Goal: Task Accomplishment & Management: Manage account settings

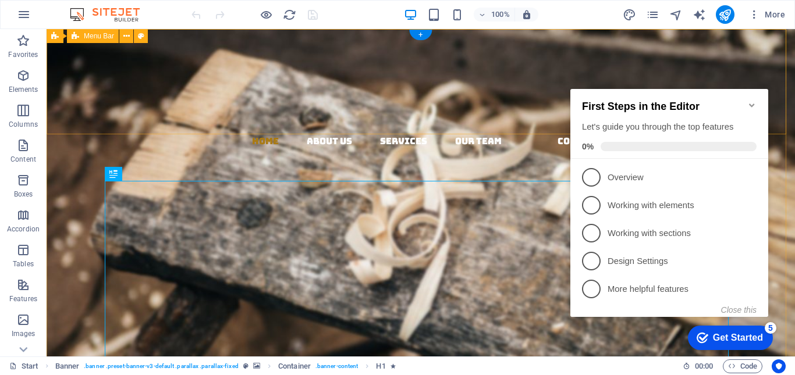
click at [637, 46] on div "Home About us Services Our Team Contact" at bounding box center [421, 159] width 748 height 260
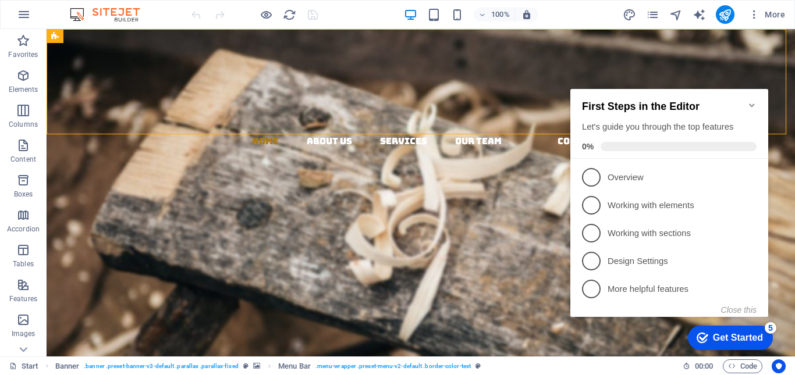
click at [754, 104] on icon "Minimize checklist" at bounding box center [751, 105] width 5 height 3
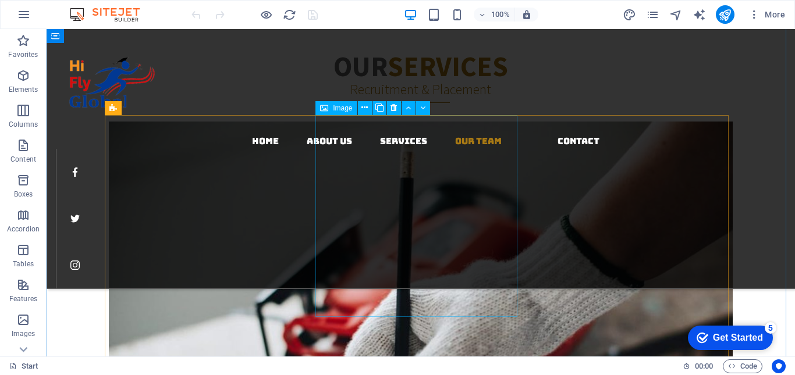
scroll to position [1941, 0]
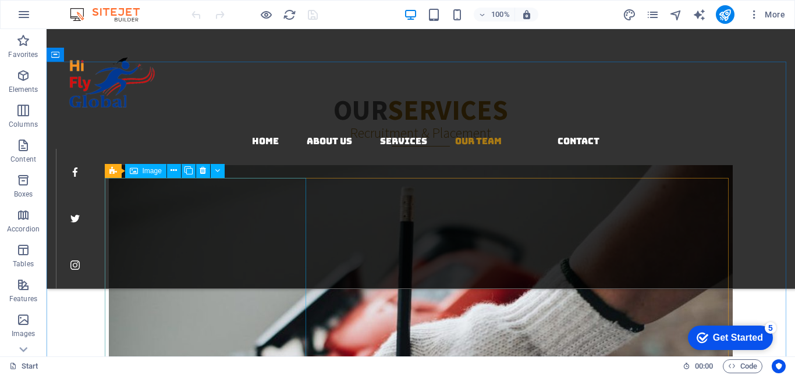
click at [151, 171] on span "Image" at bounding box center [152, 171] width 19 height 7
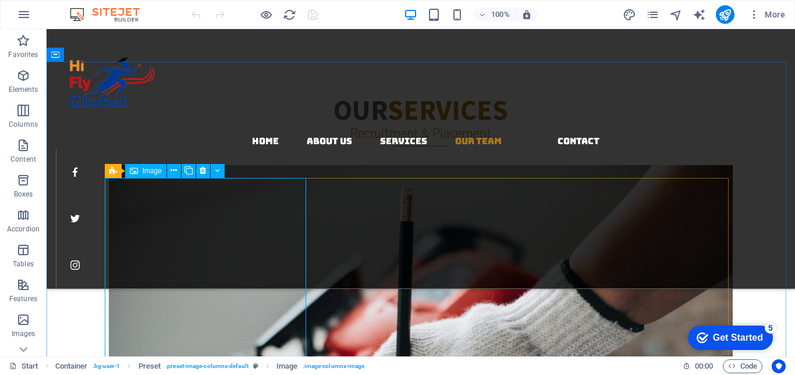
click at [146, 172] on span "Image" at bounding box center [152, 171] width 19 height 7
click at [204, 175] on icon at bounding box center [203, 171] width 6 height 12
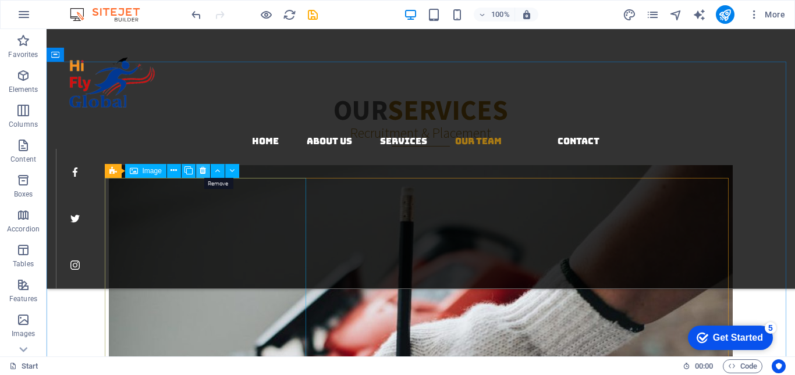
click at [201, 172] on icon at bounding box center [203, 171] width 6 height 12
click at [202, 171] on icon at bounding box center [203, 171] width 6 height 12
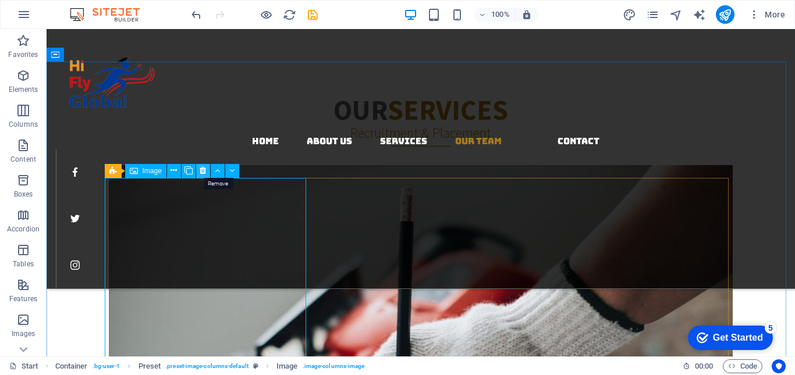
click at [201, 169] on icon at bounding box center [203, 171] width 6 height 12
click at [203, 172] on icon at bounding box center [203, 171] width 6 height 12
click at [203, 173] on icon at bounding box center [203, 171] width 6 height 12
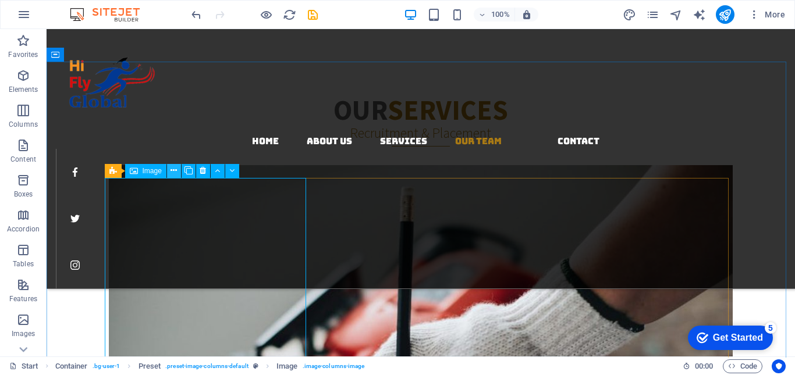
click at [173, 170] on icon at bounding box center [174, 171] width 6 height 12
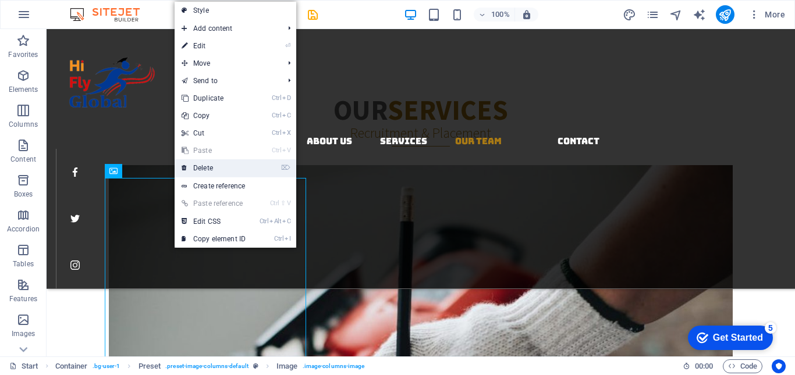
click at [211, 169] on link "⌦ Delete" at bounding box center [214, 167] width 78 height 17
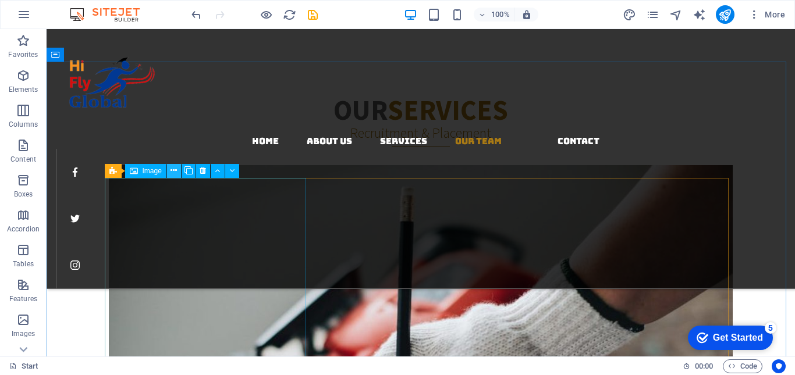
click at [172, 171] on icon at bounding box center [174, 171] width 6 height 12
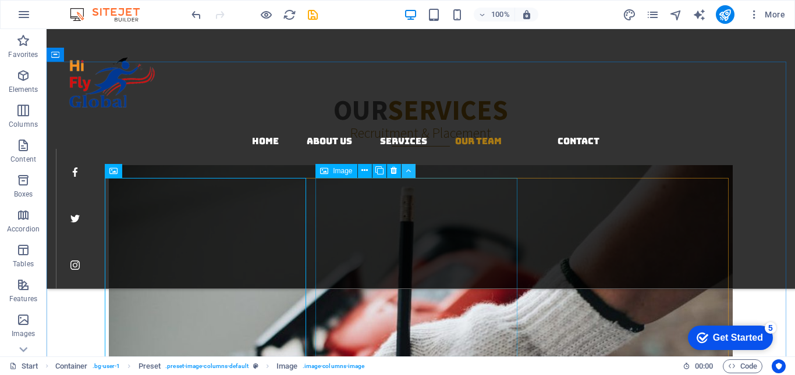
click at [404, 174] on button at bounding box center [409, 171] width 14 height 14
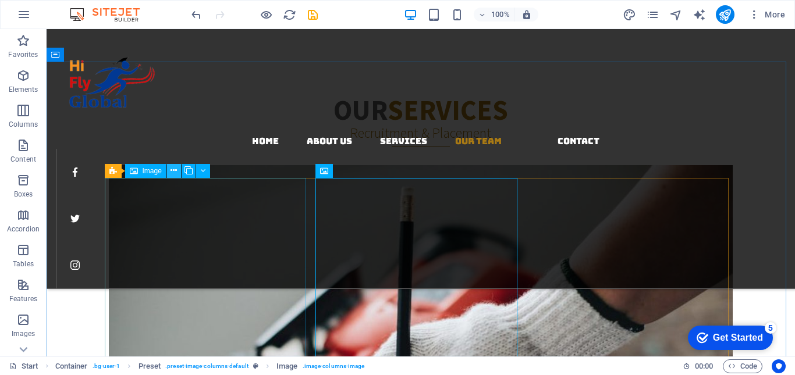
click at [177, 172] on icon at bounding box center [174, 171] width 6 height 12
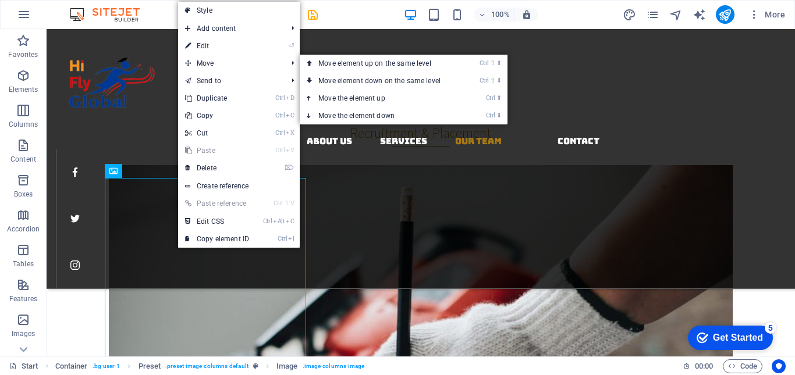
click at [222, 44] on link "⏎ Edit" at bounding box center [217, 45] width 78 height 17
select select "%"
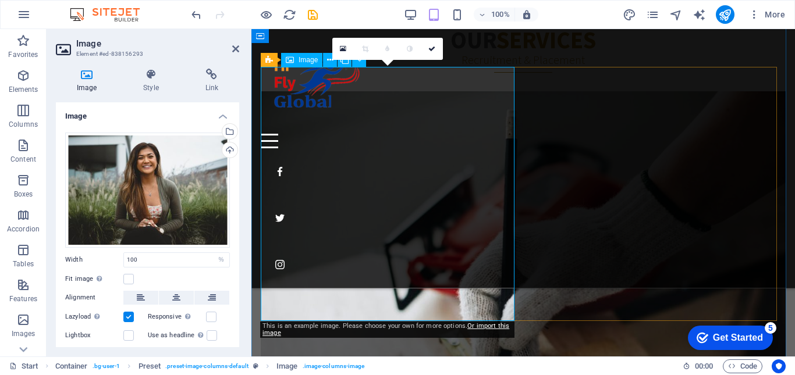
scroll to position [2468, 0]
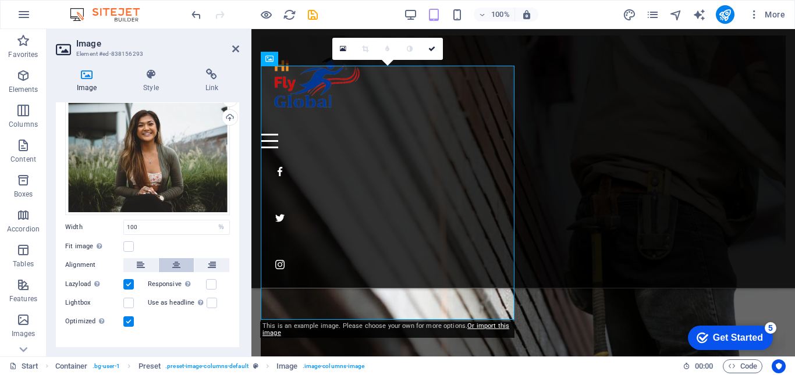
scroll to position [49, 0]
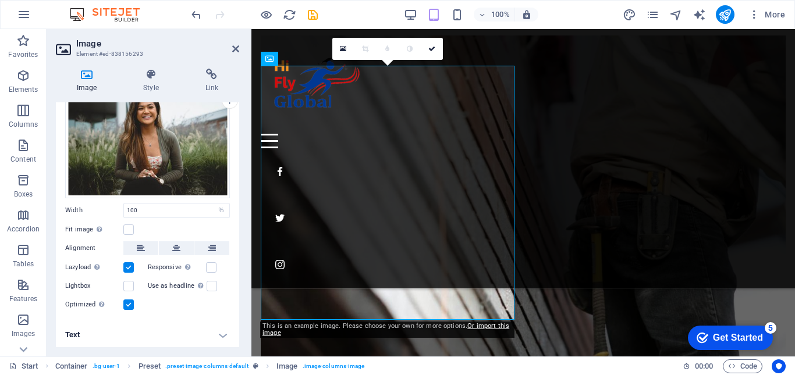
click at [223, 332] on h4 "Text" at bounding box center [147, 335] width 183 height 28
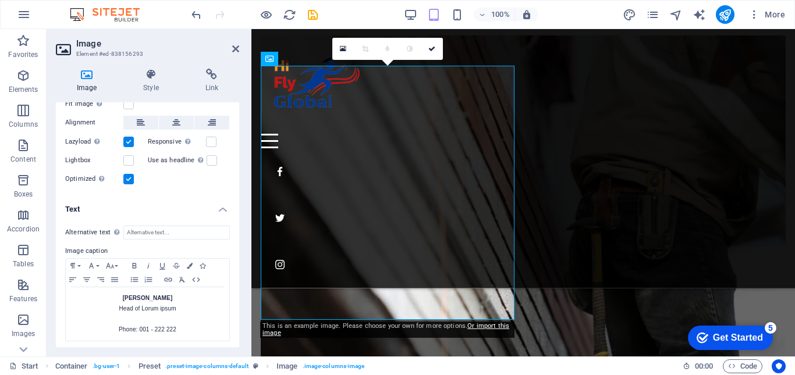
scroll to position [177, 0]
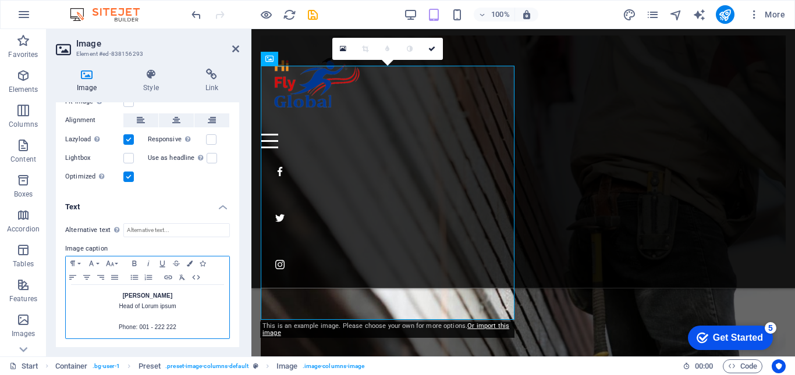
click at [164, 294] on p "[PERSON_NAME] of Lorum ipsum" at bounding box center [148, 301] width 152 height 21
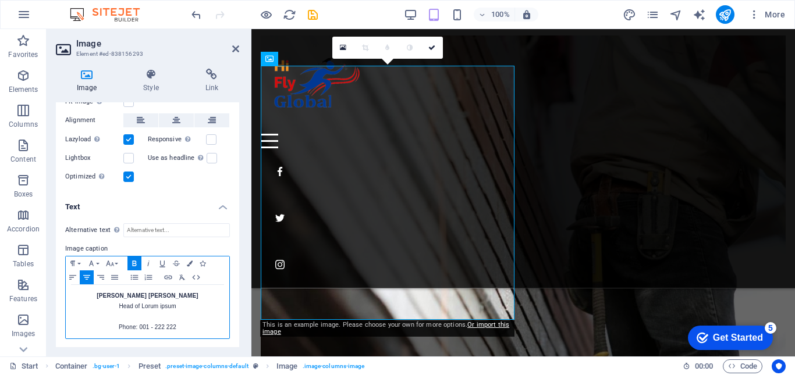
click at [177, 306] on p "[PERSON_NAME] [PERSON_NAME] Head of Lorum ipsum" at bounding box center [148, 301] width 152 height 21
click at [180, 338] on p "Phone: 001 - 222 222" at bounding box center [148, 338] width 152 height 10
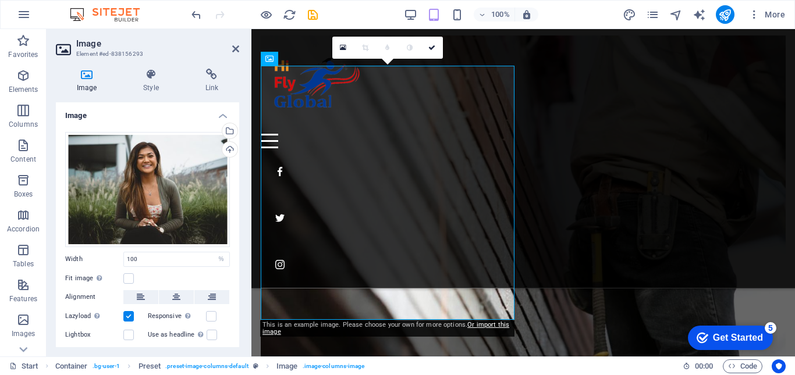
scroll to position [0, 0]
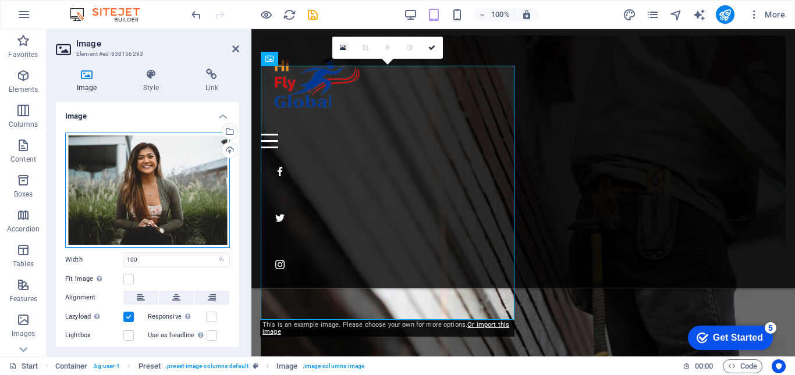
click at [146, 182] on div "Drag files here, click to choose files or select files from Files or our free s…" at bounding box center [147, 190] width 165 height 115
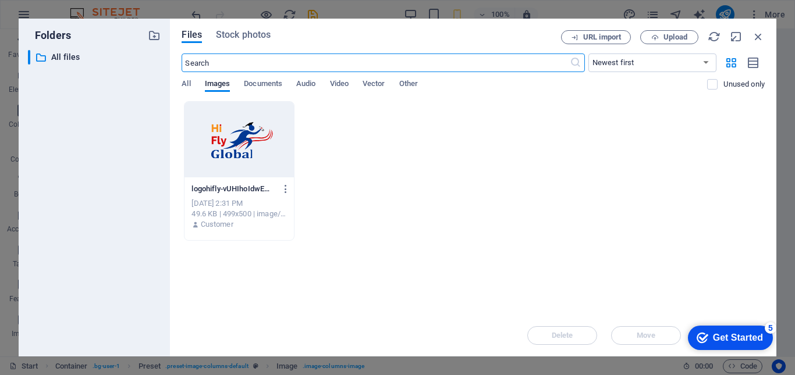
scroll to position [2917, 0]
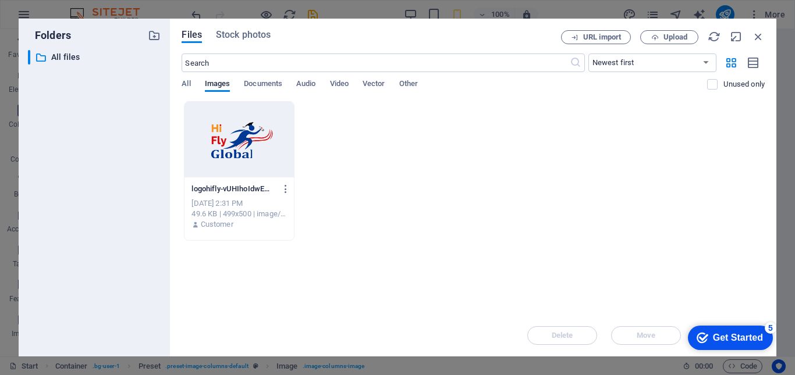
click at [233, 149] on div at bounding box center [238, 140] width 109 height 76
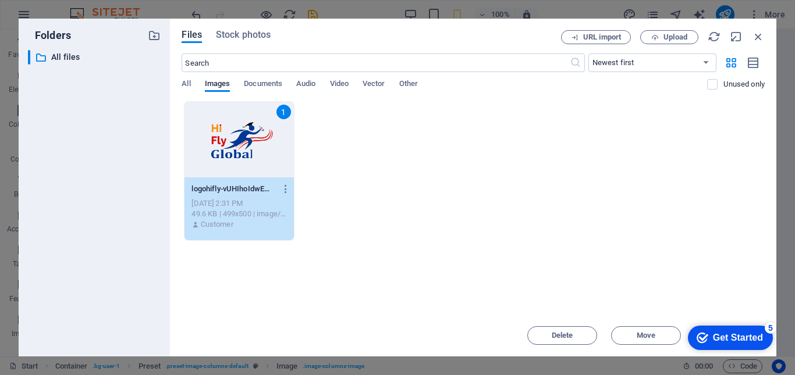
click at [721, 338] on div "Get Started" at bounding box center [738, 338] width 50 height 10
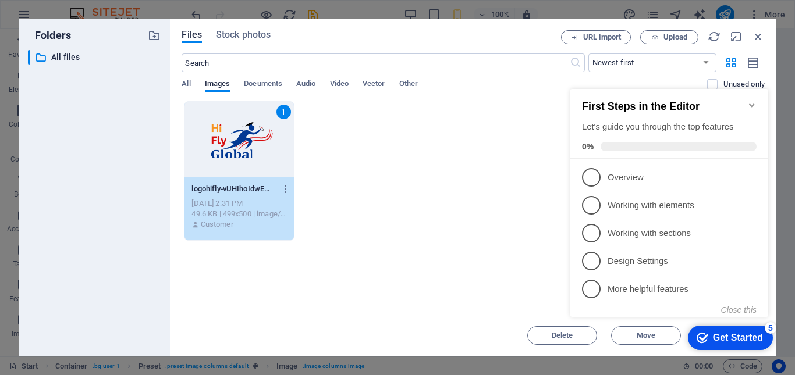
click at [527, 271] on div "Drop files here to upload them instantly 1 logohifly-vUHIhoIdwEWFgCgM99whzQ.png…" at bounding box center [473, 208] width 583 height 214
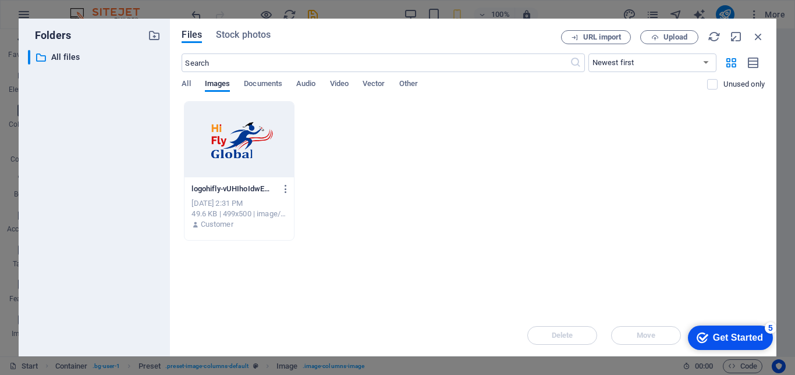
click at [221, 145] on div at bounding box center [238, 140] width 109 height 76
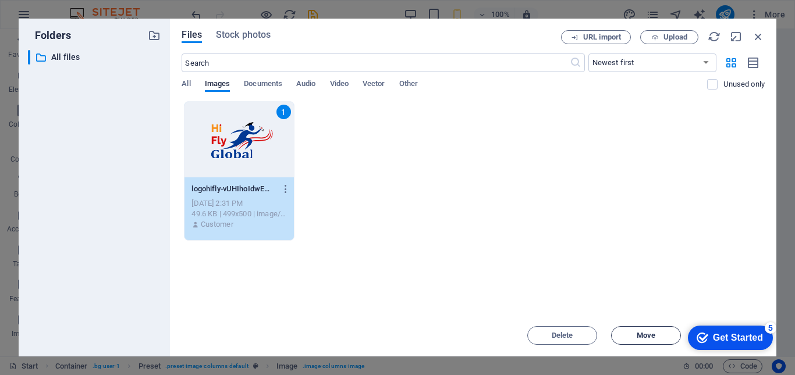
click at [647, 338] on span "Move" at bounding box center [646, 335] width 19 height 7
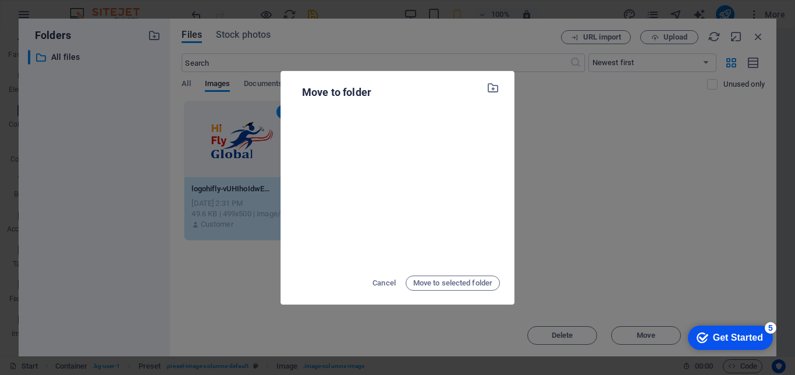
click at [599, 222] on div "Move to folder Cancel Move to selected folder" at bounding box center [397, 187] width 795 height 375
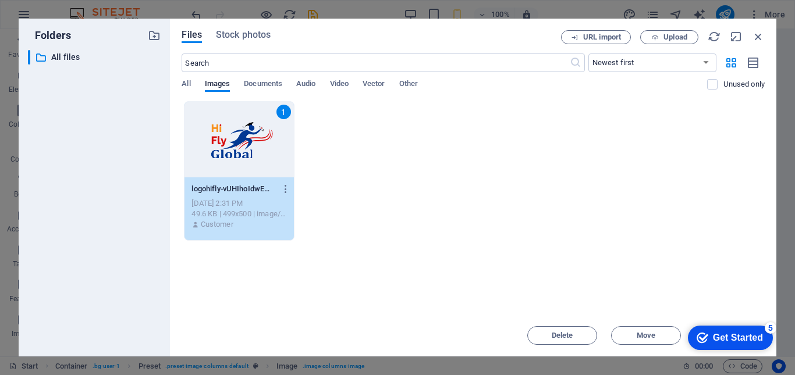
click at [262, 147] on div "1" at bounding box center [238, 140] width 109 height 76
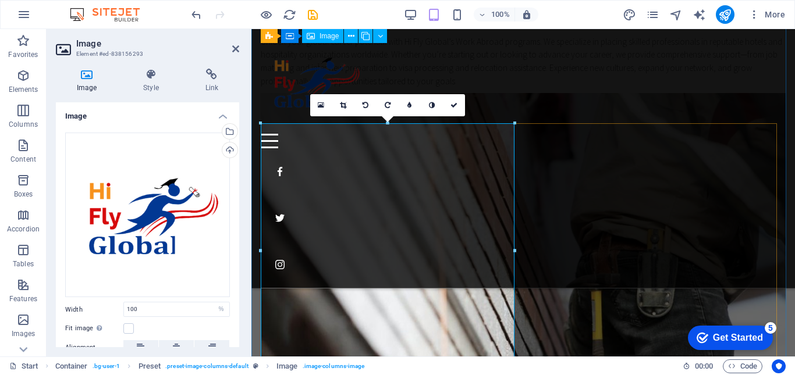
scroll to position [2410, 0]
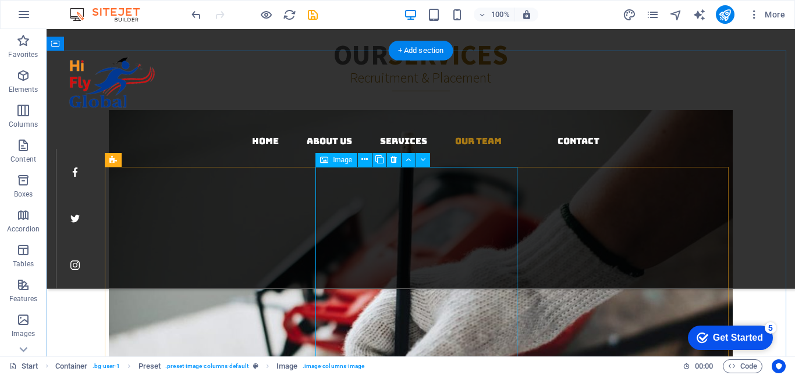
scroll to position [1930, 0]
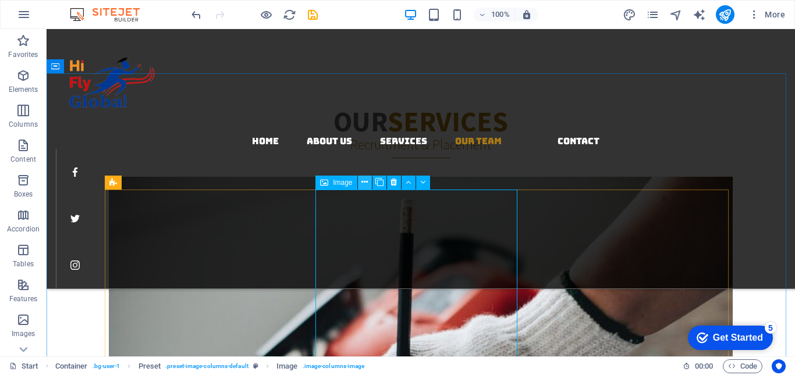
click at [368, 181] on icon at bounding box center [364, 182] width 6 height 12
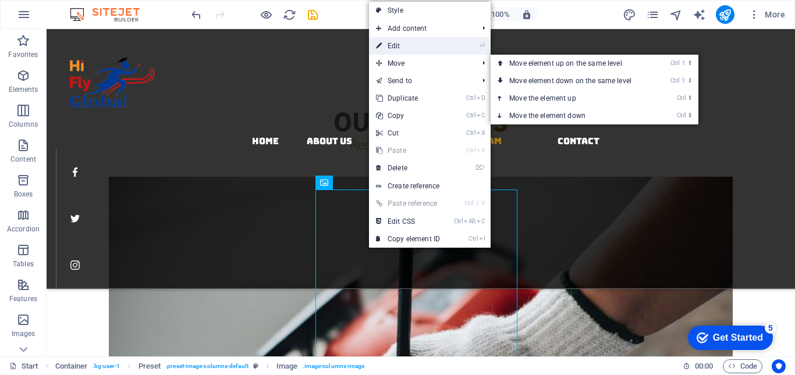
click at [410, 49] on link "⏎ Edit" at bounding box center [408, 45] width 78 height 17
select select "%"
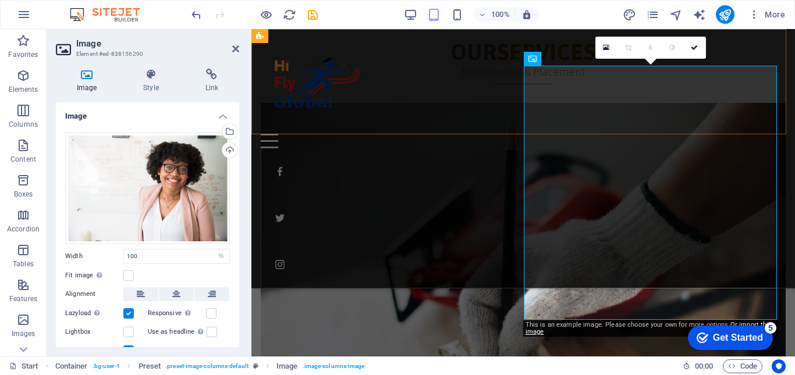
scroll to position [2468, 0]
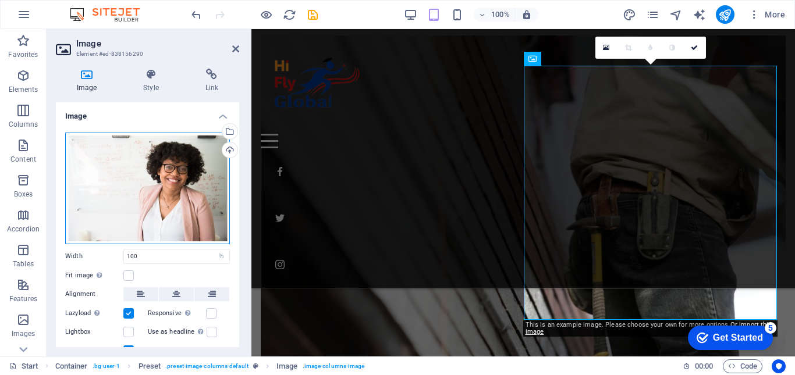
click at [175, 192] on div "Drag files here, click to choose files or select files from Files or our free s…" at bounding box center [147, 189] width 165 height 112
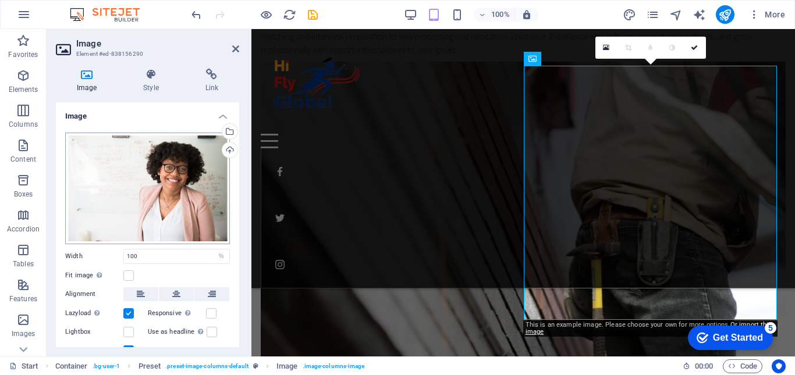
scroll to position [3158, 0]
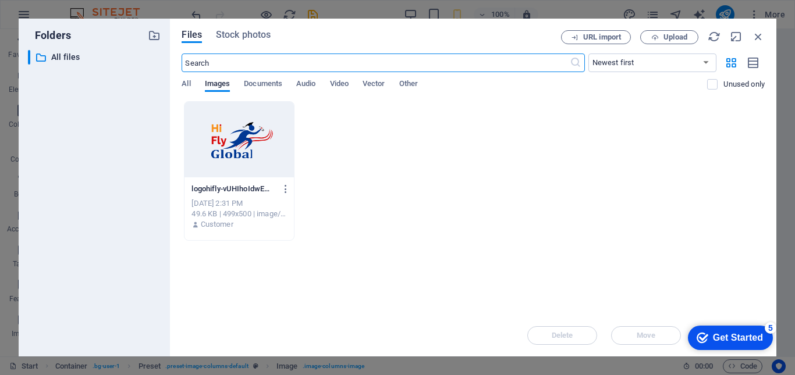
click at [277, 137] on div at bounding box center [238, 140] width 109 height 76
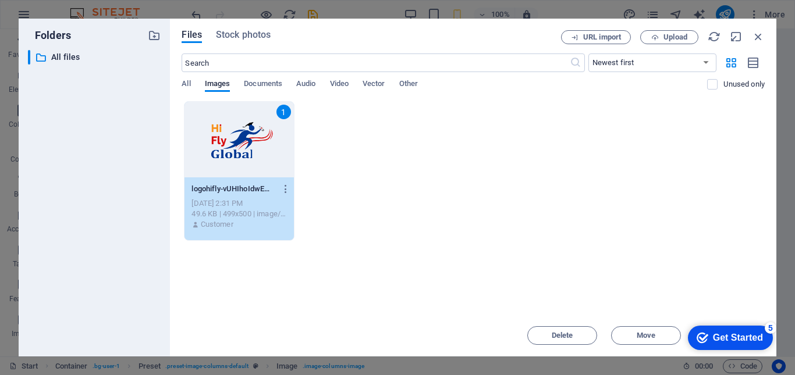
click at [270, 137] on div "1" at bounding box center [238, 140] width 109 height 76
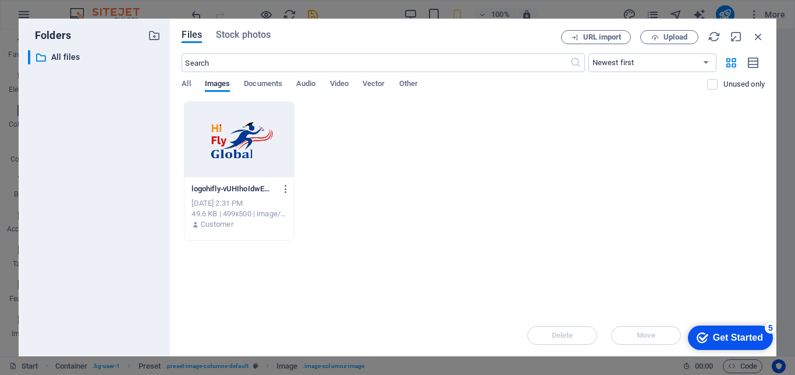
click at [270, 137] on div at bounding box center [238, 140] width 109 height 76
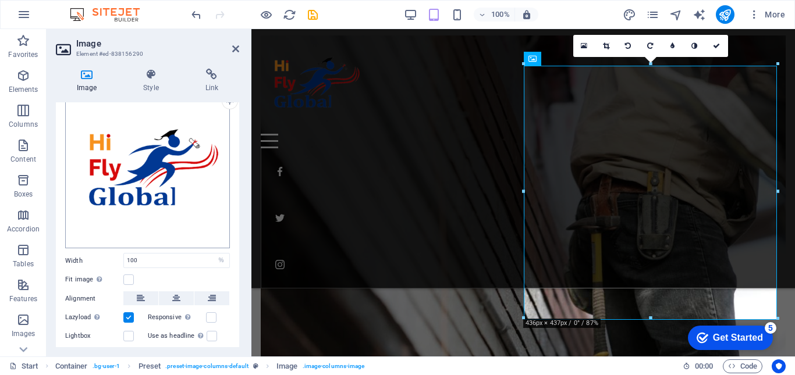
scroll to position [98, 0]
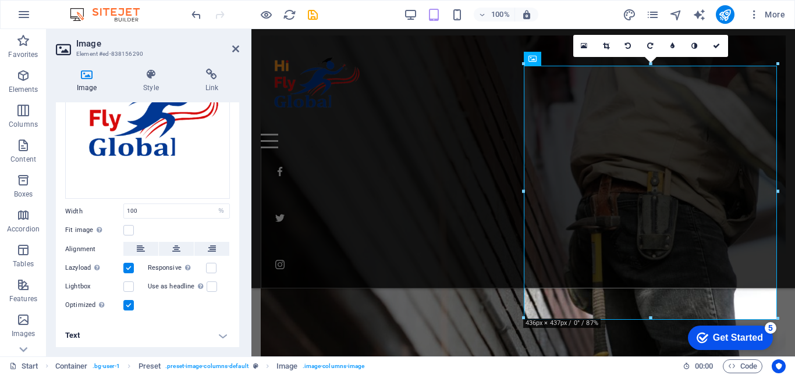
click at [223, 335] on h4 "Text" at bounding box center [147, 336] width 183 height 28
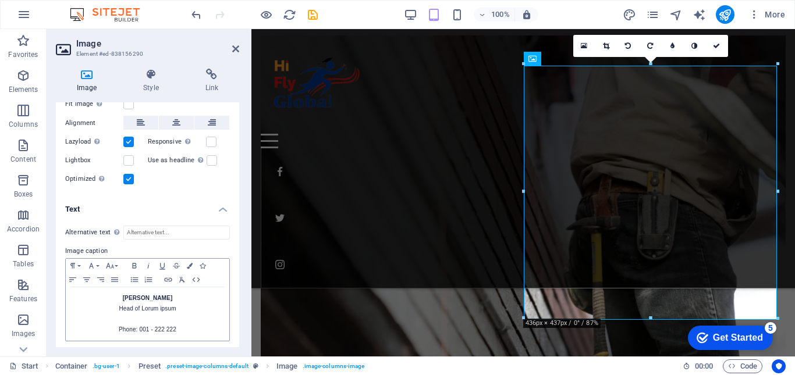
scroll to position [226, 0]
click at [173, 293] on p "[PERSON_NAME] Head of Lorum ipsum" at bounding box center [148, 302] width 152 height 21
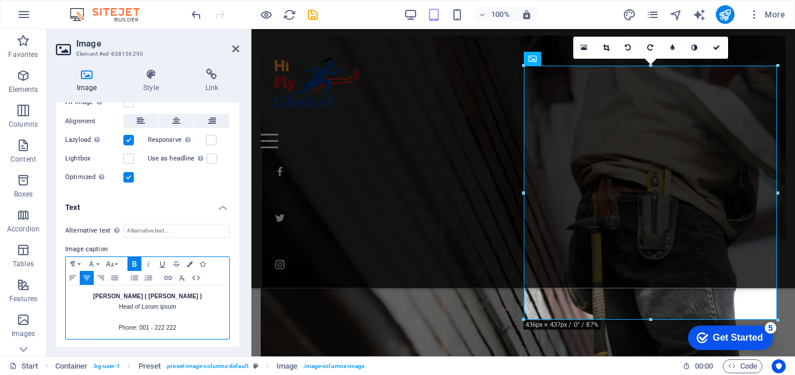
click at [179, 303] on p "[PERSON_NAME] ( [PERSON_NAME] ) Head of Lorum ipsum" at bounding box center [148, 302] width 152 height 21
click at [175, 337] on p "Phone: 001 - 222 222" at bounding box center [148, 338] width 152 height 10
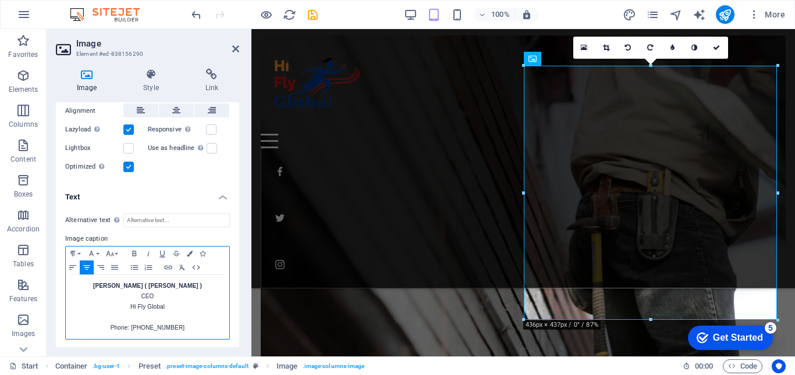
scroll to position [0, 0]
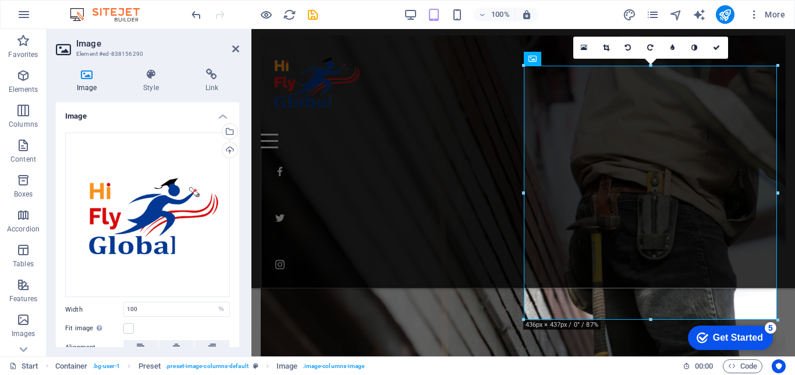
drag, startPoint x: 240, startPoint y: 204, endPoint x: 230, endPoint y: 313, distance: 109.8
click at [230, 313] on div "Image Style Link Image Drag files here, click to choose files or select files f…" at bounding box center [148, 207] width 202 height 297
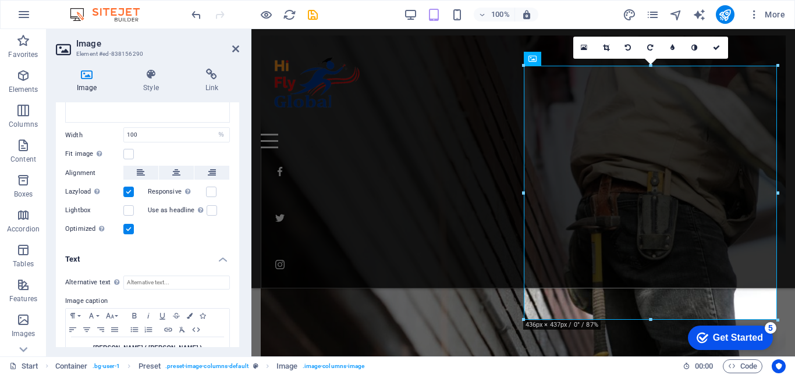
scroll to position [237, 0]
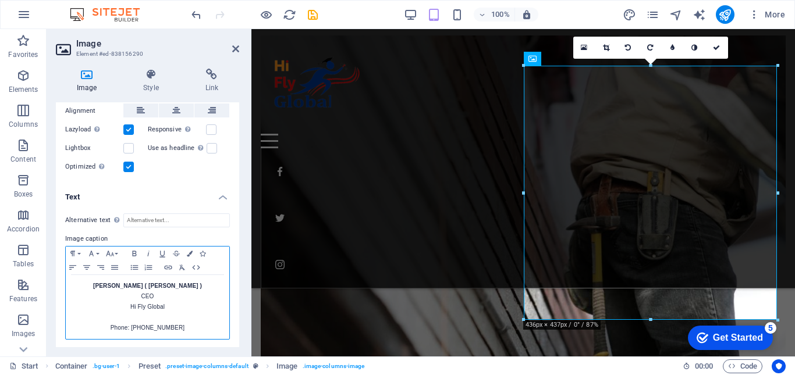
click at [98, 286] on p "[PERSON_NAME] ( [PERSON_NAME] )" at bounding box center [148, 286] width 152 height 10
click at [87, 264] on icon "button" at bounding box center [87, 267] width 14 height 9
click at [141, 295] on p "CEO Hi Fly Global" at bounding box center [148, 302] width 152 height 21
click at [85, 268] on icon "button" at bounding box center [87, 267] width 14 height 9
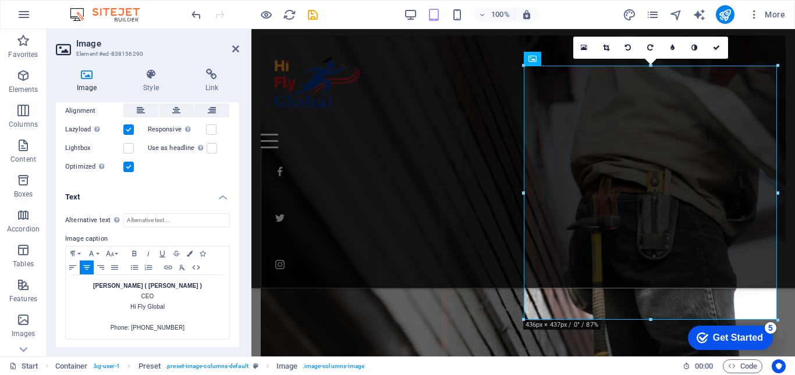
click at [241, 213] on div "Image Style Link Image Drag files here, click to choose files or select files f…" at bounding box center [148, 207] width 202 height 297
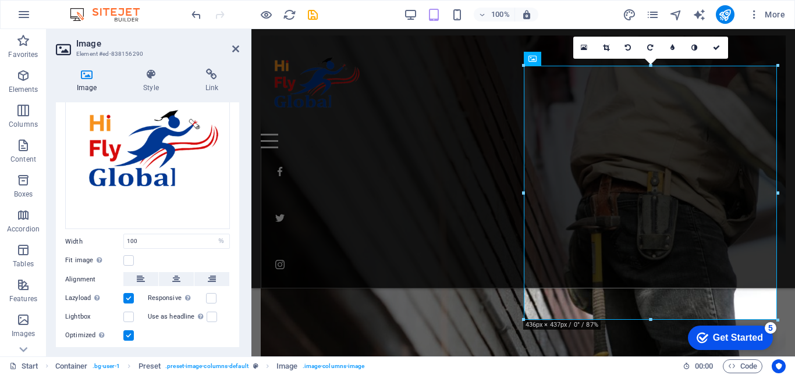
scroll to position [0, 0]
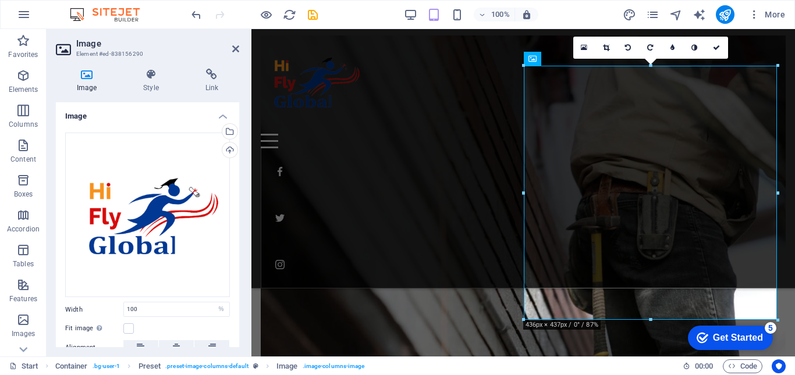
click at [184, 115] on h4 "Image" at bounding box center [147, 112] width 183 height 21
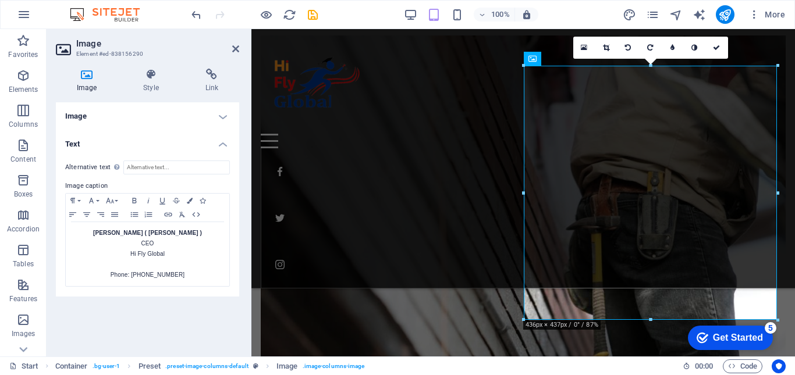
click at [220, 117] on h4 "Image" at bounding box center [147, 116] width 183 height 28
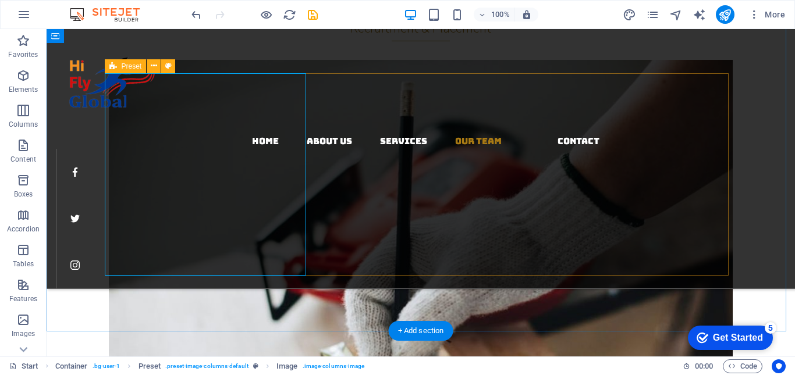
scroll to position [2046, 0]
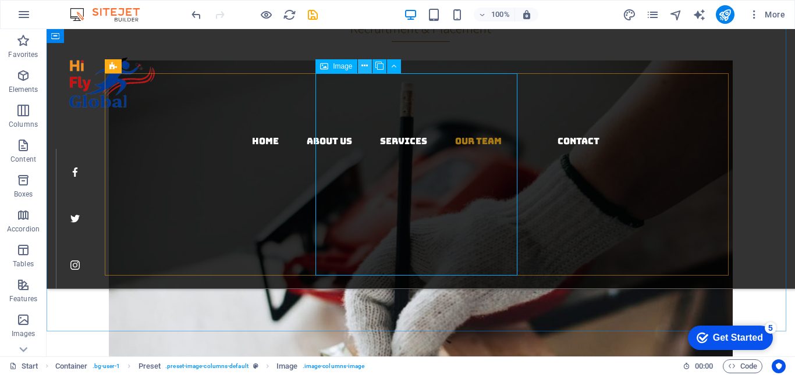
click at [364, 66] on icon at bounding box center [364, 66] width 6 height 12
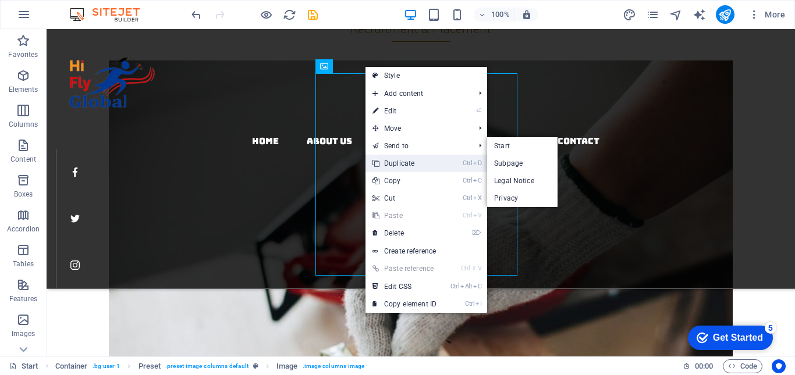
click at [411, 164] on link "Ctrl D Duplicate" at bounding box center [404, 163] width 78 height 17
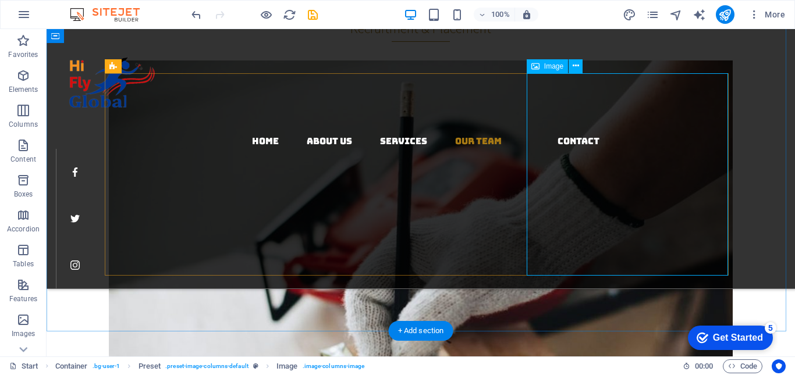
click at [574, 66] on icon at bounding box center [576, 66] width 6 height 12
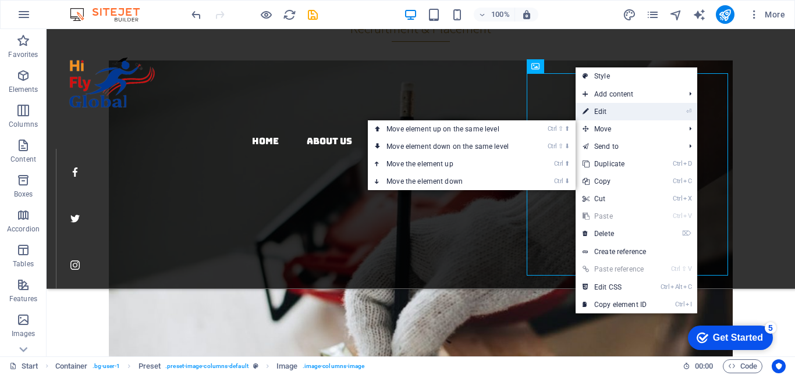
click at [602, 112] on link "⏎ Edit" at bounding box center [615, 111] width 78 height 17
select select "%"
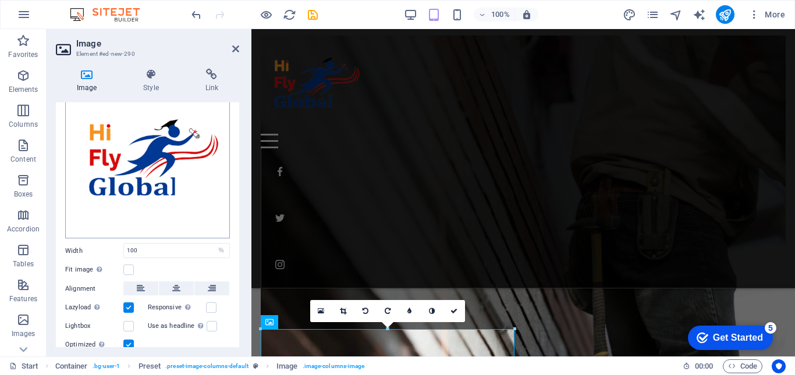
scroll to position [98, 0]
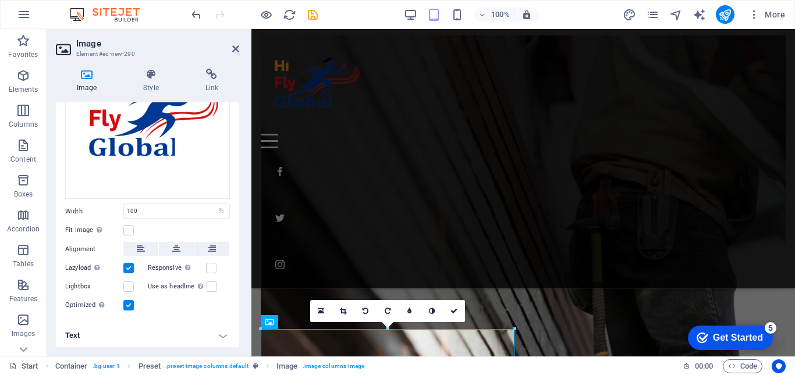
click at [214, 331] on h4 "Text" at bounding box center [147, 336] width 183 height 28
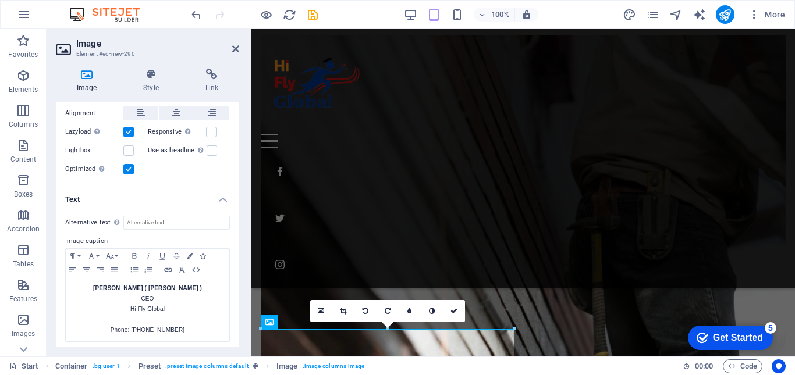
scroll to position [237, 0]
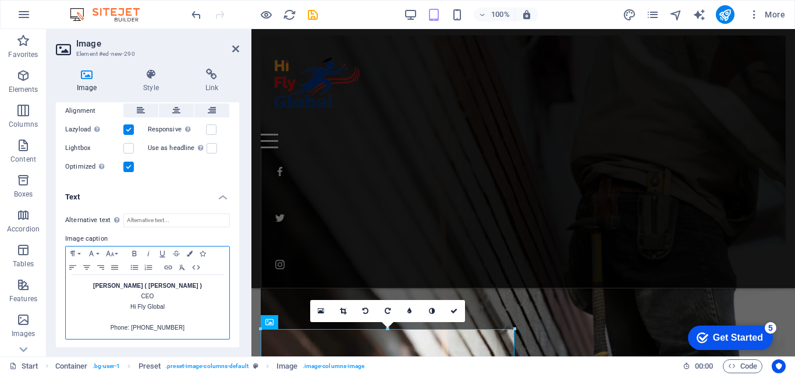
click at [198, 287] on p "[PERSON_NAME] ( [PERSON_NAME] )" at bounding box center [148, 286] width 152 height 10
click at [155, 294] on p "CEO Hi Fly Global" at bounding box center [148, 302] width 152 height 21
click at [184, 323] on p "Phone: [PHONE_NUMBER]" at bounding box center [148, 328] width 152 height 10
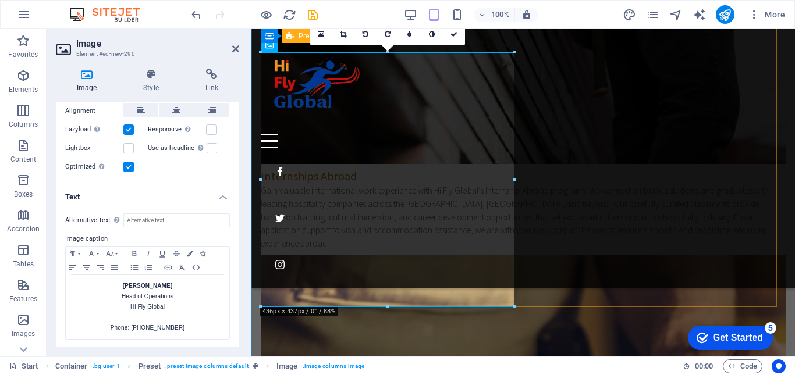
scroll to position [2759, 0]
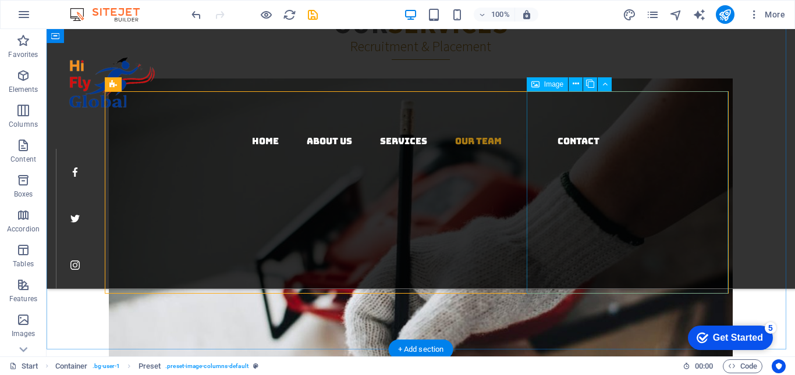
scroll to position [2027, 0]
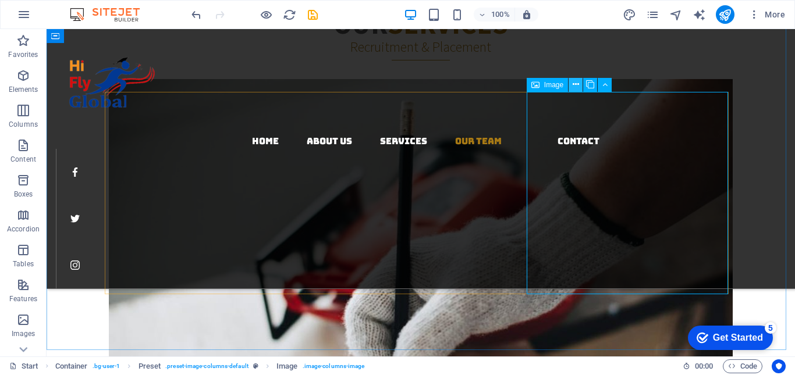
click at [578, 89] on icon at bounding box center [576, 85] width 6 height 12
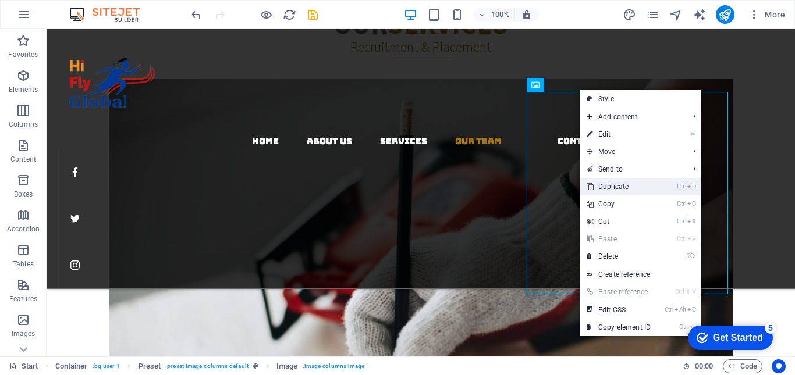
click at [619, 191] on link "Ctrl D Duplicate" at bounding box center [619, 186] width 78 height 17
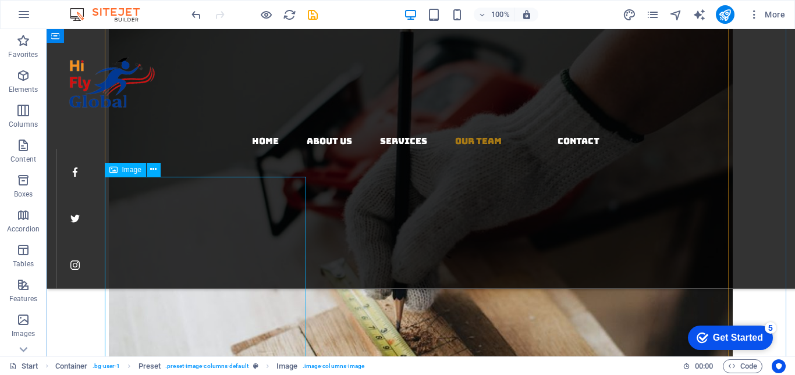
scroll to position [2202, 0]
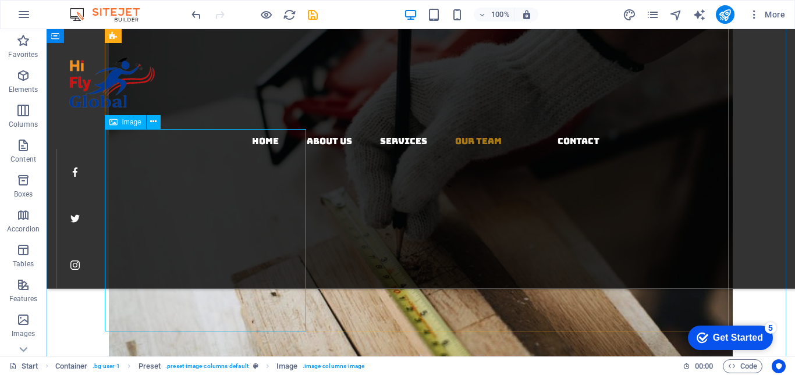
select select "%"
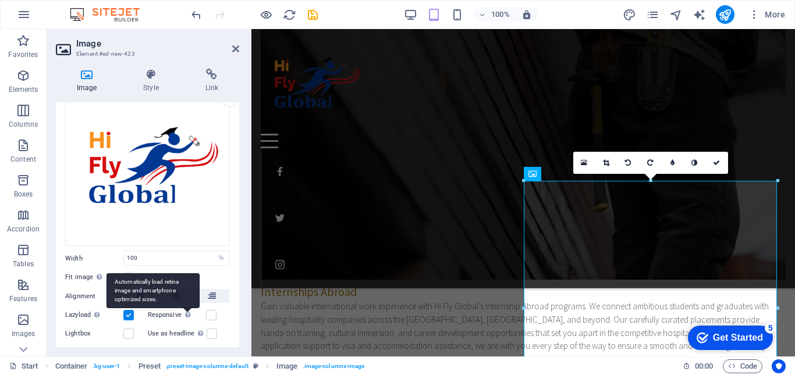
scroll to position [98, 0]
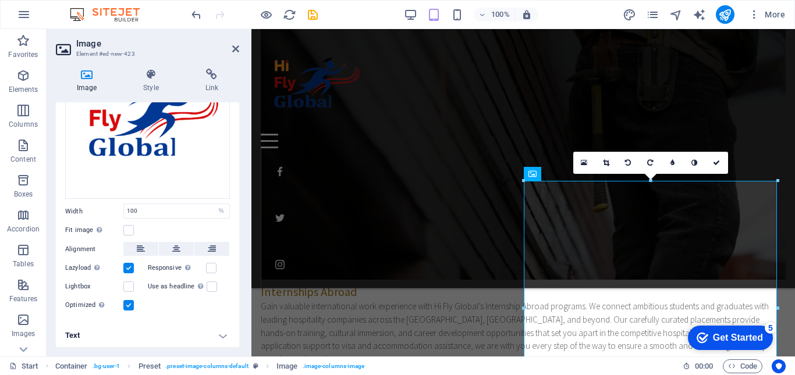
click at [223, 331] on h4 "Text" at bounding box center [147, 336] width 183 height 28
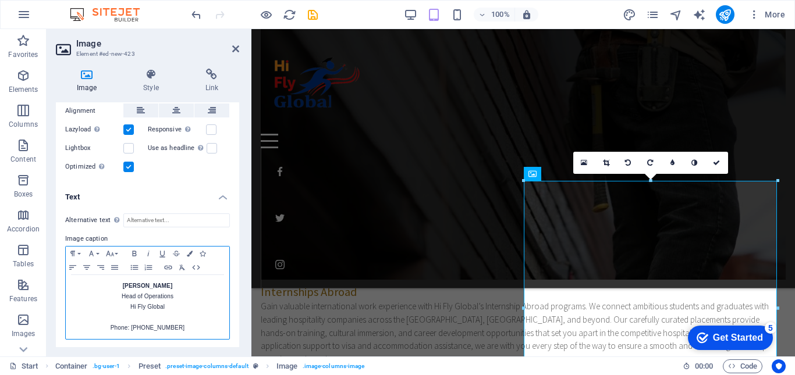
click at [172, 286] on p "[PERSON_NAME]" at bounding box center [148, 286] width 152 height 10
click at [173, 297] on p "Head of Operations Hi Fly Global" at bounding box center [148, 302] width 152 height 21
click at [183, 282] on p "Prinnapat Perseumon" at bounding box center [148, 286] width 152 height 10
click at [184, 323] on p "Phone: [PHONE_NUMBER]" at bounding box center [148, 328] width 152 height 10
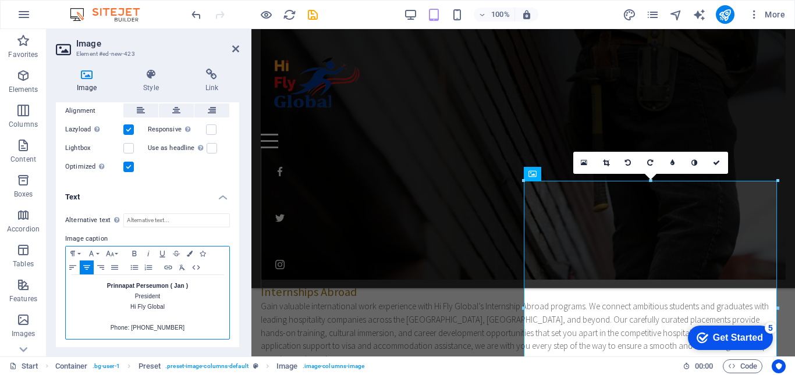
click at [168, 283] on strong "Prinnapat Perseumon ( Jan )" at bounding box center [147, 286] width 81 height 6
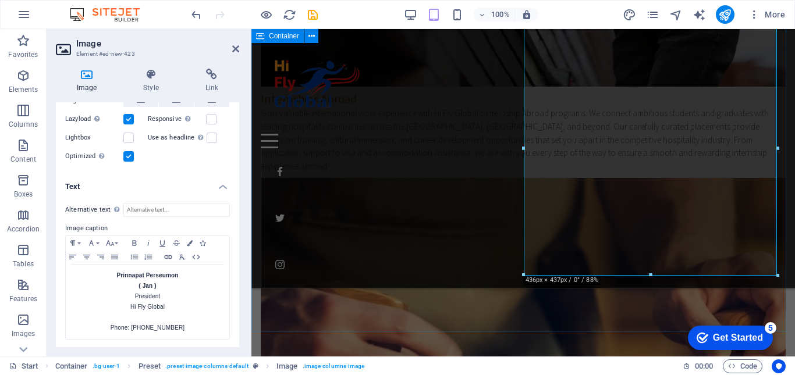
scroll to position [2849, 0]
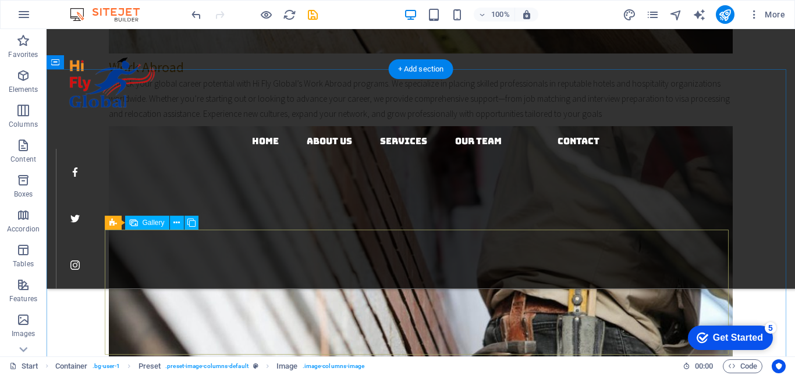
scroll to position [2229, 0]
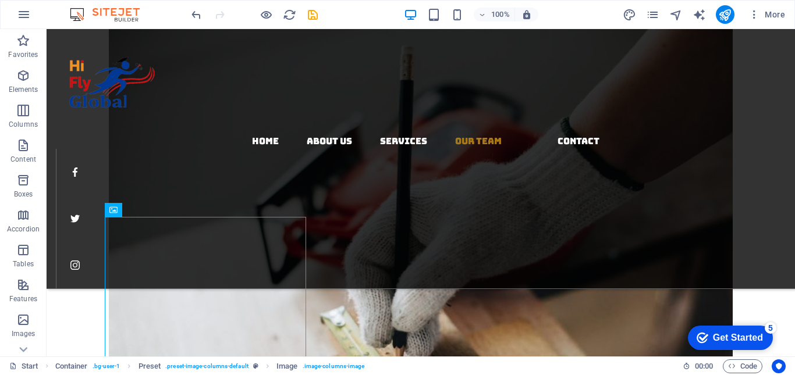
scroll to position [2019, 0]
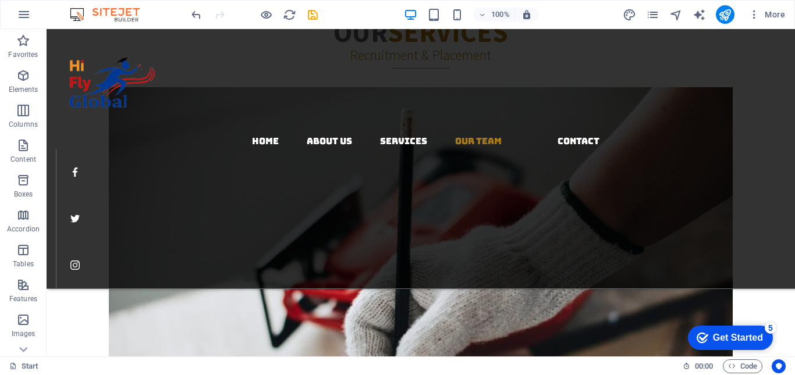
drag, startPoint x: 216, startPoint y: 191, endPoint x: 223, endPoint y: 141, distance: 51.1
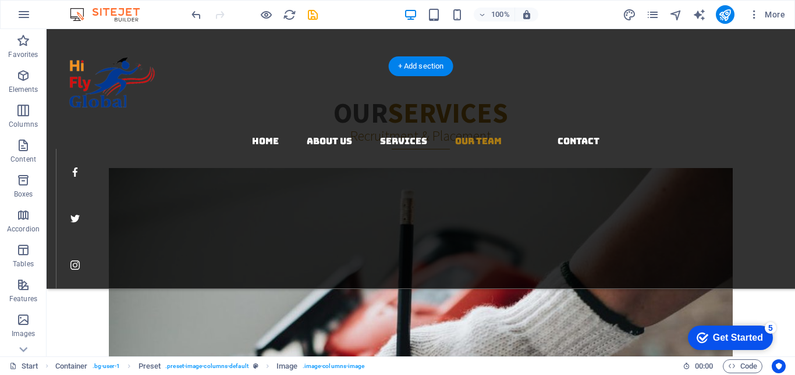
scroll to position [1937, 0]
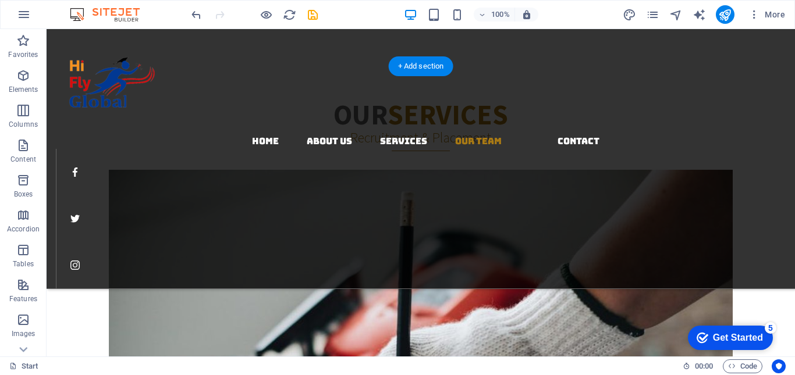
drag, startPoint x: 243, startPoint y: 255, endPoint x: 395, endPoint y: 289, distance: 155.6
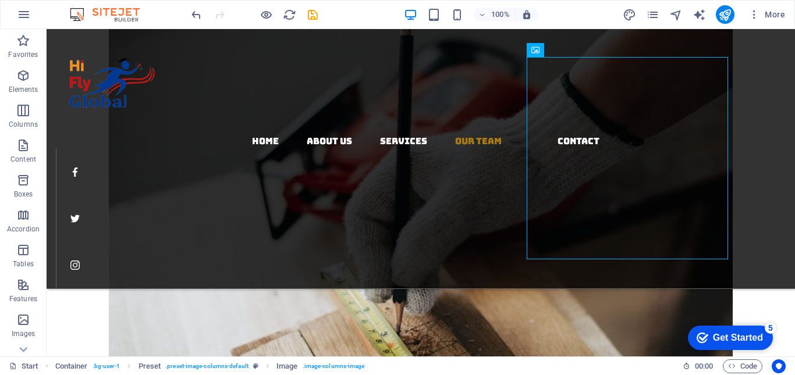
scroll to position [2165, 0]
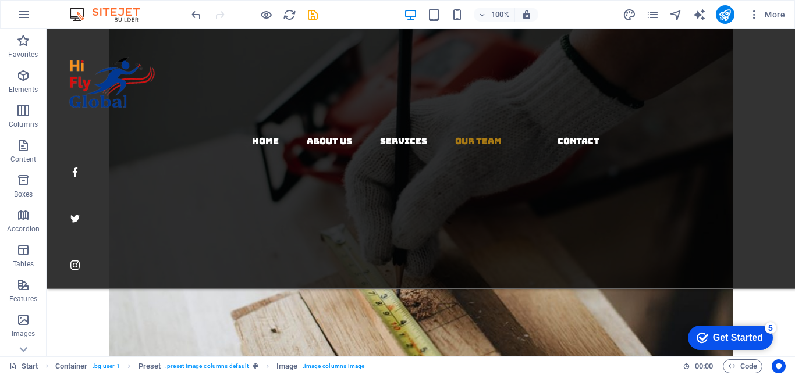
drag, startPoint x: 607, startPoint y: 198, endPoint x: 218, endPoint y: 279, distance: 397.5
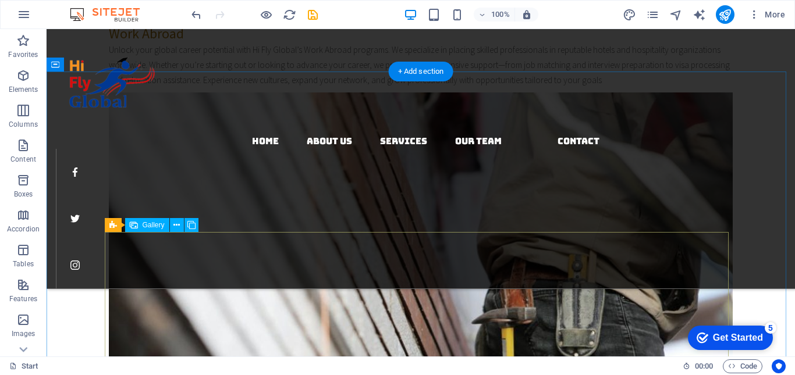
scroll to position [2573, 0]
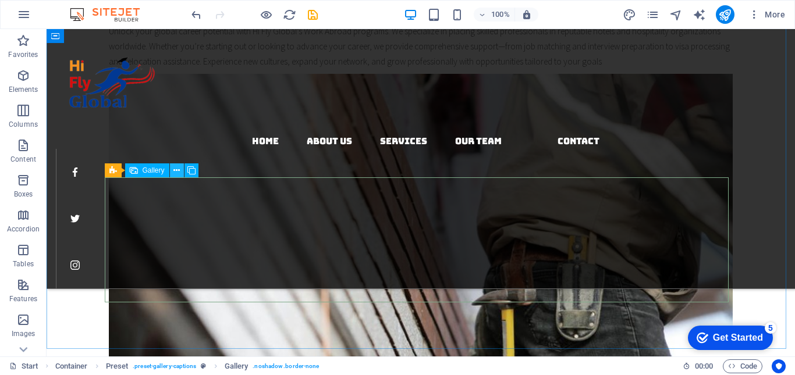
click at [177, 168] on icon at bounding box center [176, 171] width 6 height 12
select select "4"
select select "px"
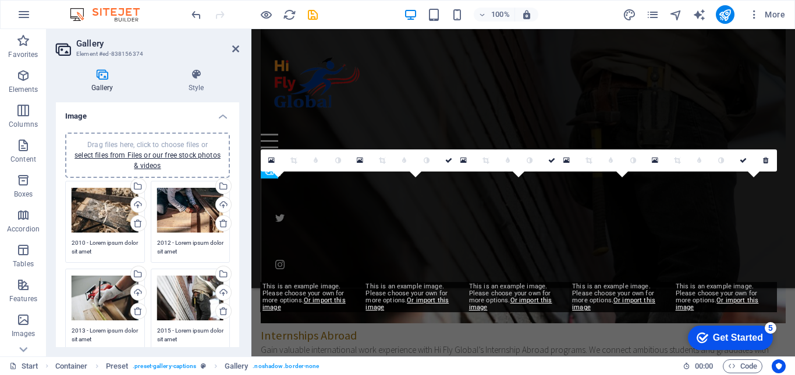
scroll to position [3091, 0]
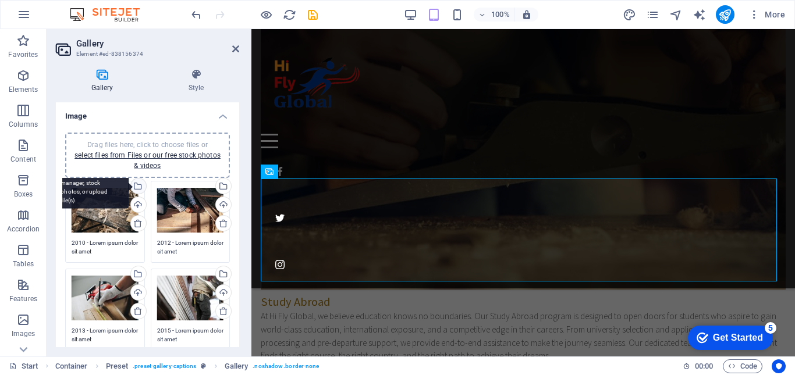
click at [138, 190] on div "Select files from the file manager, stock photos, or upload file(s)" at bounding box center [137, 187] width 17 height 17
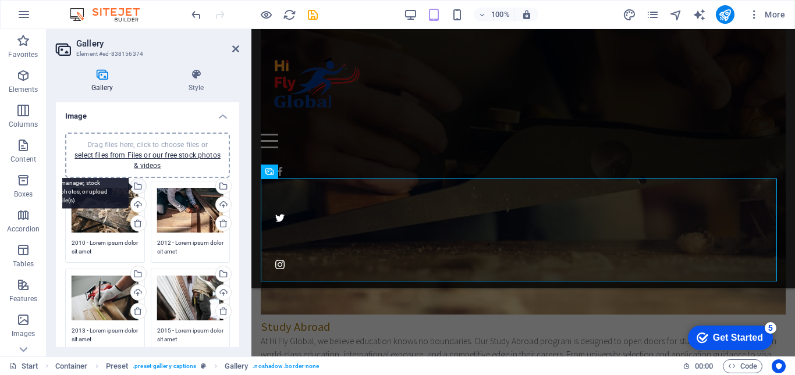
scroll to position [4598, 0]
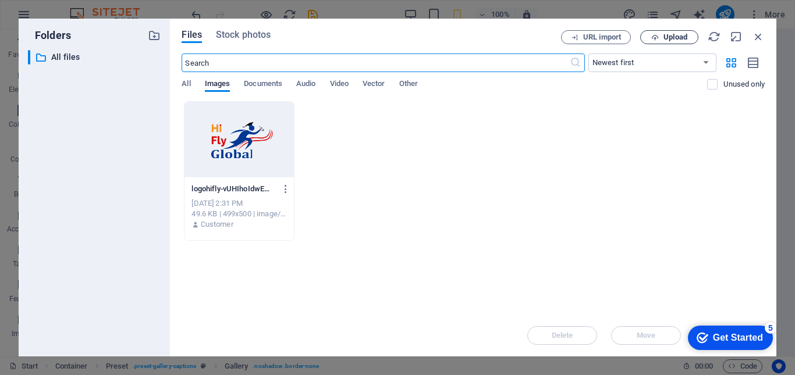
click at [656, 42] on button "Upload" at bounding box center [669, 37] width 58 height 14
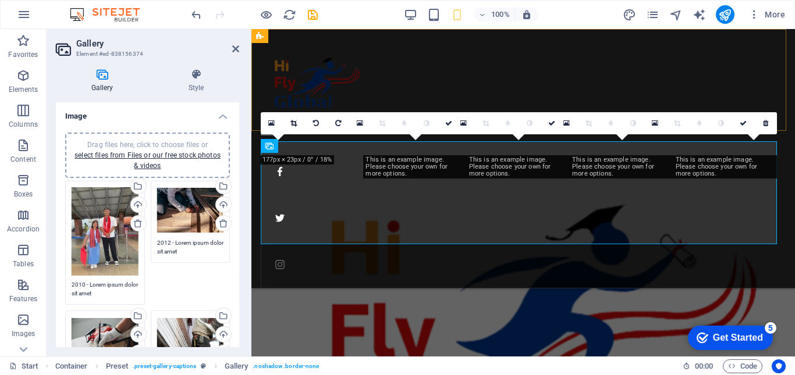
scroll to position [3129, 0]
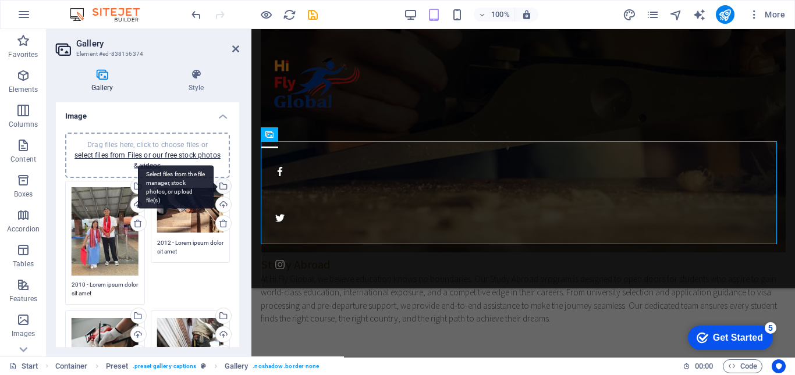
click at [214, 187] on div "Select files from the file manager, stock photos, or upload file(s)" at bounding box center [176, 187] width 76 height 44
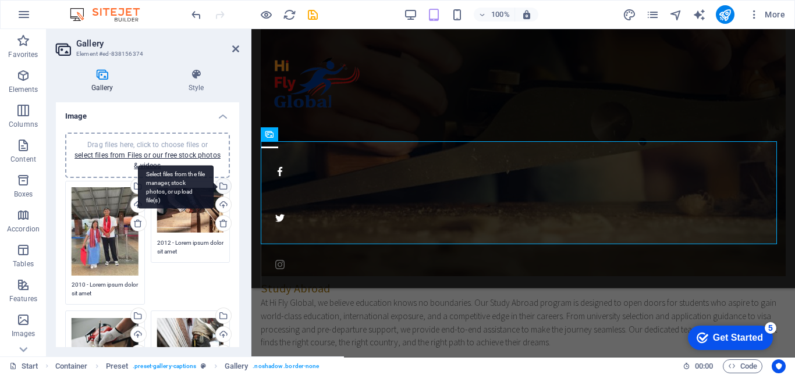
scroll to position [4598, 0]
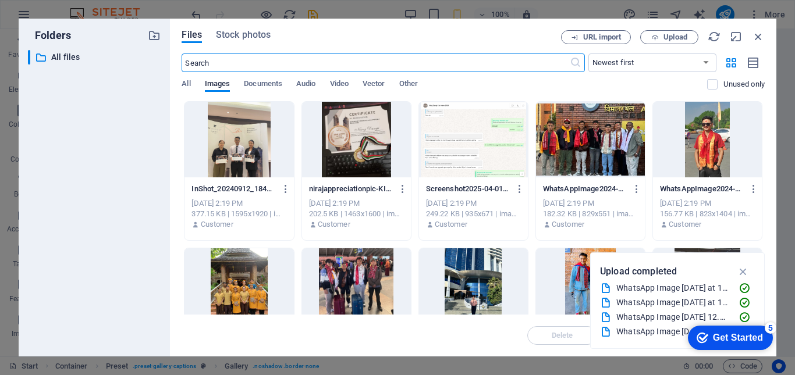
click at [244, 289] on div at bounding box center [238, 286] width 109 height 76
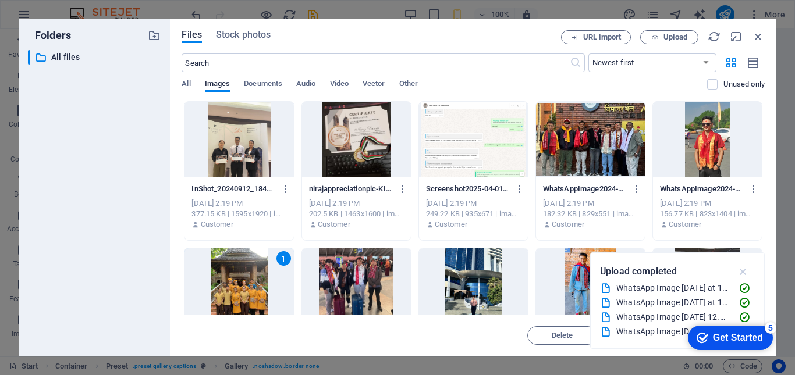
click at [745, 273] on icon "button" at bounding box center [743, 271] width 13 height 13
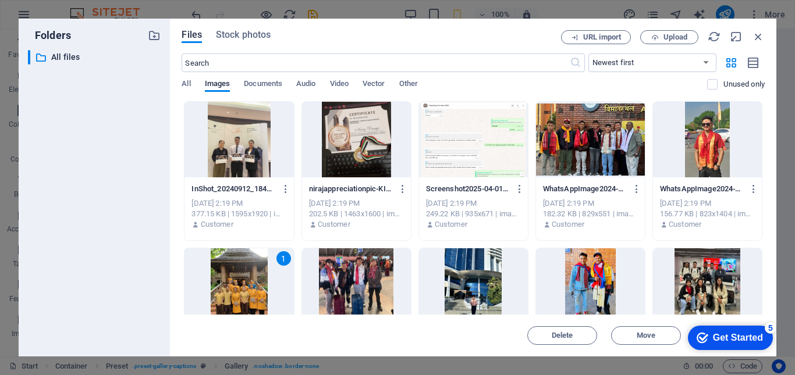
click at [253, 278] on div "1" at bounding box center [238, 286] width 109 height 76
click at [253, 278] on div at bounding box center [238, 286] width 109 height 76
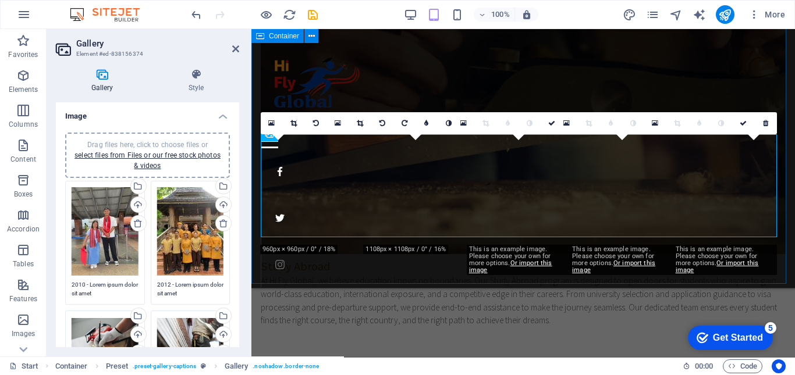
scroll to position [3129, 0]
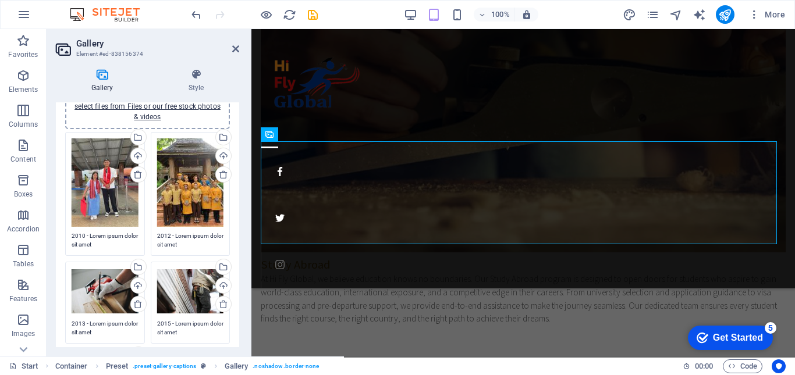
scroll to position [116, 0]
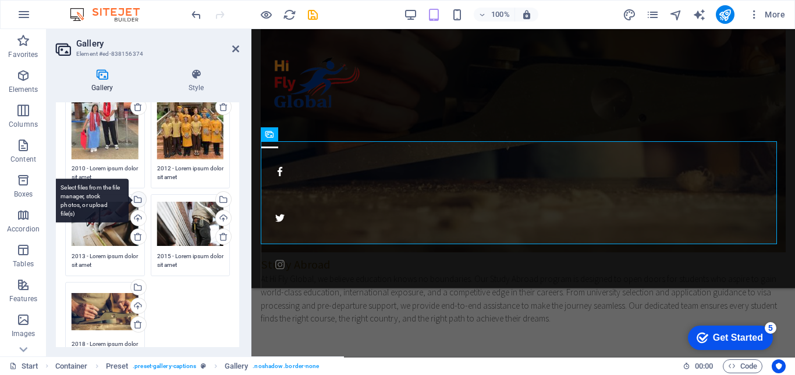
click at [129, 195] on div "Select files from the file manager, stock photos, or upload file(s)" at bounding box center [91, 201] width 76 height 44
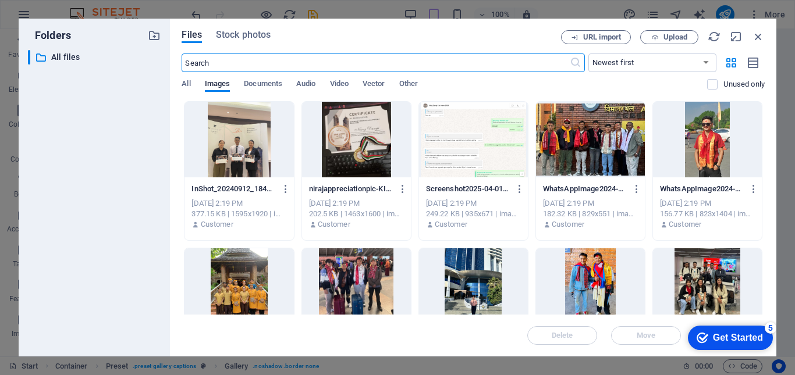
scroll to position [4598, 0]
click at [703, 287] on div at bounding box center [707, 286] width 109 height 76
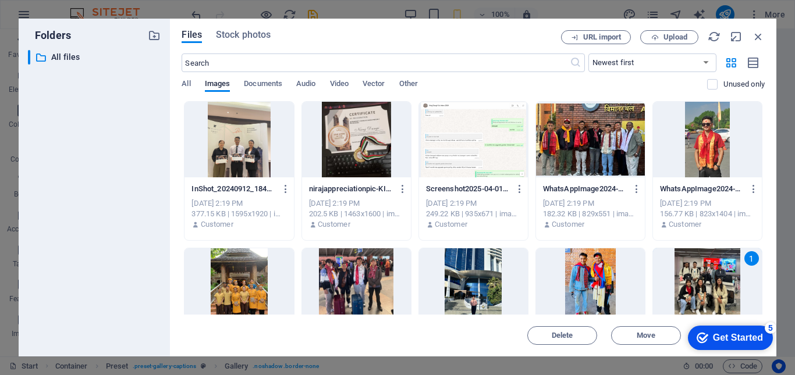
click at [703, 287] on div "1" at bounding box center [707, 286] width 109 height 76
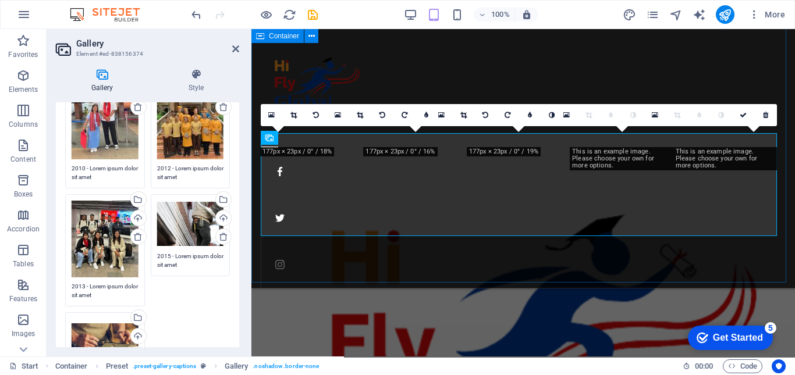
scroll to position [3129, 0]
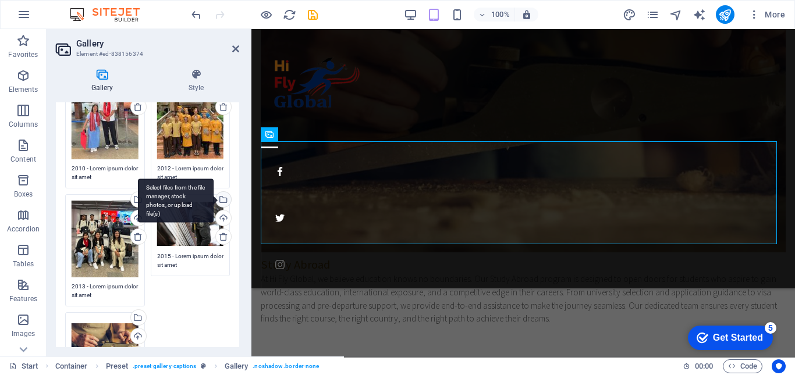
click at [214, 198] on div "Select files from the file manager, stock photos, or upload file(s)" at bounding box center [176, 201] width 76 height 44
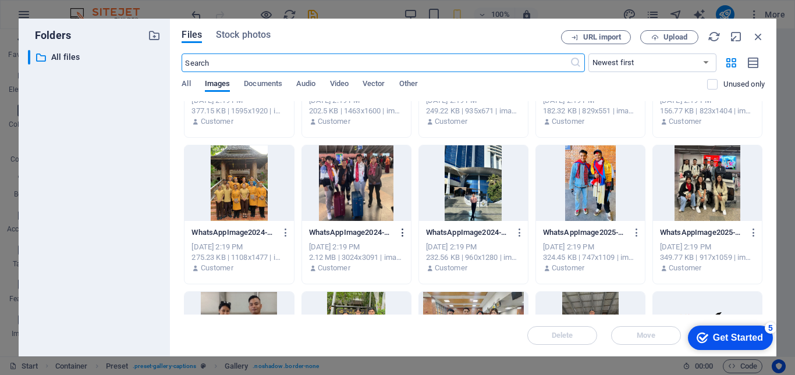
scroll to position [0, 0]
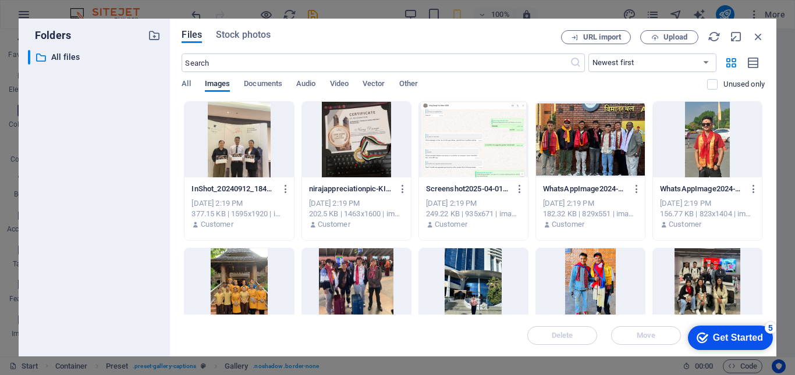
click at [602, 151] on div at bounding box center [590, 140] width 109 height 76
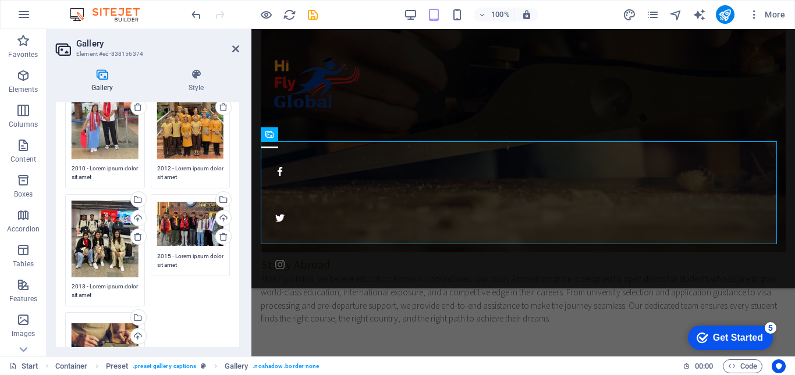
scroll to position [175, 0]
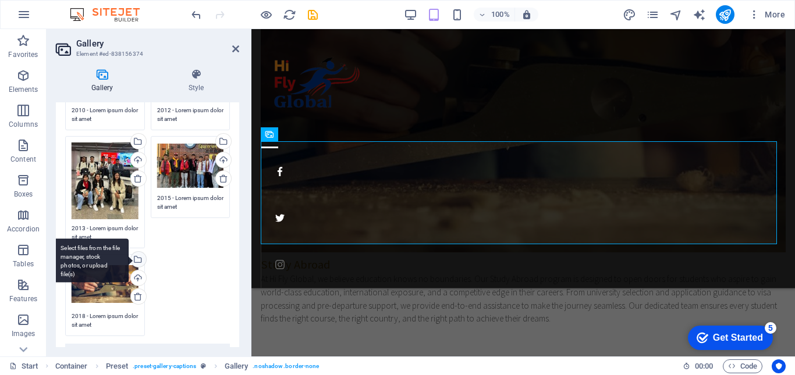
click at [129, 256] on div "Select files from the file manager, stock photos, or upload file(s)" at bounding box center [91, 261] width 76 height 44
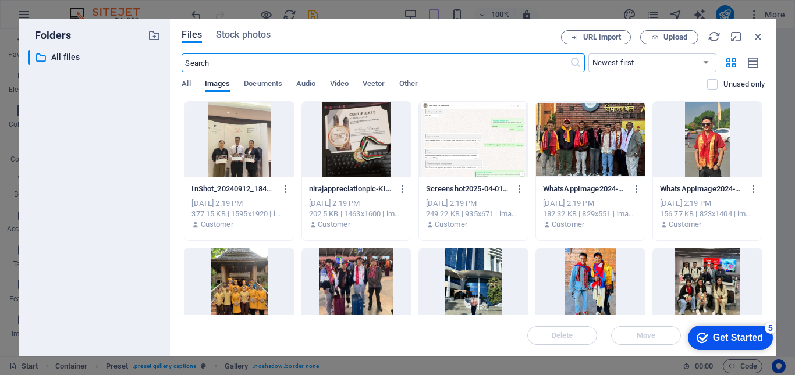
scroll to position [4598, 0]
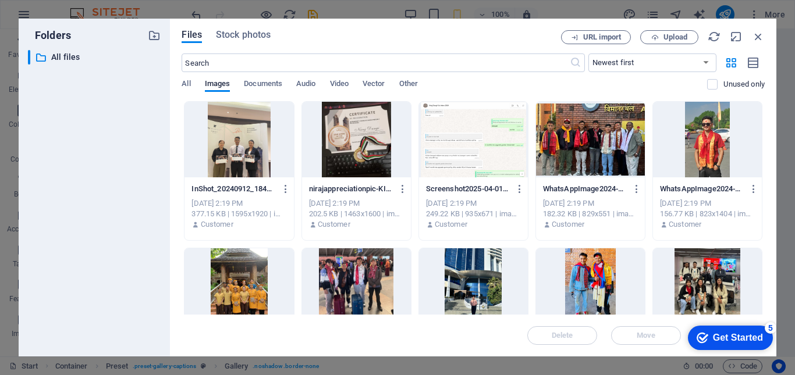
click at [258, 149] on div at bounding box center [238, 140] width 109 height 76
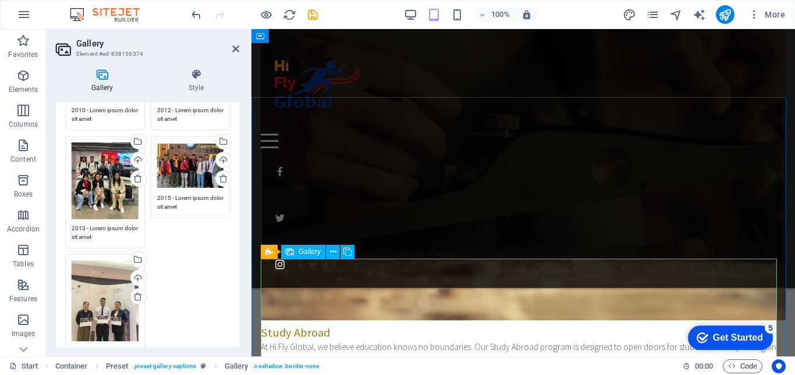
scroll to position [2954, 0]
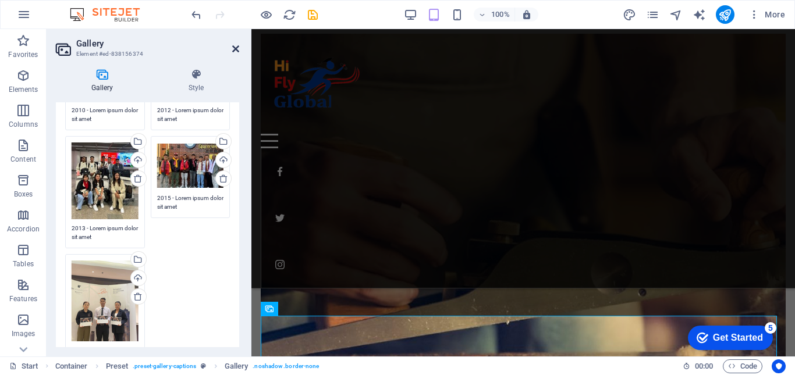
click at [234, 52] on icon at bounding box center [235, 48] width 7 height 9
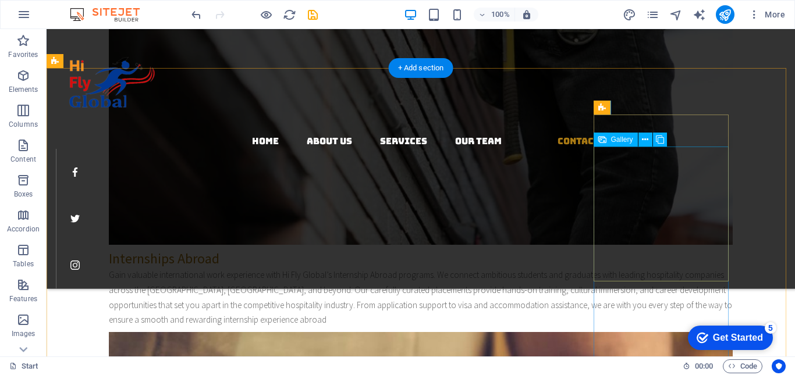
scroll to position [2853, 0]
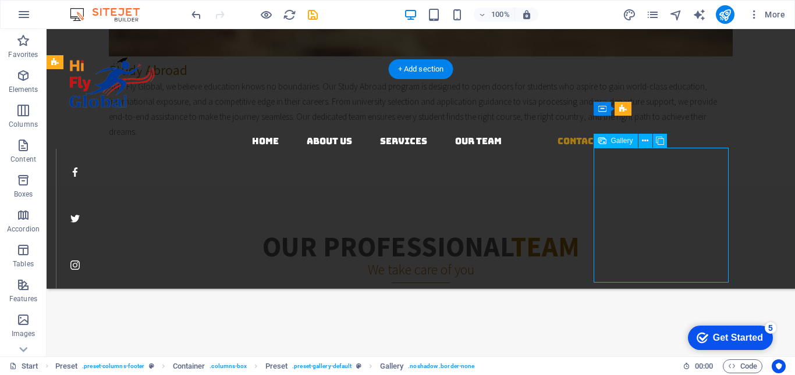
select select "4"
select select "px"
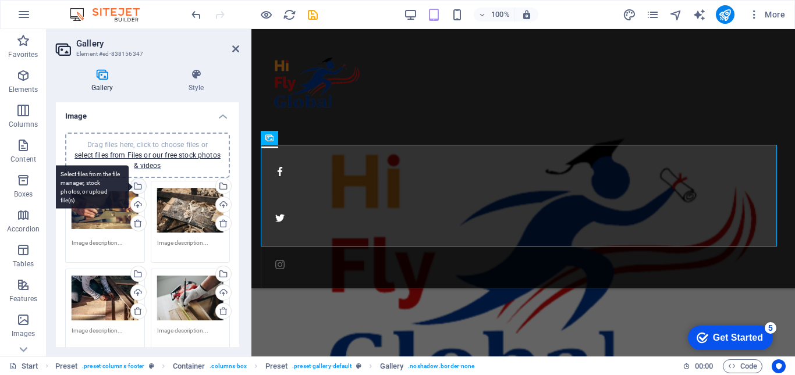
click at [139, 187] on div "Select files from the file manager, stock photos, or upload file(s)" at bounding box center [137, 187] width 17 height 17
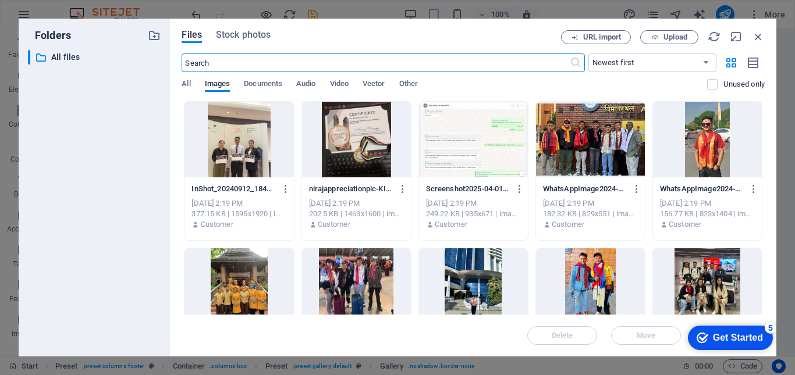
scroll to position [5924, 0]
click at [250, 154] on div at bounding box center [238, 140] width 109 height 76
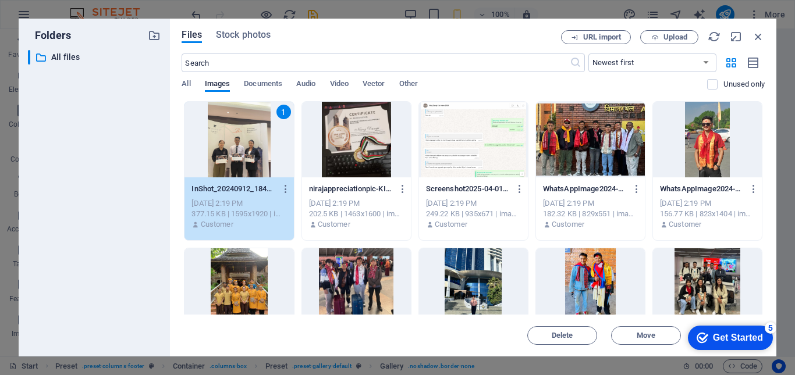
click at [250, 154] on div "1" at bounding box center [238, 140] width 109 height 76
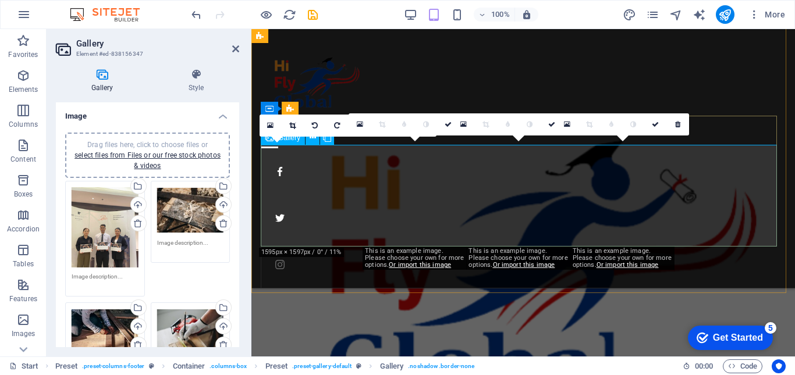
scroll to position [3613, 0]
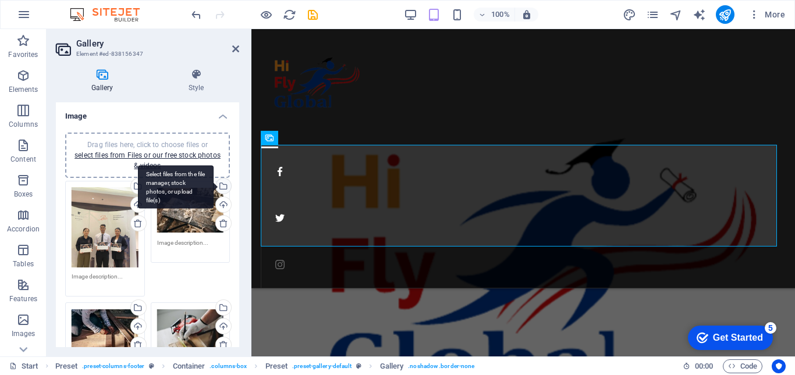
click at [222, 185] on div "Select files from the file manager, stock photos, or upload file(s)" at bounding box center [222, 187] width 17 height 17
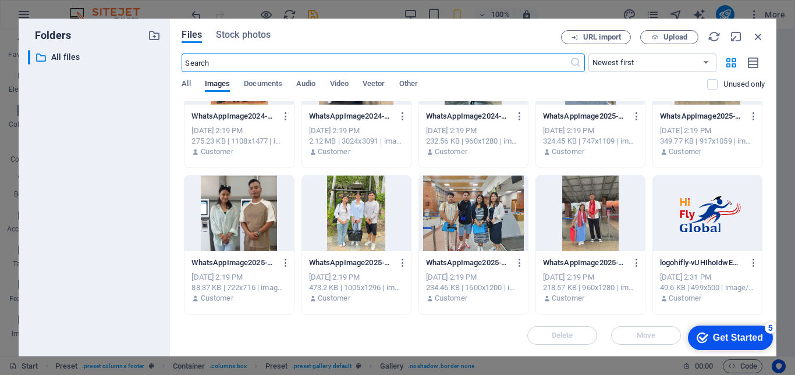
scroll to position [0, 0]
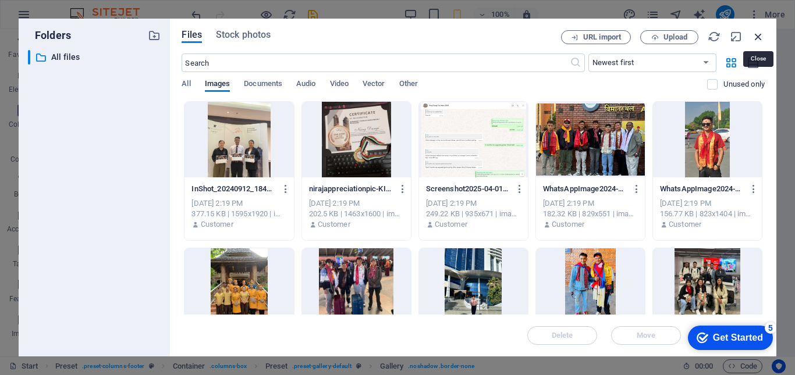
click at [758, 35] on icon "button" at bounding box center [758, 36] width 13 height 13
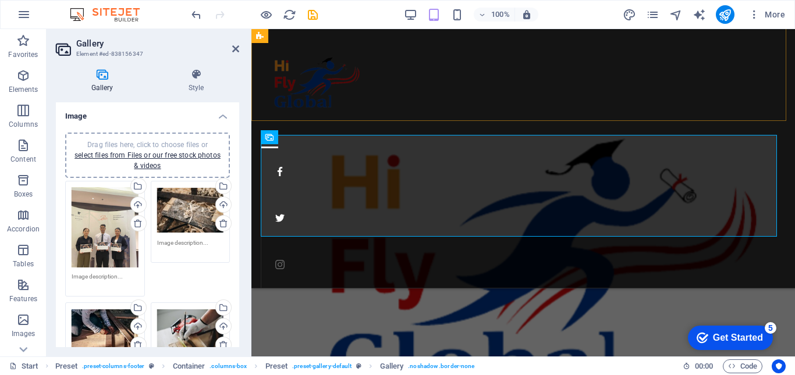
scroll to position [3613, 0]
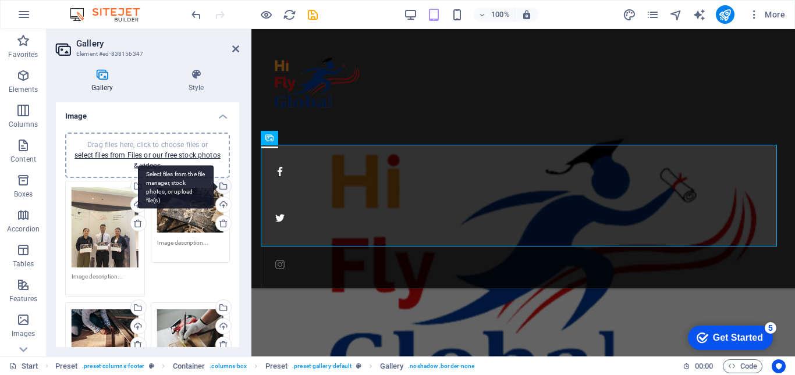
click at [221, 191] on div "Select files from the file manager, stock photos, or upload file(s)" at bounding box center [222, 187] width 17 height 17
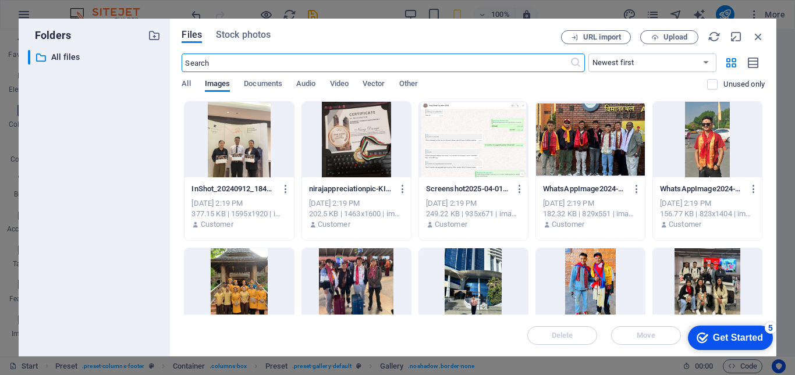
scroll to position [5924, 0]
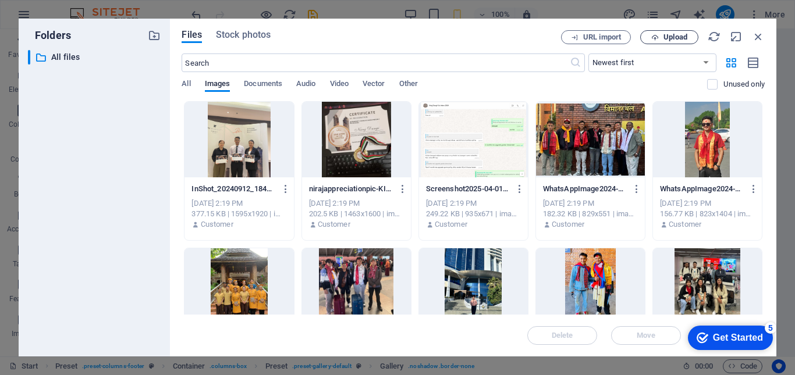
click at [668, 42] on button "Upload" at bounding box center [669, 37] width 58 height 14
click at [246, 110] on div at bounding box center [238, 140] width 109 height 76
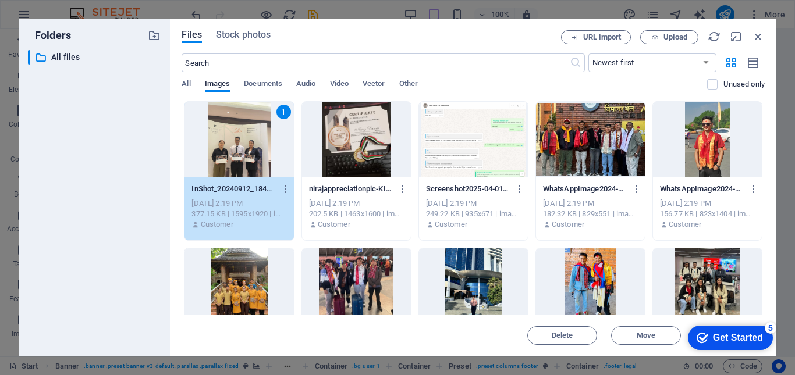
click at [344, 125] on div at bounding box center [356, 140] width 109 height 76
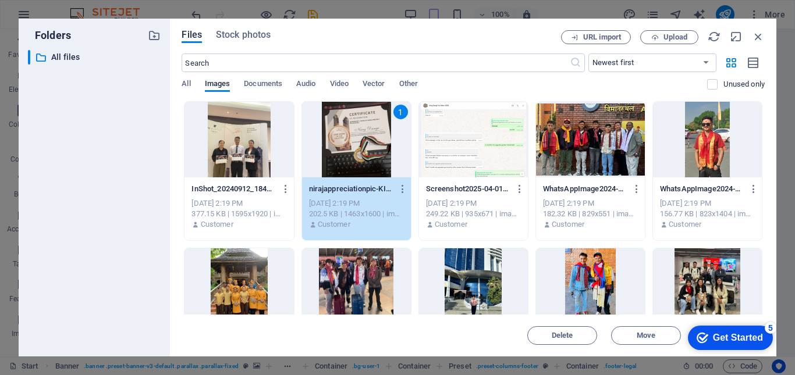
click at [226, 130] on div at bounding box center [238, 140] width 109 height 76
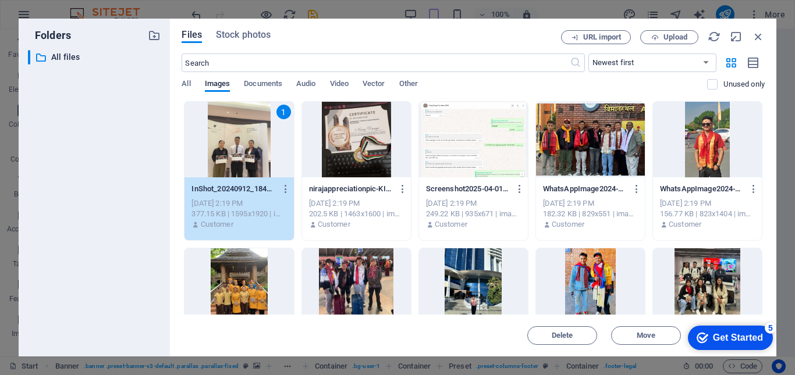
click at [358, 144] on div at bounding box center [356, 140] width 109 height 76
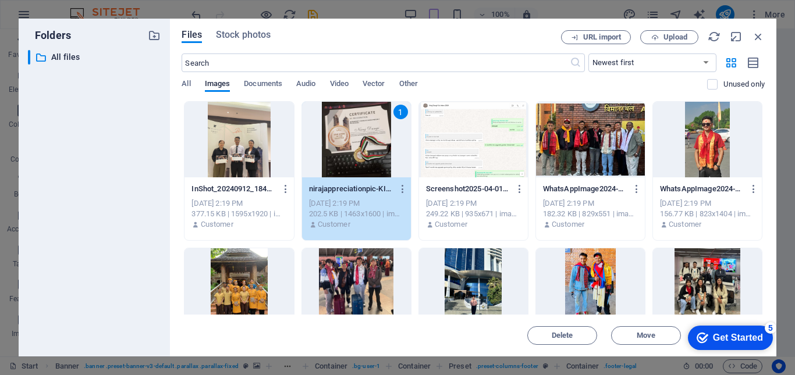
click at [457, 157] on div at bounding box center [473, 140] width 109 height 76
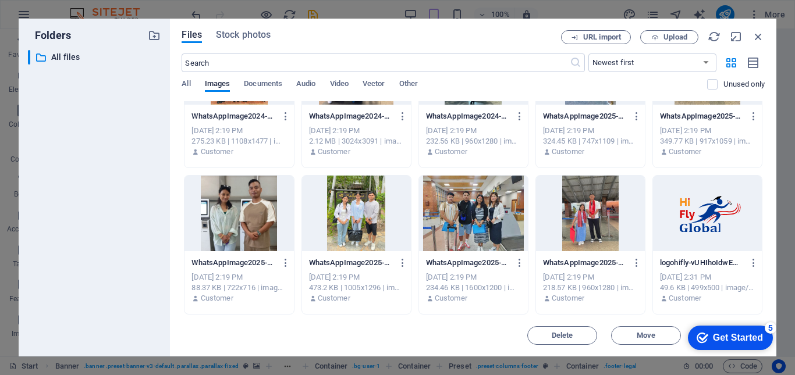
scroll to position [0, 0]
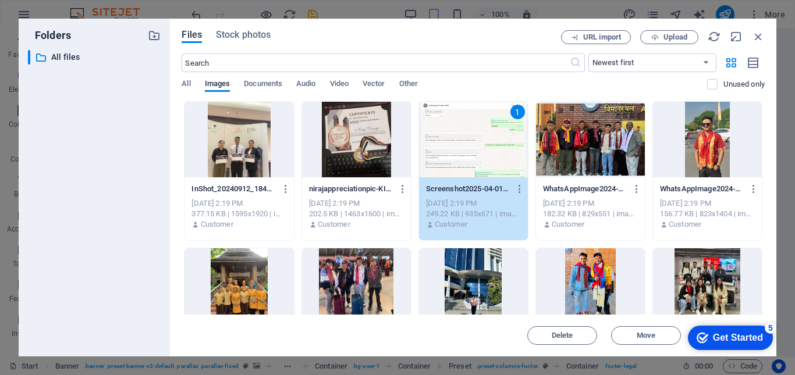
click at [353, 162] on div at bounding box center [356, 140] width 109 height 76
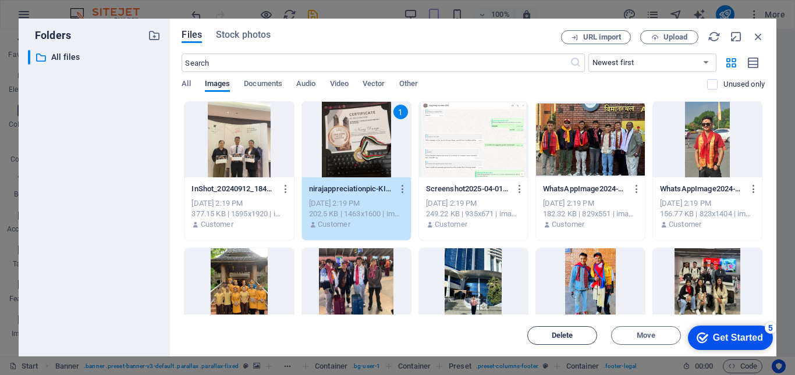
click at [555, 339] on span "Delete" at bounding box center [563, 335] width 22 height 7
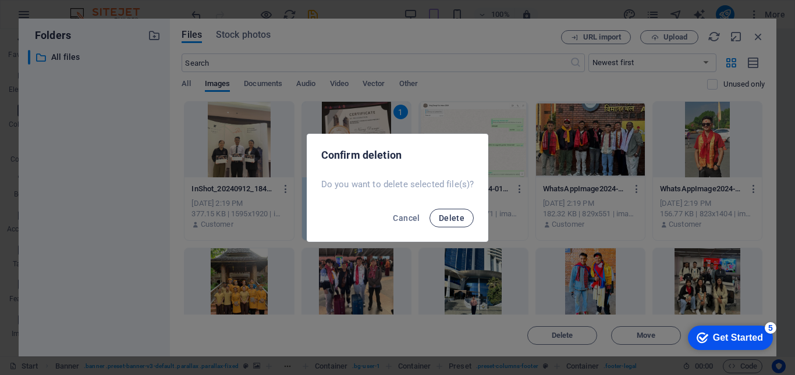
click at [462, 223] on button "Delete" at bounding box center [451, 218] width 44 height 19
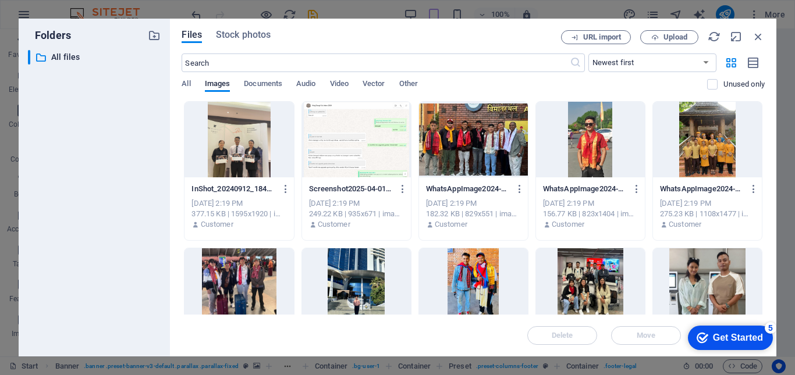
drag, startPoint x: 185, startPoint y: 162, endPoint x: 623, endPoint y: 257, distance: 447.9
click at [623, 257] on div "Files Stock photos URL import Upload ​ Newest first Oldest first Name (A-Z) Nam…" at bounding box center [473, 188] width 606 height 338
click at [731, 158] on div at bounding box center [707, 140] width 109 height 76
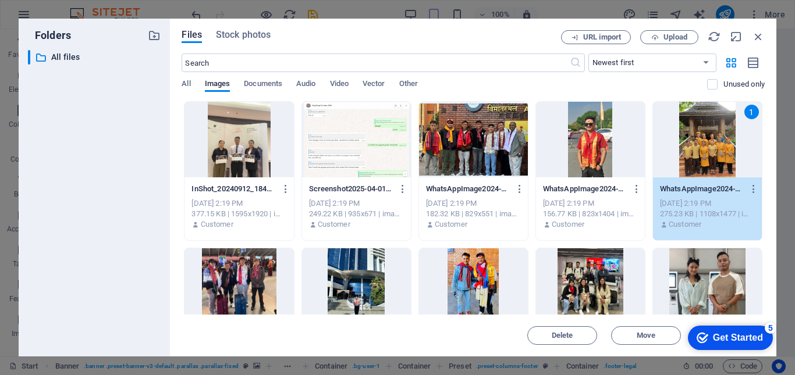
click at [612, 135] on div at bounding box center [590, 140] width 109 height 76
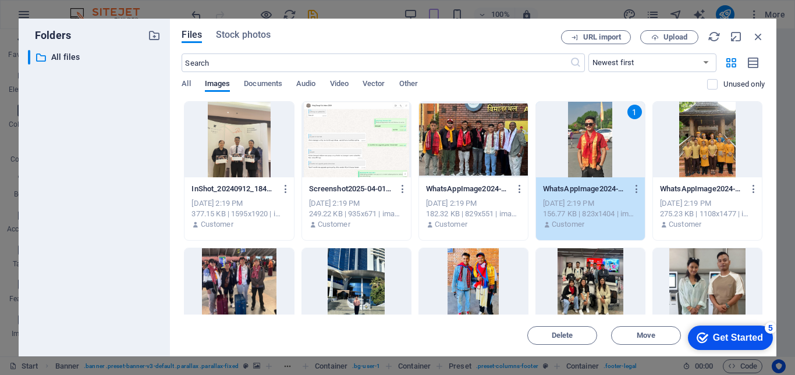
click at [714, 157] on div at bounding box center [707, 140] width 109 height 76
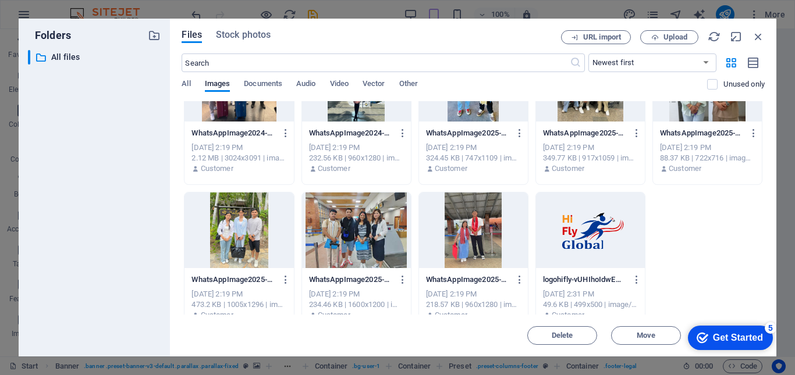
scroll to position [219, 0]
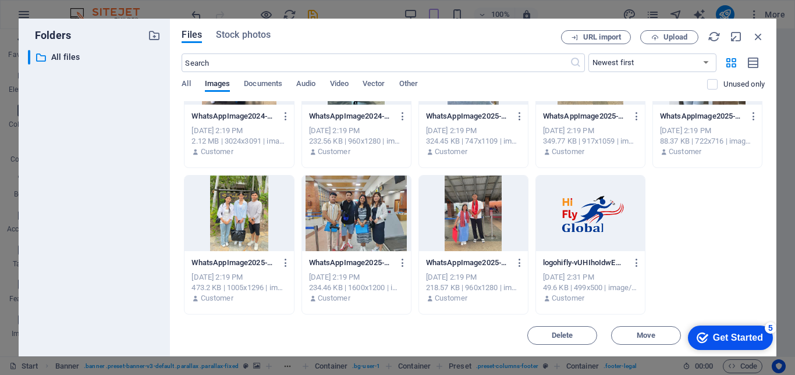
click at [470, 208] on div at bounding box center [473, 214] width 109 height 76
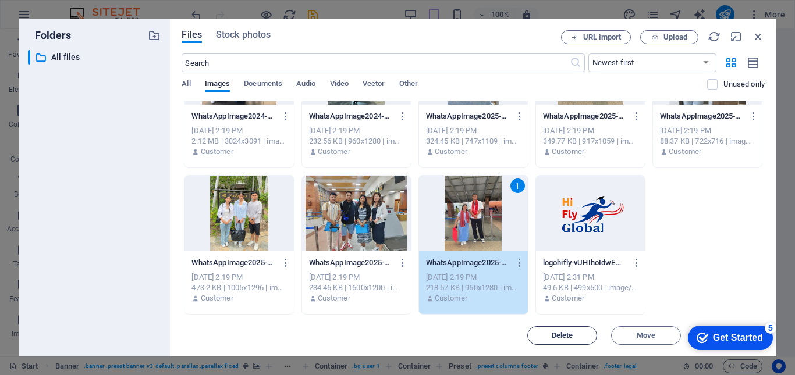
click at [563, 336] on span "Delete" at bounding box center [563, 335] width 22 height 7
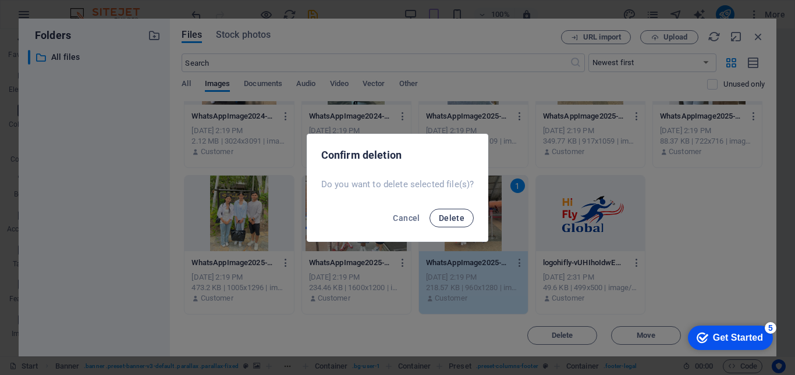
click at [454, 218] on span "Delete" at bounding box center [452, 218] width 26 height 9
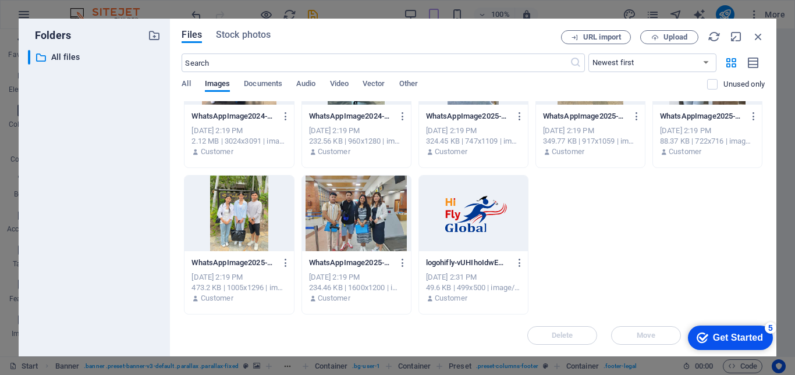
scroll to position [0, 0]
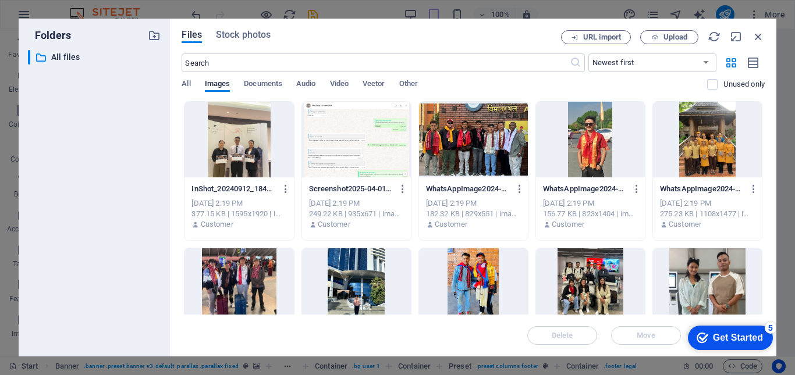
click at [252, 146] on div at bounding box center [238, 140] width 109 height 76
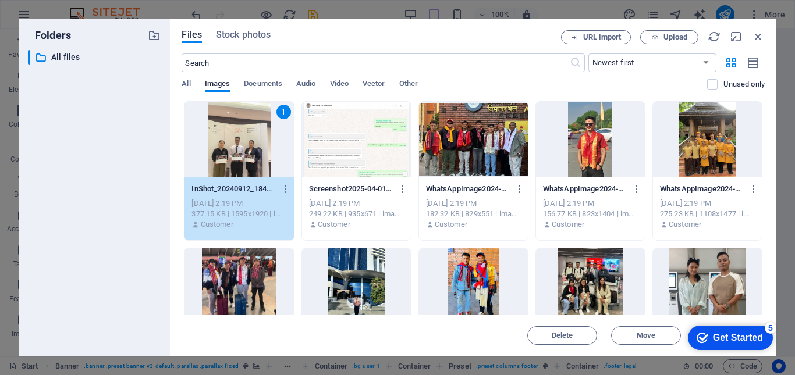
click at [388, 143] on div at bounding box center [356, 140] width 109 height 76
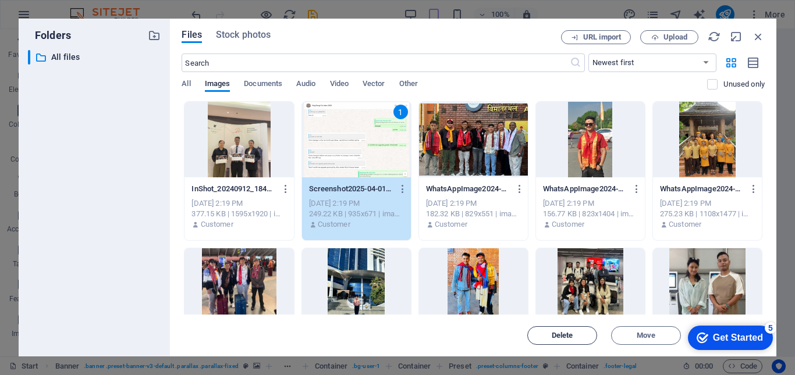
click at [574, 335] on span "Delete" at bounding box center [561, 335] width 59 height 7
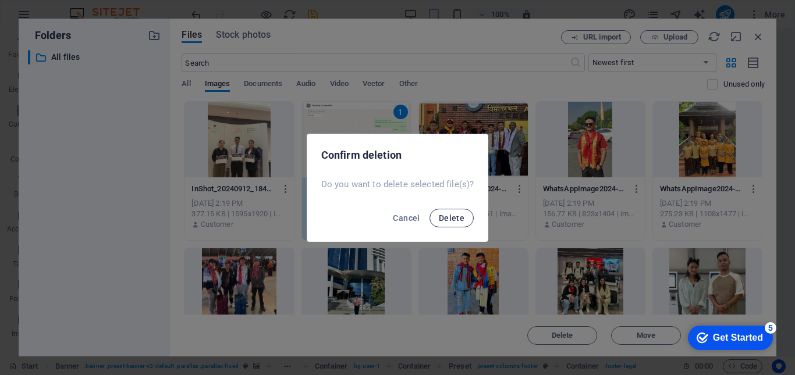
click at [445, 215] on span "Delete" at bounding box center [452, 218] width 26 height 9
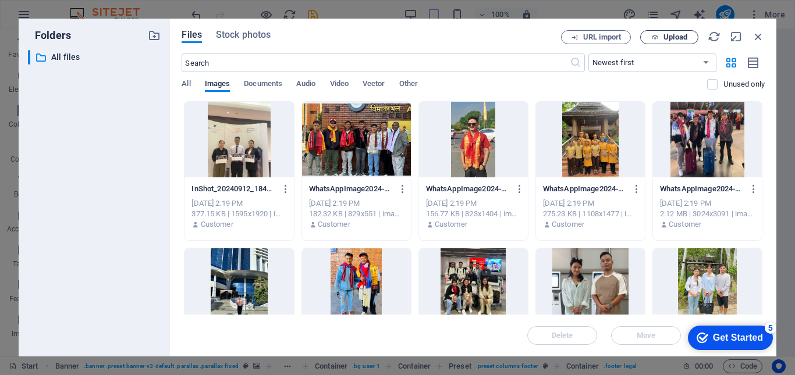
click at [654, 38] on icon "button" at bounding box center [655, 38] width 8 height 8
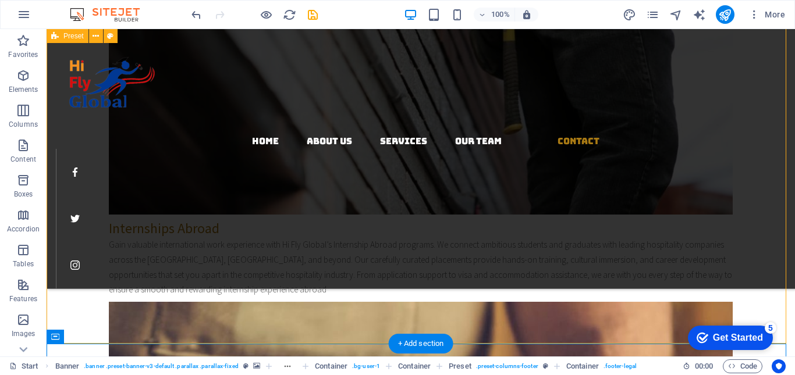
scroll to position [2872, 0]
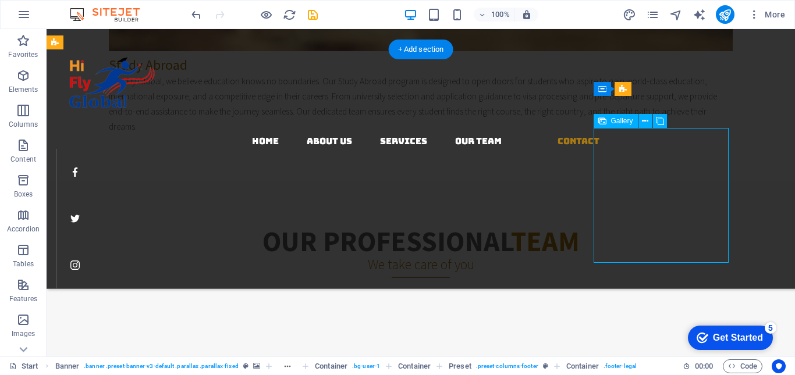
select select "4"
select select "px"
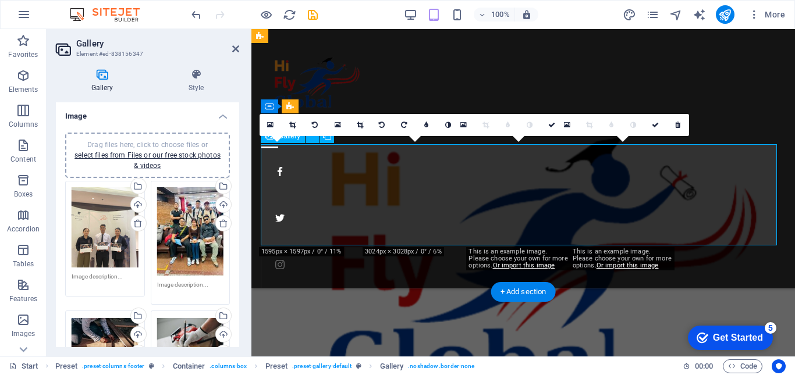
scroll to position [3613, 0]
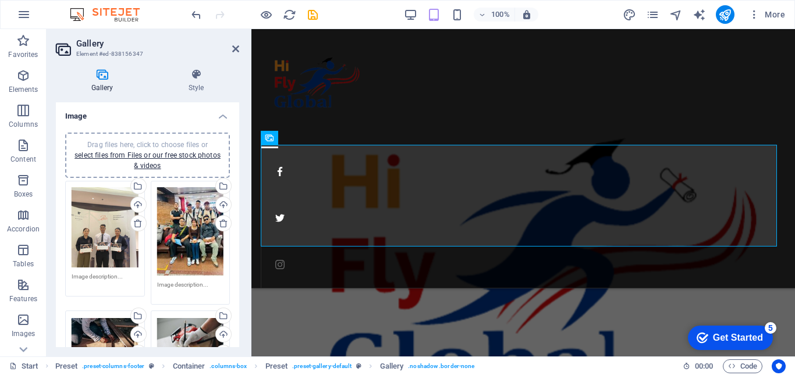
scroll to position [58, 0]
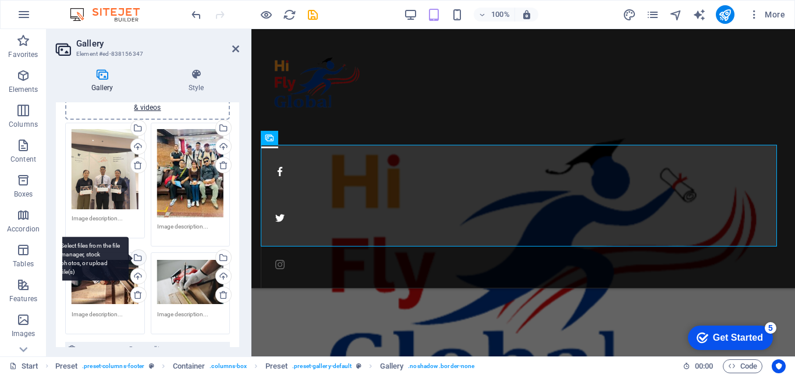
click at [139, 258] on div "Select files from the file manager, stock photos, or upload file(s)" at bounding box center [137, 258] width 17 height 17
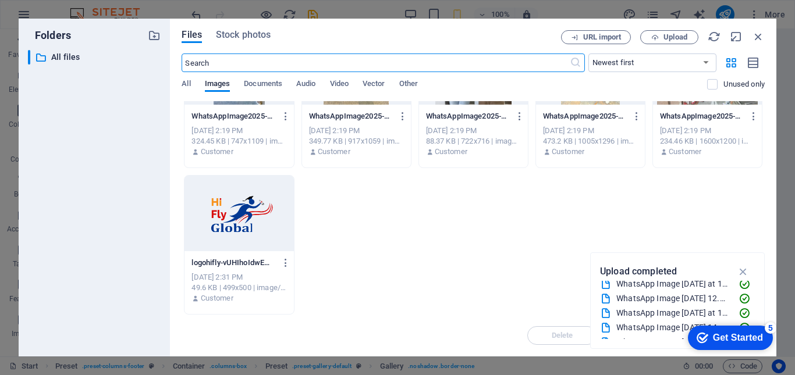
scroll to position [145, 0]
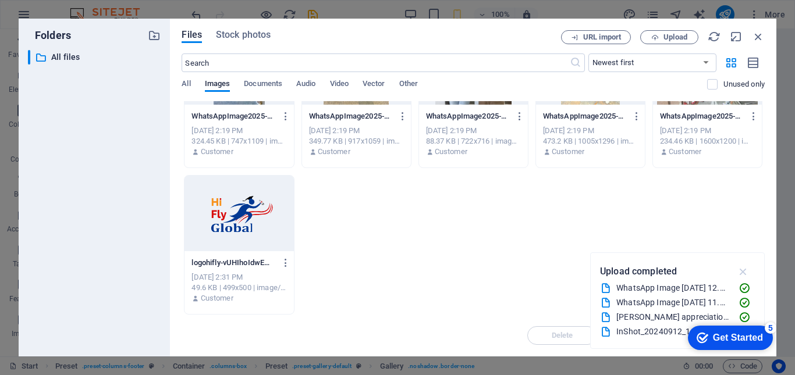
click at [741, 272] on icon "button" at bounding box center [743, 271] width 13 height 13
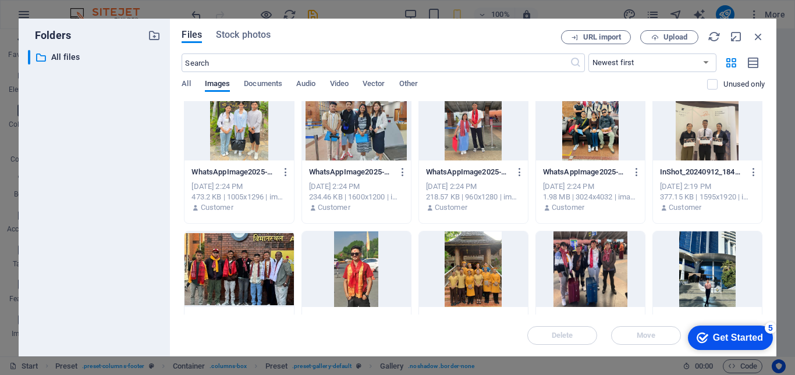
scroll to position [0, 0]
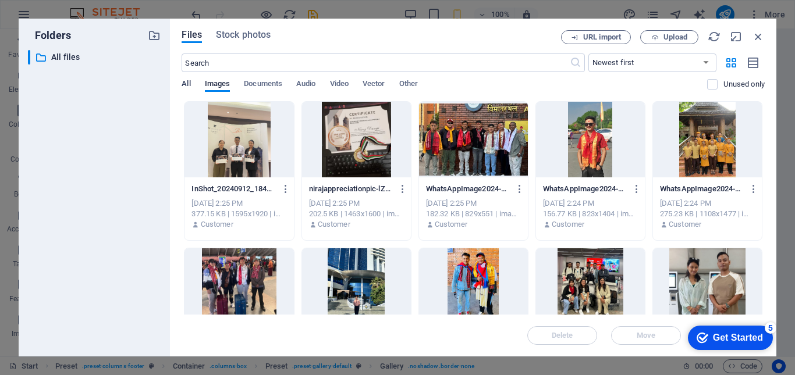
click at [186, 84] on span "All" at bounding box center [186, 85] width 9 height 16
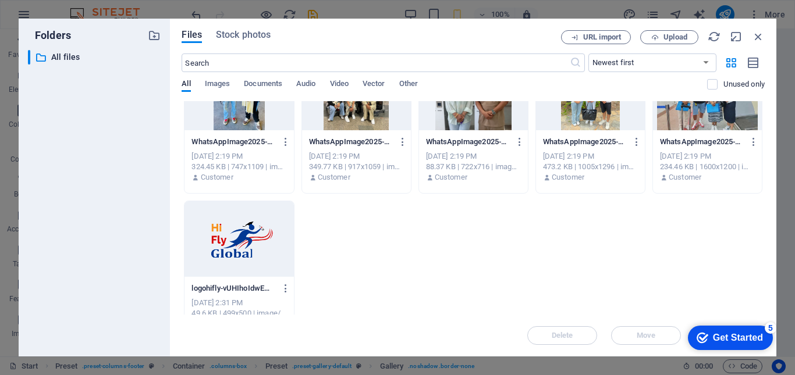
scroll to position [659, 0]
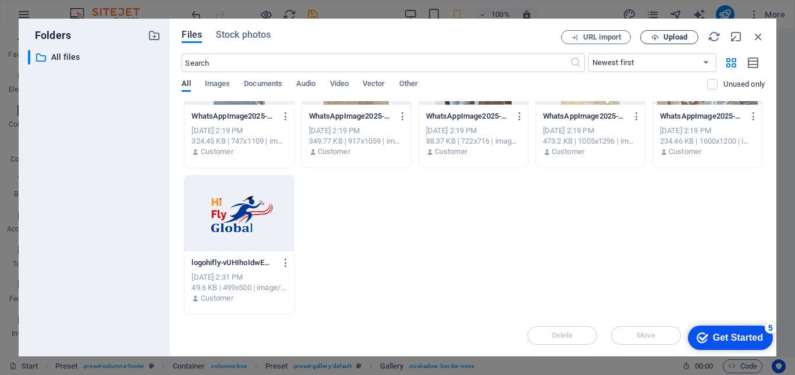
click at [666, 35] on span "Upload" at bounding box center [675, 37] width 24 height 7
click at [286, 260] on icon "button" at bounding box center [285, 263] width 11 height 10
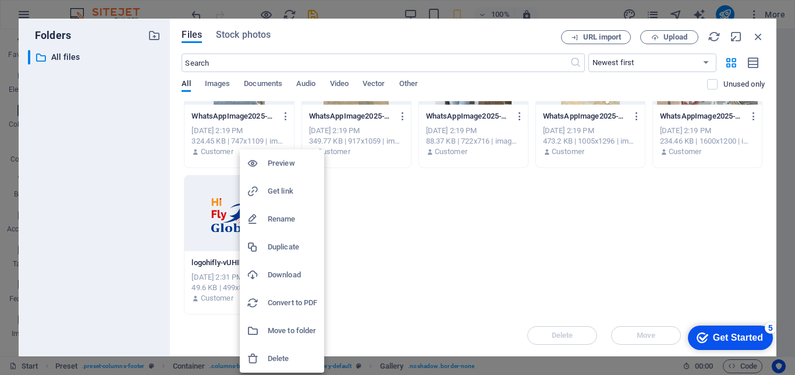
click at [378, 258] on div at bounding box center [397, 187] width 795 height 375
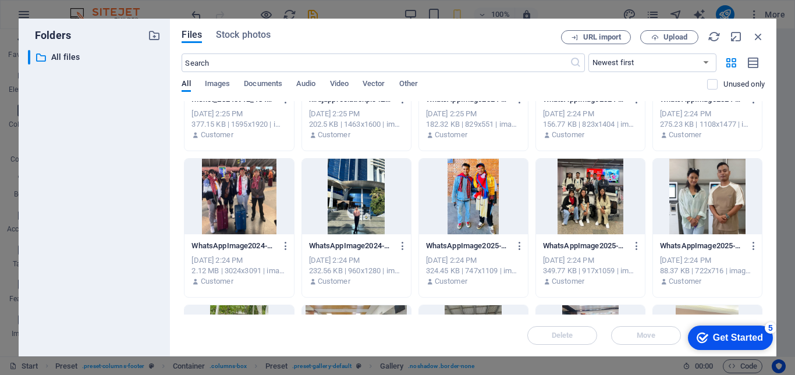
scroll to position [0, 0]
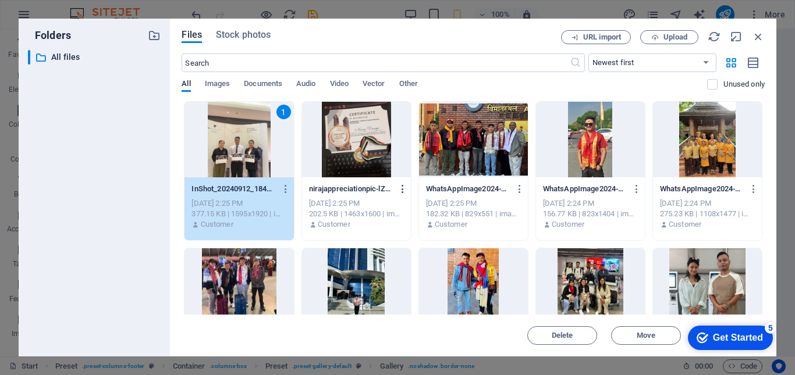
click at [400, 189] on icon "button" at bounding box center [402, 189] width 11 height 10
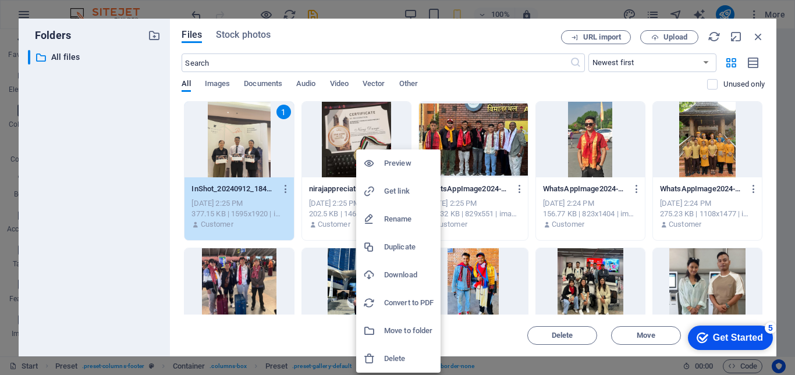
click at [468, 338] on div at bounding box center [397, 187] width 795 height 375
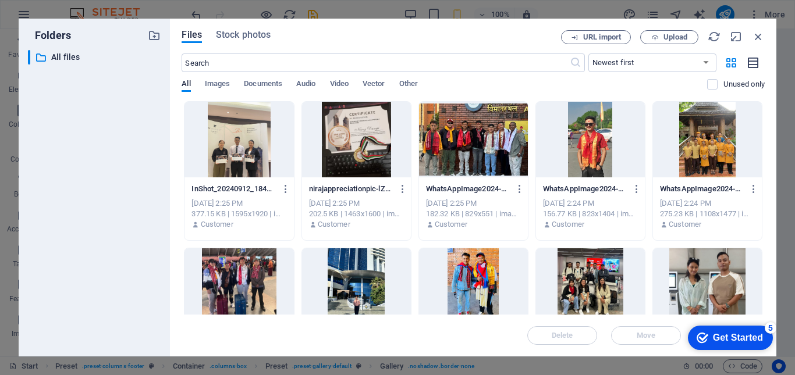
click at [752, 63] on icon "button" at bounding box center [753, 62] width 13 height 13
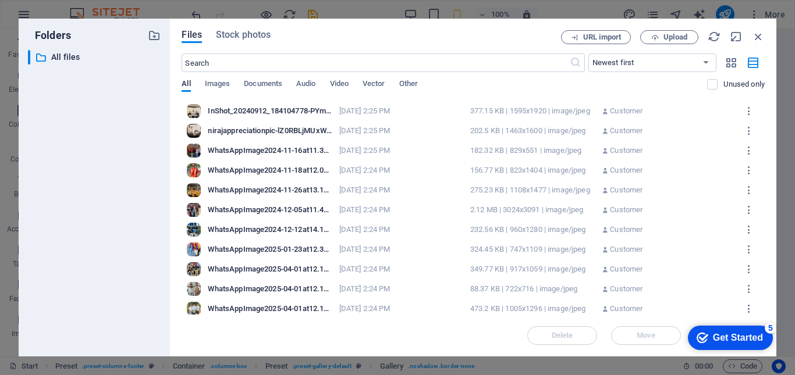
click at [300, 112] on div "InShot_20240912_184104778-PYmuUwmfI2GEJOVAwL2Zmg.jpg" at bounding box center [270, 111] width 124 height 10
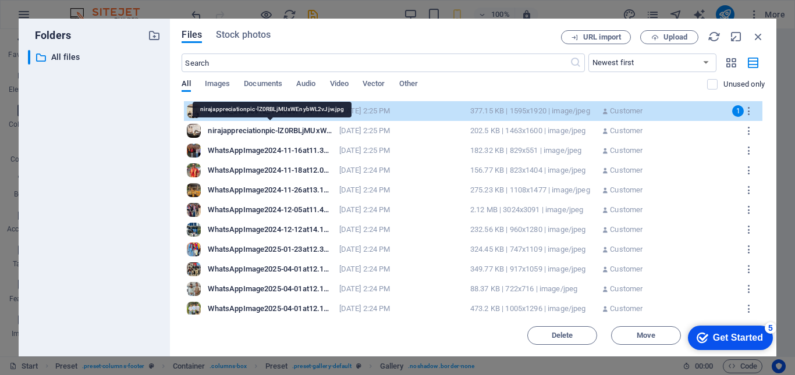
click at [330, 130] on div "nirajappreciationpic-lZ0RBLjMUxWEnybWL2vJjw.jpg" at bounding box center [270, 131] width 124 height 10
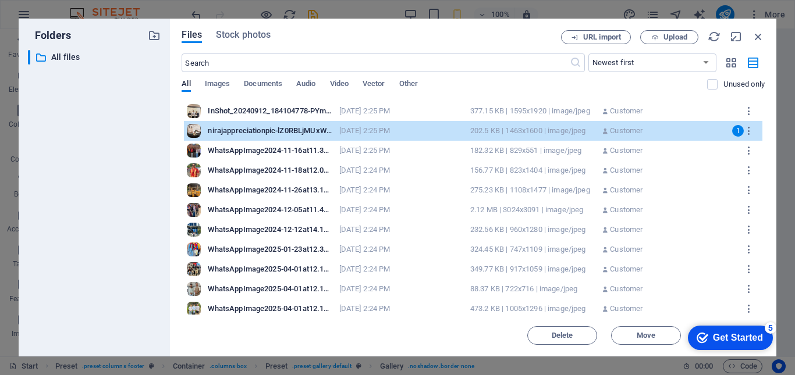
click at [338, 151] on div "WhatsAppImage2024-11-16at11.34.44_fb9934c8-_vuLA3uad5TnvUMZKwewEQ.jpg WhatsAppI…" at bounding box center [473, 151] width 578 height 20
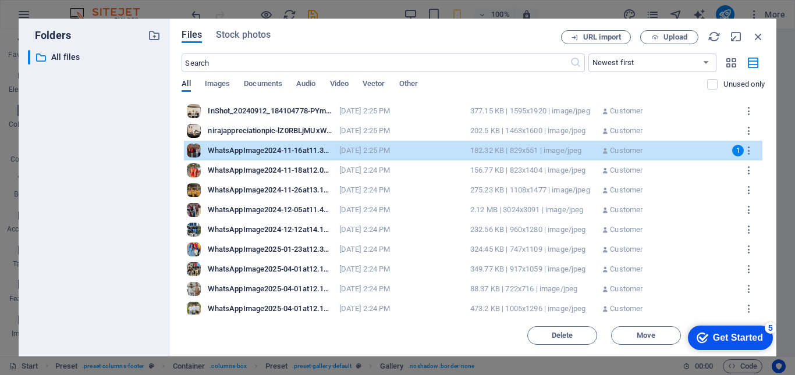
click at [360, 109] on div "[DATE] 2:25 PM" at bounding box center [401, 111] width 124 height 10
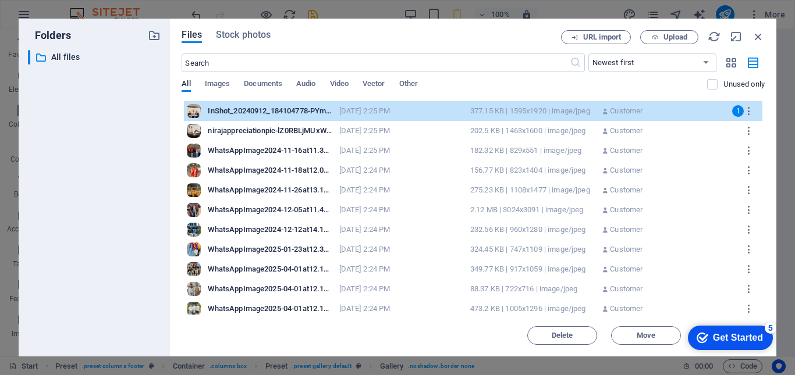
click at [360, 110] on div "[DATE] 2:25 PM" at bounding box center [401, 111] width 124 height 10
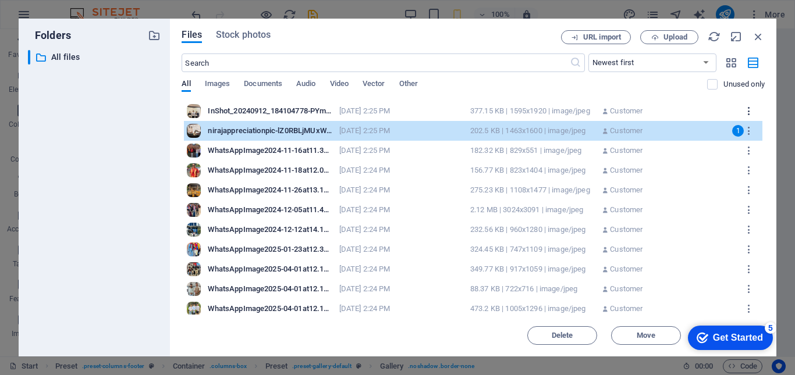
click at [749, 108] on icon "button" at bounding box center [749, 111] width 11 height 10
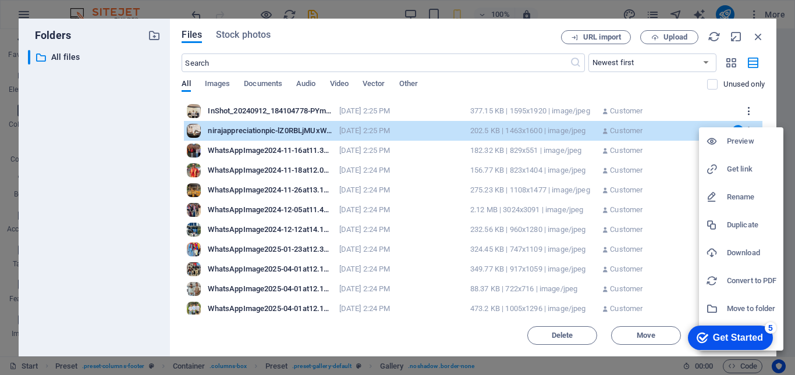
click at [749, 108] on div at bounding box center [397, 187] width 795 height 375
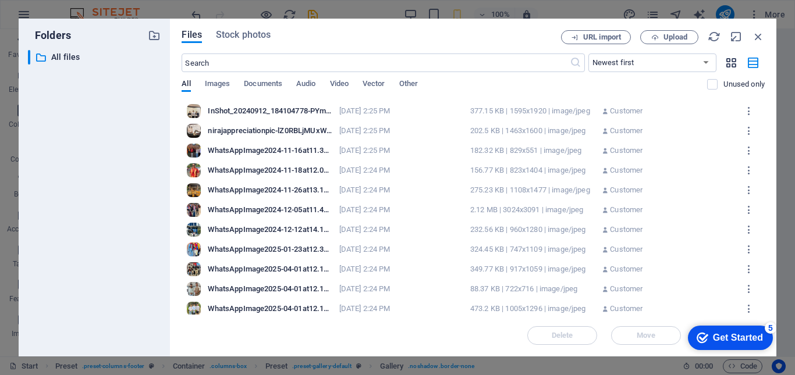
click at [731, 63] on icon "button" at bounding box center [731, 62] width 13 height 13
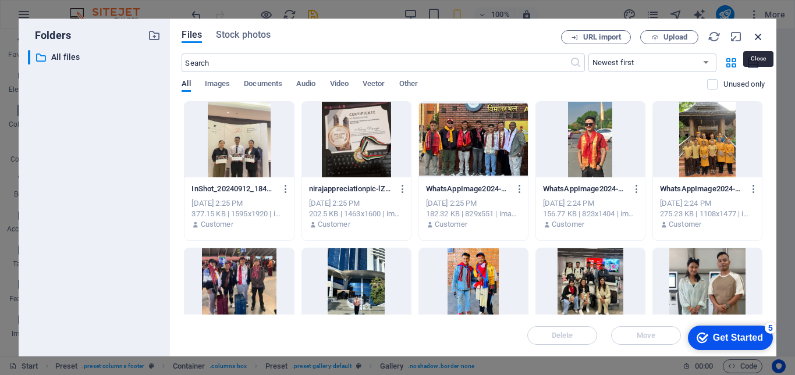
click at [756, 37] on icon "button" at bounding box center [758, 36] width 13 height 13
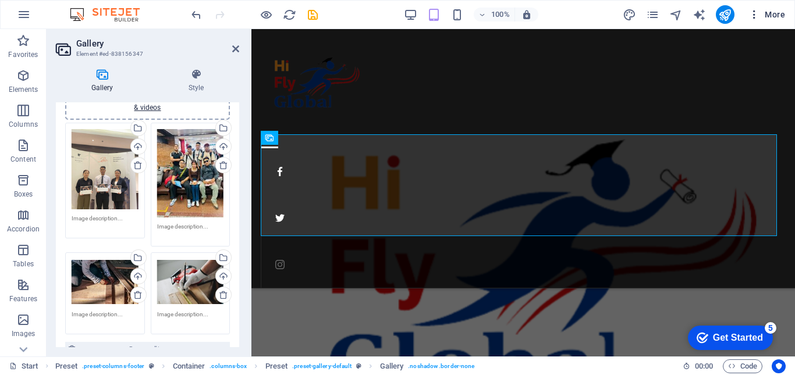
scroll to position [3613, 0]
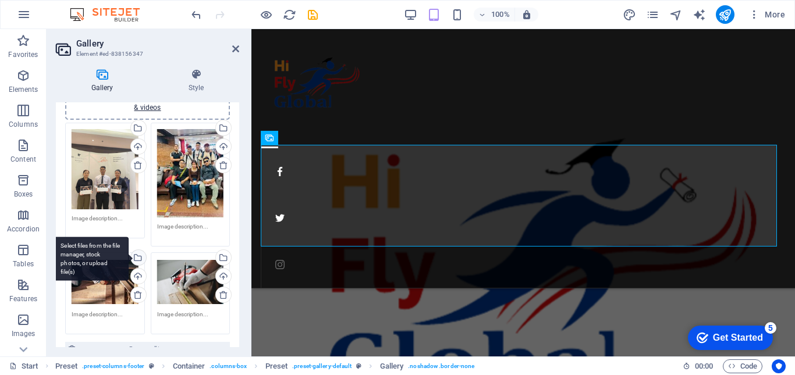
click at [140, 253] on div "Select files from the file manager, stock photos, or upload file(s)" at bounding box center [137, 258] width 17 height 17
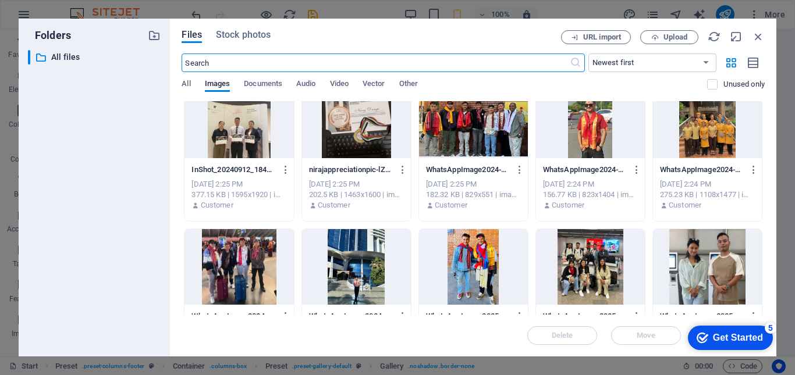
scroll to position [0, 0]
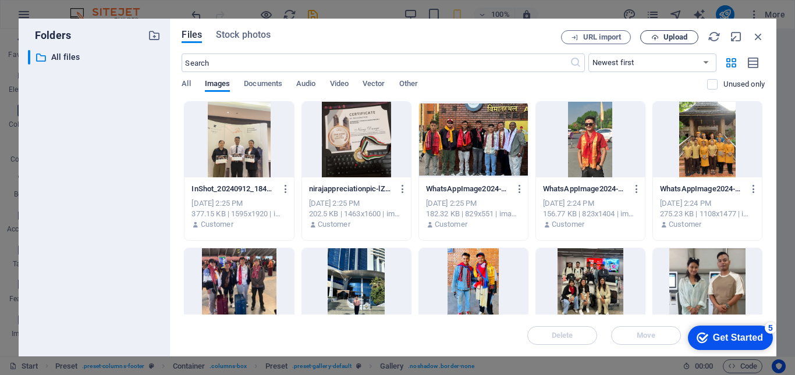
click at [672, 40] on span "Upload" at bounding box center [675, 37] width 24 height 7
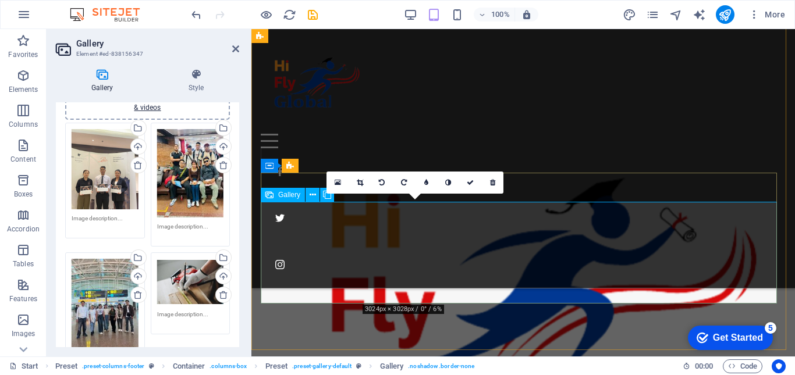
scroll to position [3554, 0]
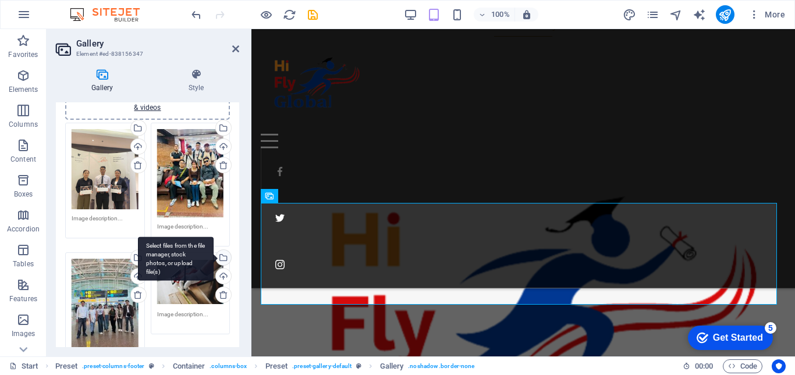
click at [221, 255] on div "Select files from the file manager, stock photos, or upload file(s)" at bounding box center [222, 258] width 17 height 17
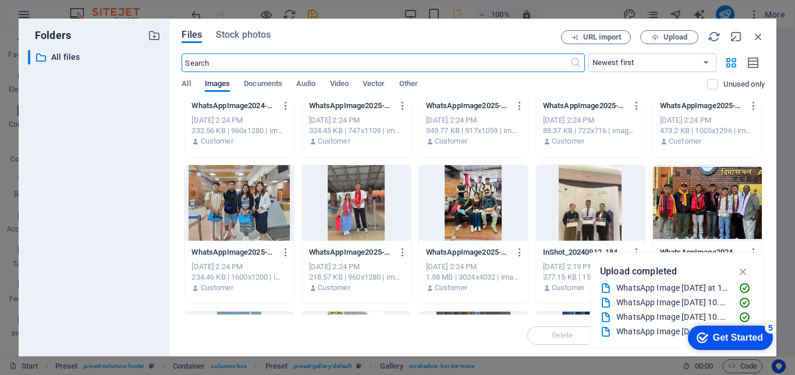
scroll to position [368, 0]
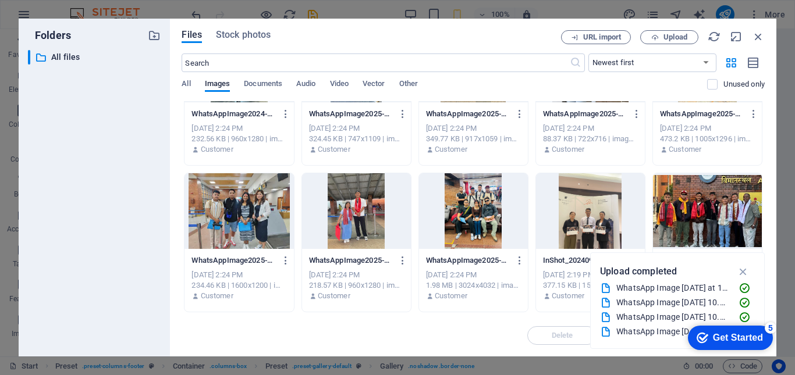
click at [478, 207] on div at bounding box center [473, 211] width 109 height 76
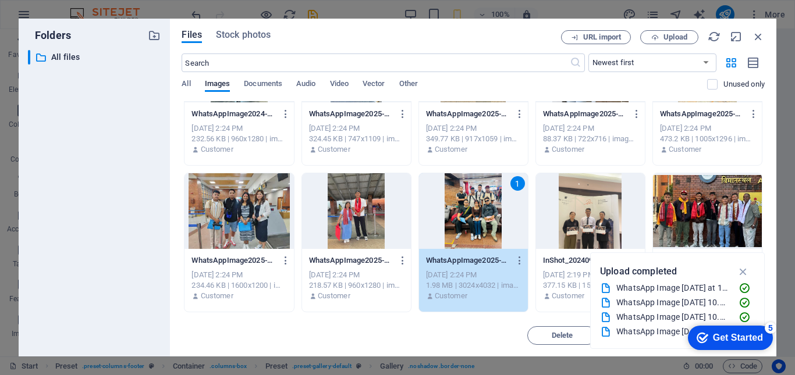
click at [475, 219] on div "1" at bounding box center [473, 211] width 109 height 76
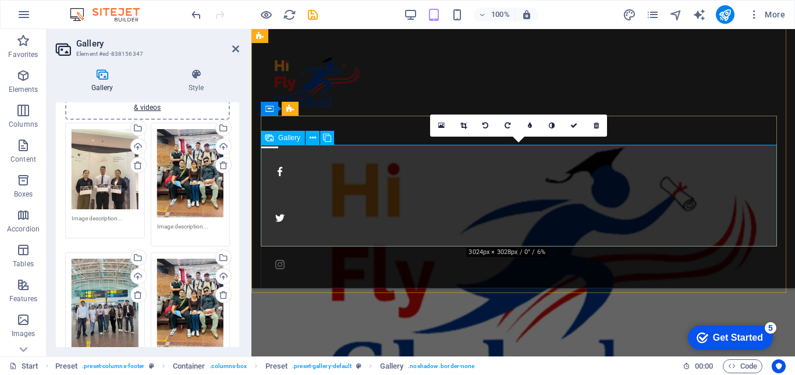
scroll to position [3613, 0]
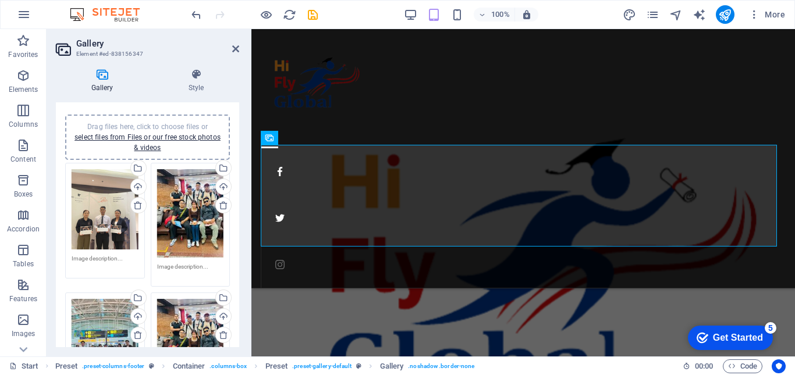
scroll to position [0, 0]
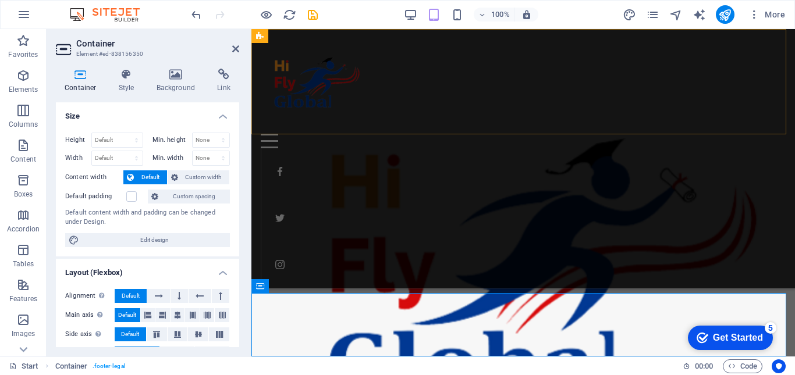
click at [580, 89] on div "Home About us Services Our Team Contact" at bounding box center [523, 159] width 544 height 260
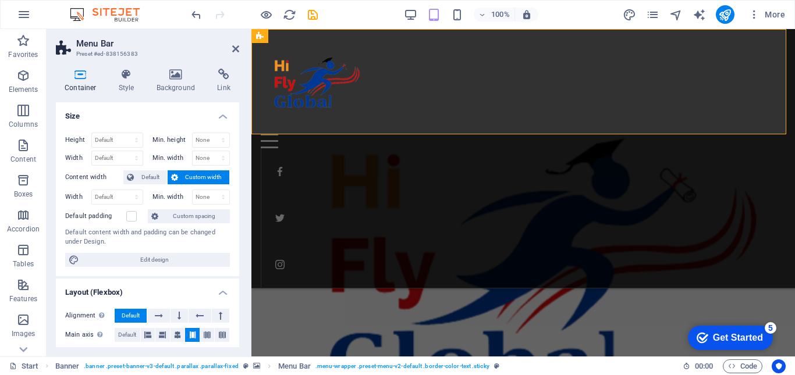
click at [546, 121] on div "Home About us Services Our Team Contact" at bounding box center [523, 159] width 544 height 260
click at [545, 121] on div "Home About us Services Our Team Contact" at bounding box center [523, 159] width 544 height 260
click at [232, 48] on icon at bounding box center [235, 48] width 7 height 9
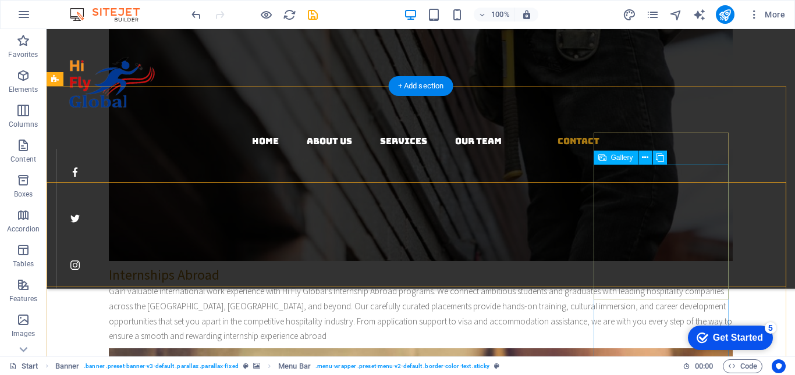
scroll to position [2872, 0]
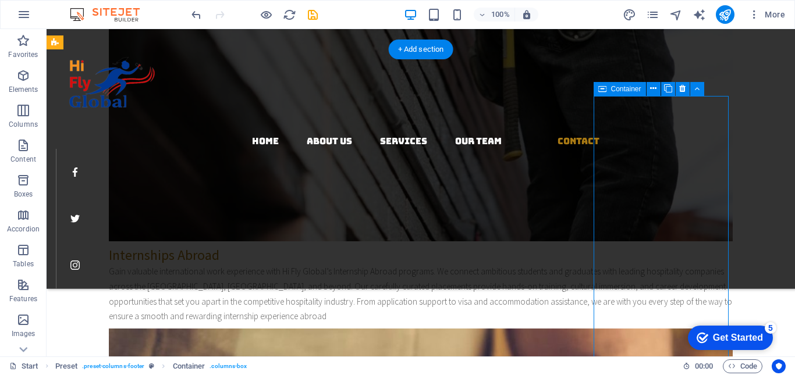
drag, startPoint x: 673, startPoint y: 298, endPoint x: 467, endPoint y: 298, distance: 205.4
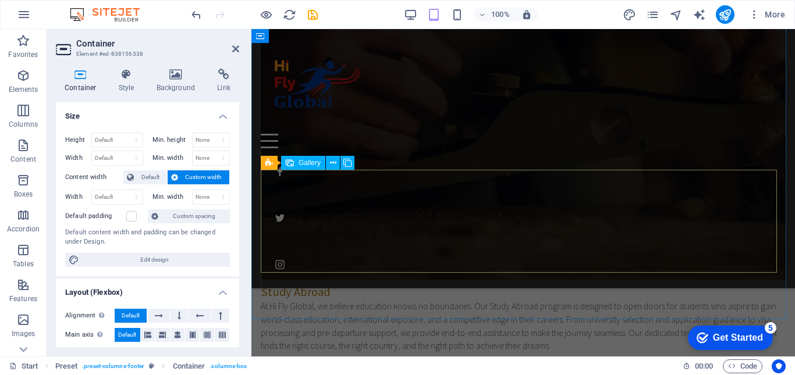
scroll to position [3100, 0]
click at [236, 46] on icon at bounding box center [235, 48] width 7 height 9
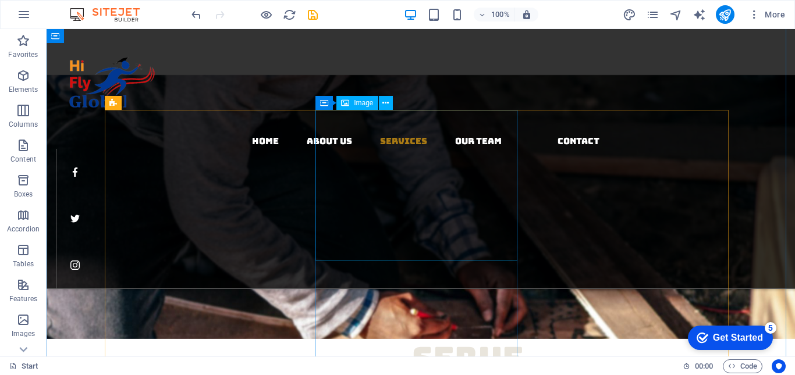
scroll to position [1453, 0]
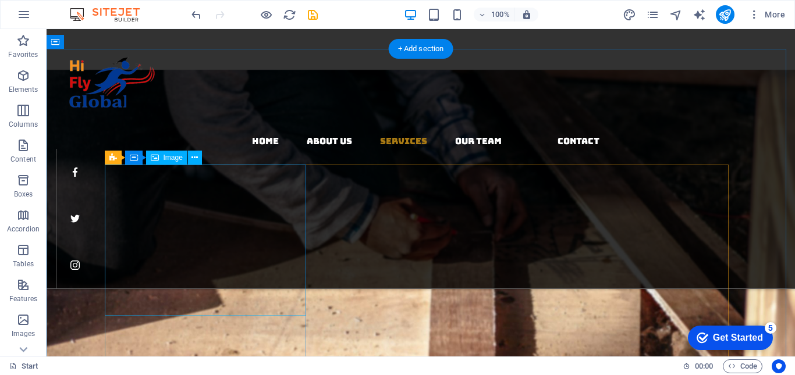
select select "%"
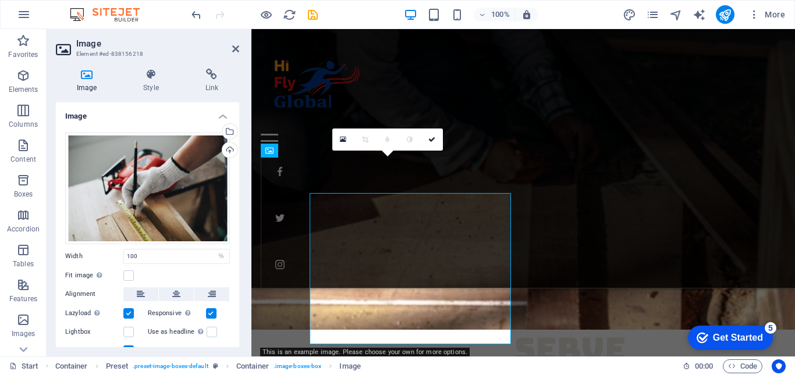
scroll to position [1422, 0]
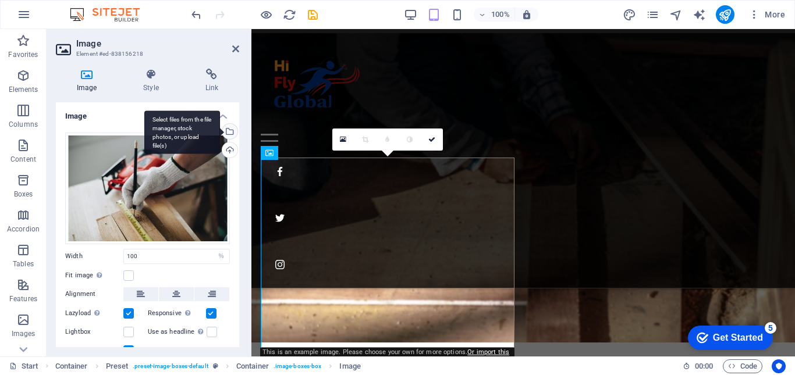
click at [229, 133] on div "Select files from the file manager, stock photos, or upload file(s)" at bounding box center [228, 132] width 17 height 17
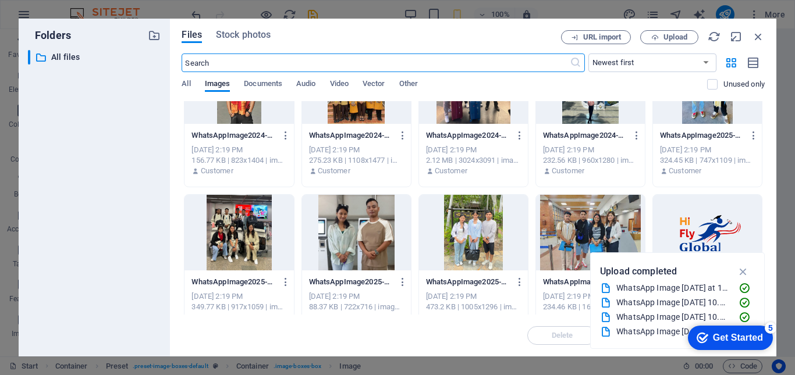
scroll to position [659, 0]
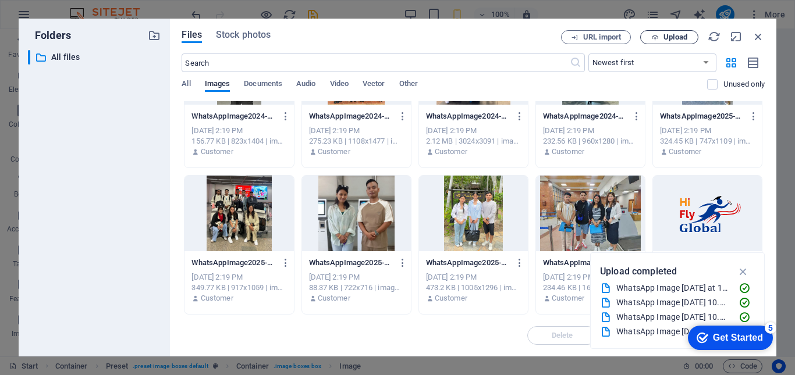
click at [691, 37] on span "Upload" at bounding box center [669, 38] width 48 height 8
click at [743, 274] on icon "button" at bounding box center [743, 271] width 13 height 13
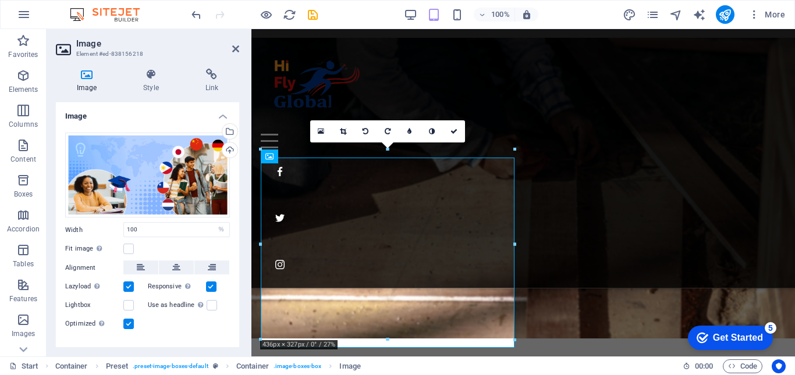
scroll to position [1422, 0]
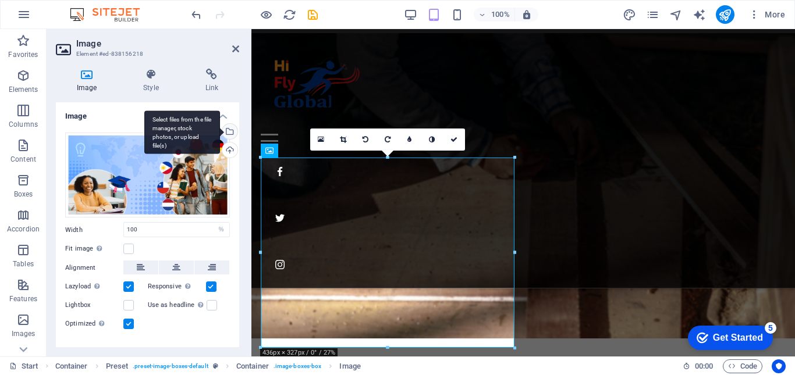
click at [220, 131] on div "Select files from the file manager, stock photos, or upload file(s)" at bounding box center [182, 133] width 76 height 44
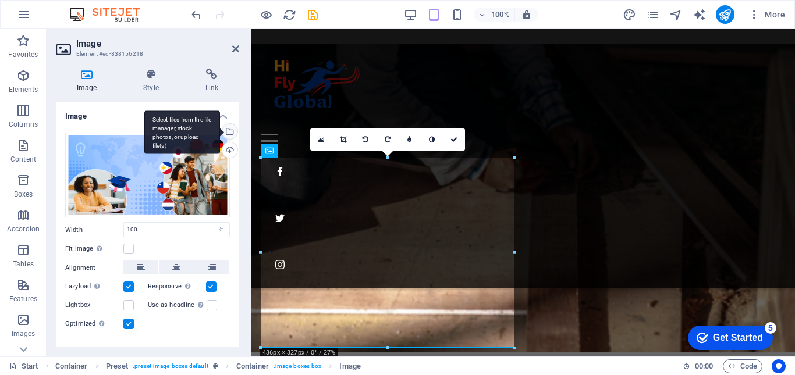
scroll to position [1733, 0]
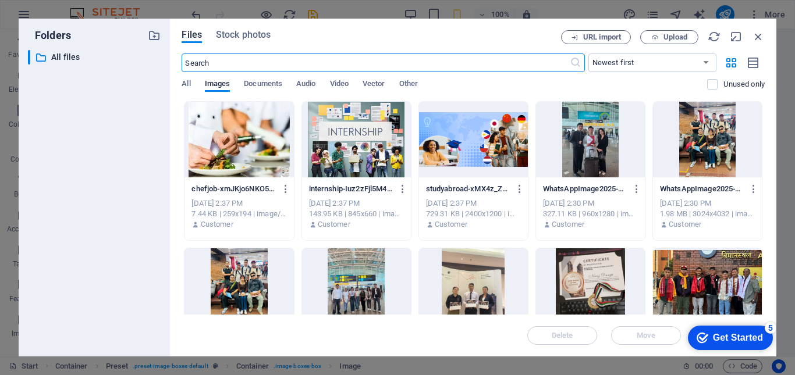
click at [236, 151] on div at bounding box center [238, 140] width 109 height 76
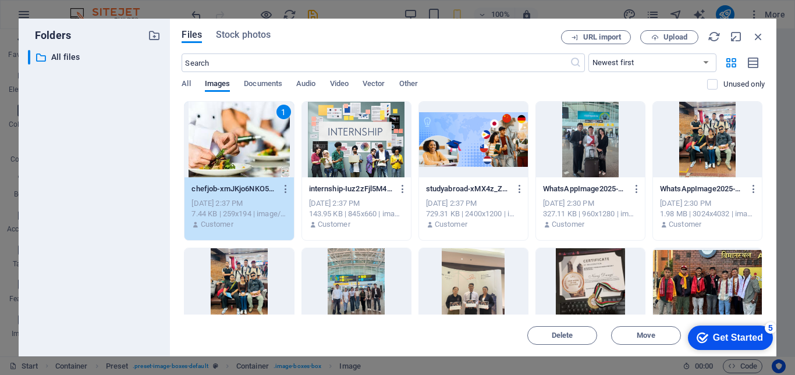
click at [254, 144] on div "1" at bounding box center [238, 140] width 109 height 76
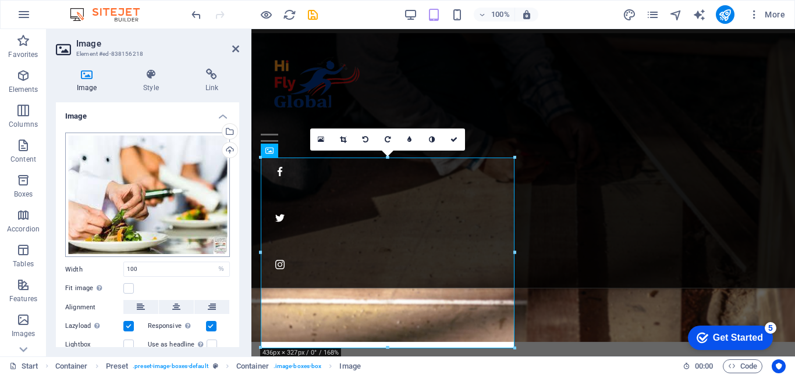
scroll to position [59, 0]
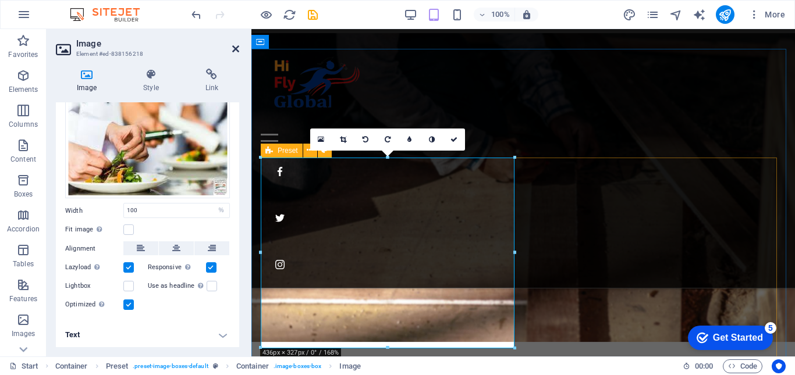
click at [235, 47] on icon at bounding box center [235, 48] width 7 height 9
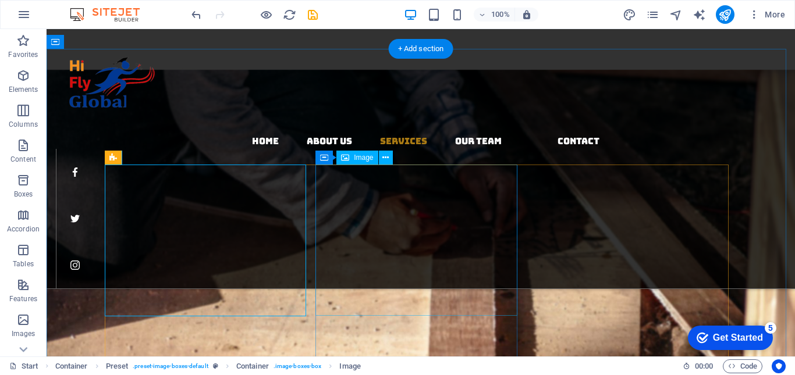
scroll to position [1511, 0]
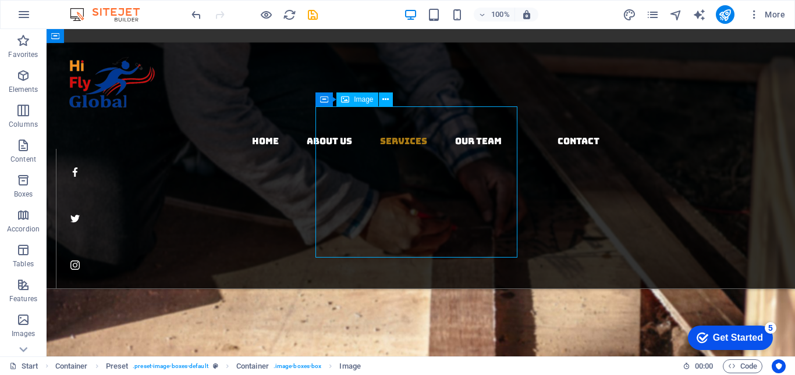
select select "%"
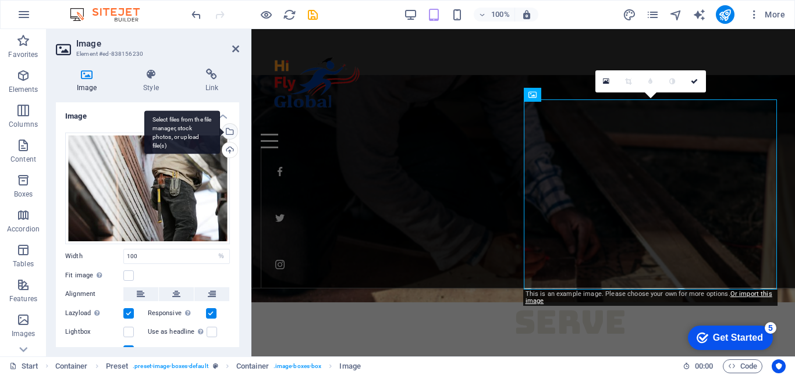
click at [220, 129] on div "Select files from the file manager, stock photos, or upload file(s)" at bounding box center [182, 133] width 76 height 44
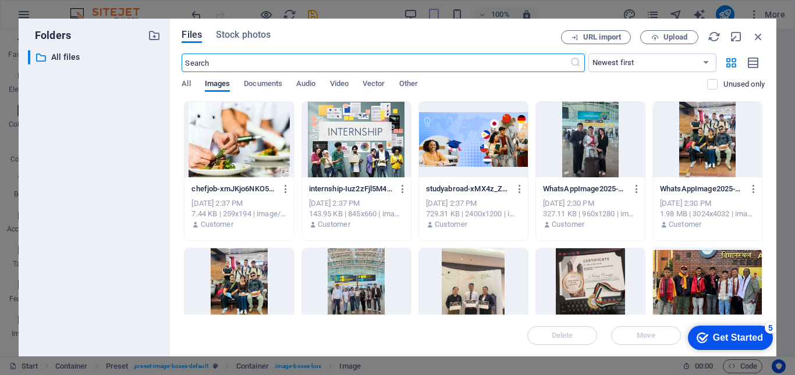
scroll to position [2116, 0]
click at [361, 154] on div at bounding box center [356, 140] width 109 height 76
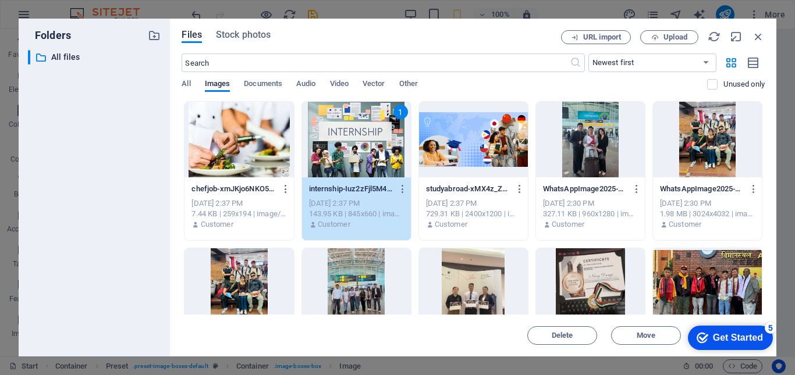
click at [361, 154] on div "1" at bounding box center [356, 140] width 109 height 76
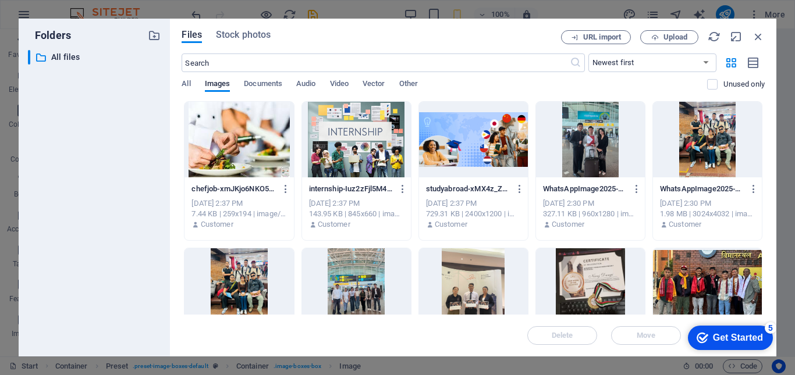
click at [361, 154] on div at bounding box center [356, 140] width 109 height 76
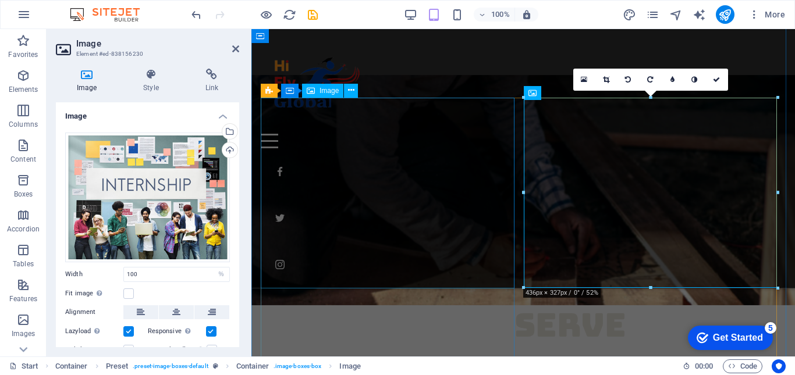
scroll to position [1482, 0]
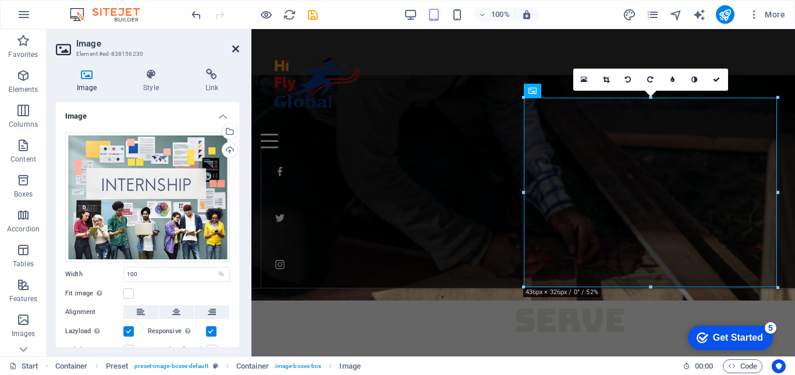
click at [233, 49] on icon at bounding box center [235, 48] width 7 height 9
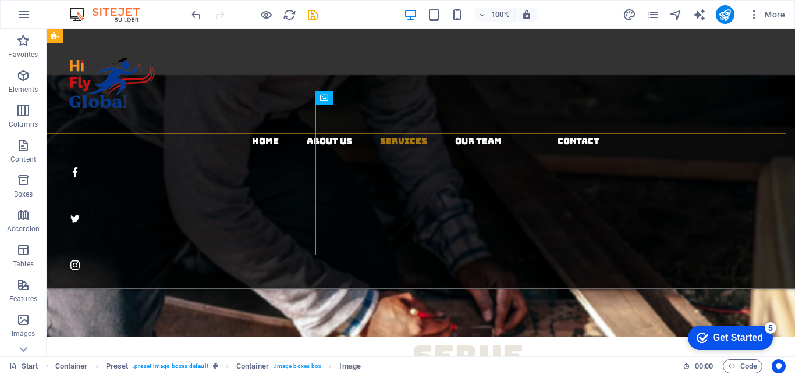
scroll to position [1512, 0]
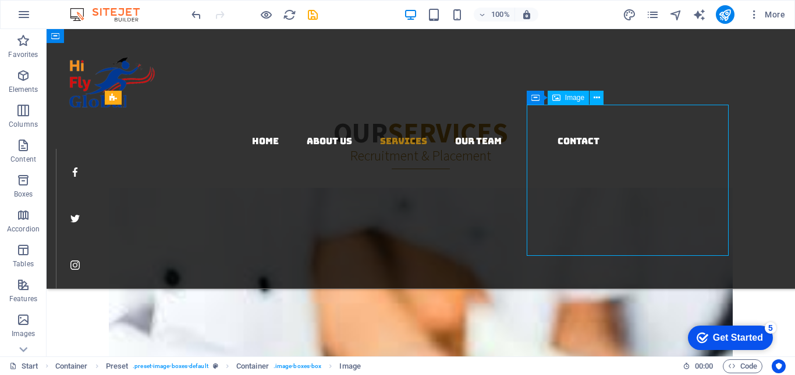
select select "%"
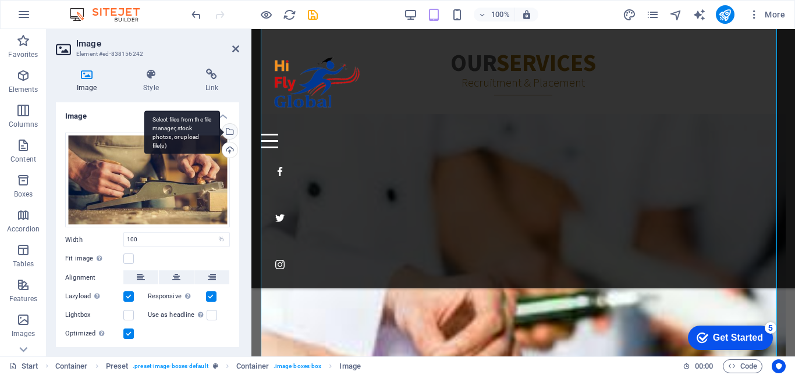
click at [232, 133] on div "Select files from the file manager, stock photos, or upload file(s)" at bounding box center [228, 132] width 17 height 17
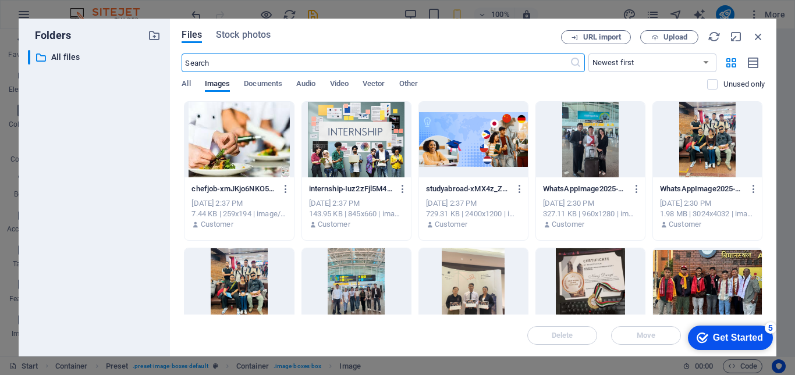
scroll to position [2448, 0]
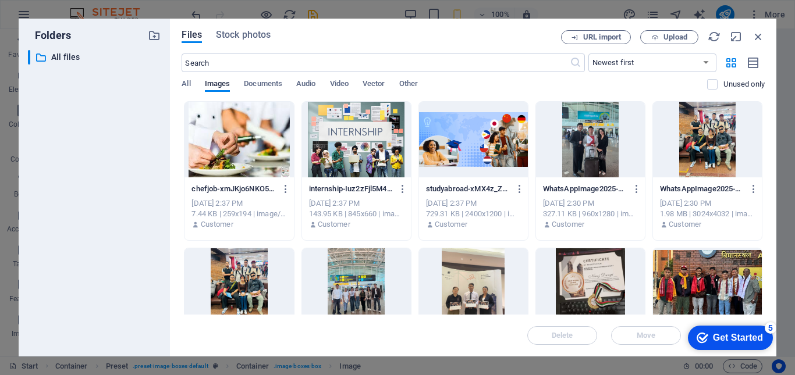
click at [488, 137] on div at bounding box center [473, 140] width 109 height 76
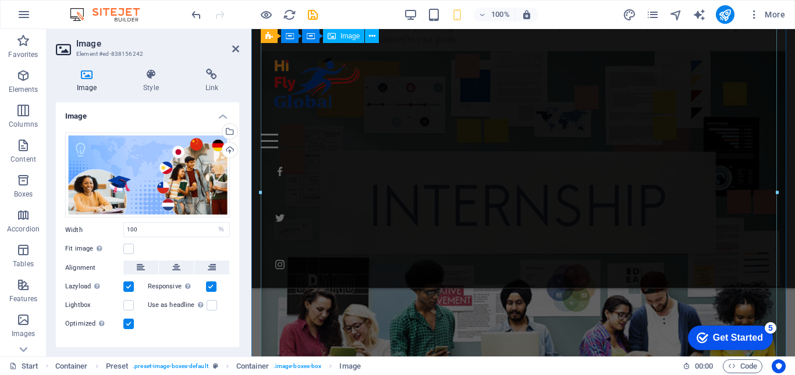
scroll to position [1919, 0]
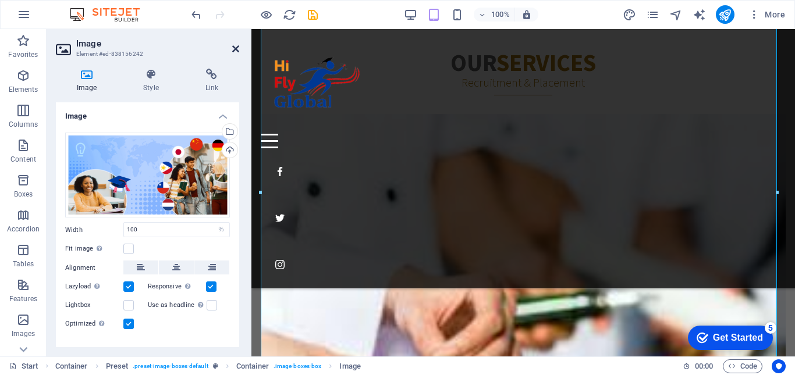
click at [233, 49] on icon at bounding box center [235, 48] width 7 height 9
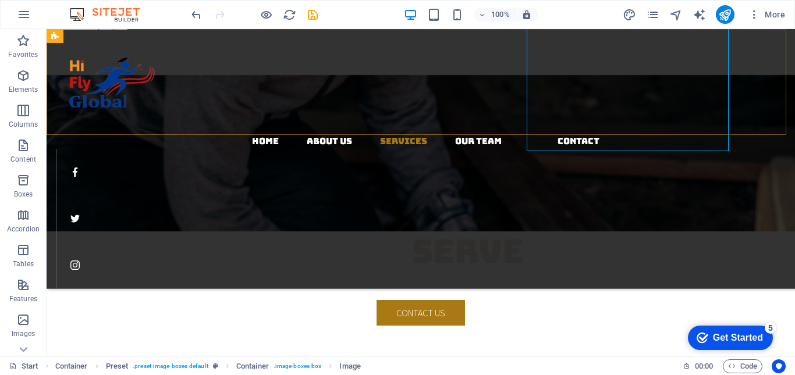
scroll to position [1618, 0]
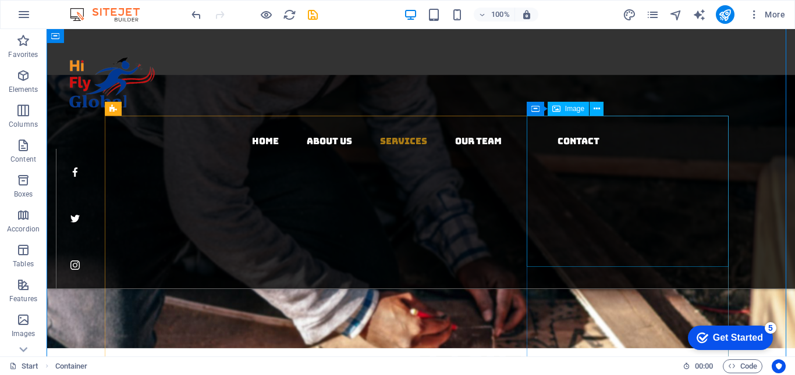
select select "%"
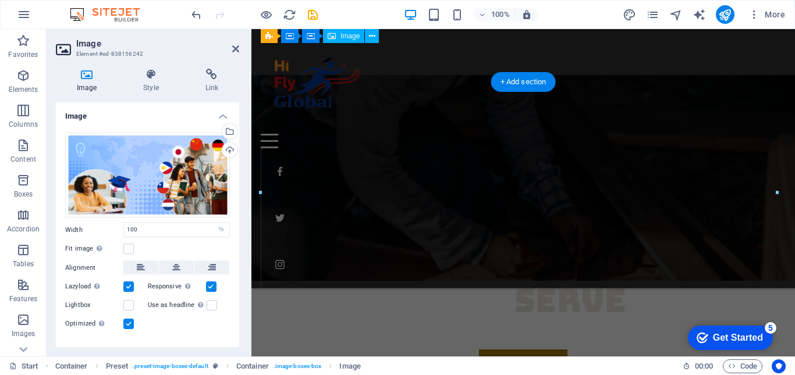
scroll to position [1919, 0]
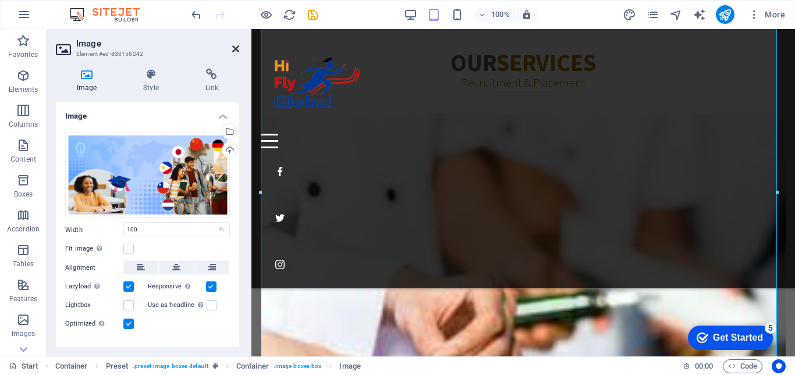
click at [234, 49] on icon at bounding box center [235, 48] width 7 height 9
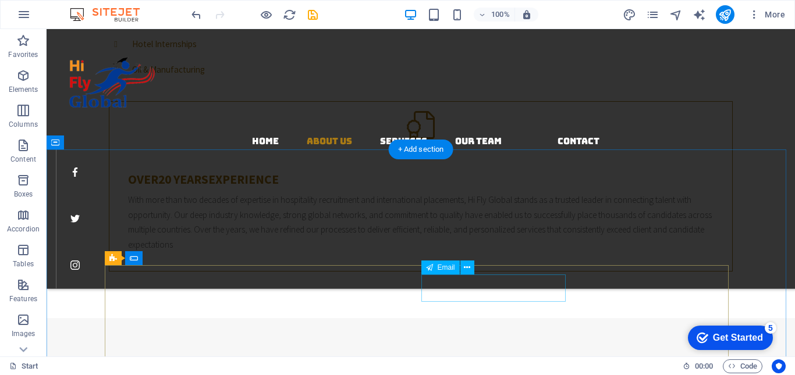
scroll to position [757, 0]
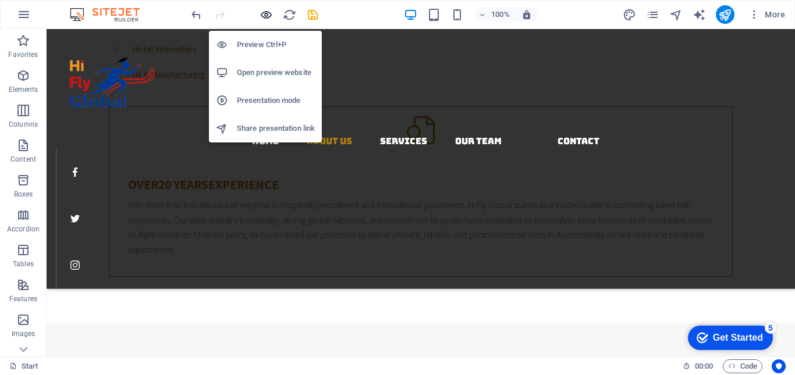
click at [267, 12] on icon "button" at bounding box center [266, 14] width 13 height 13
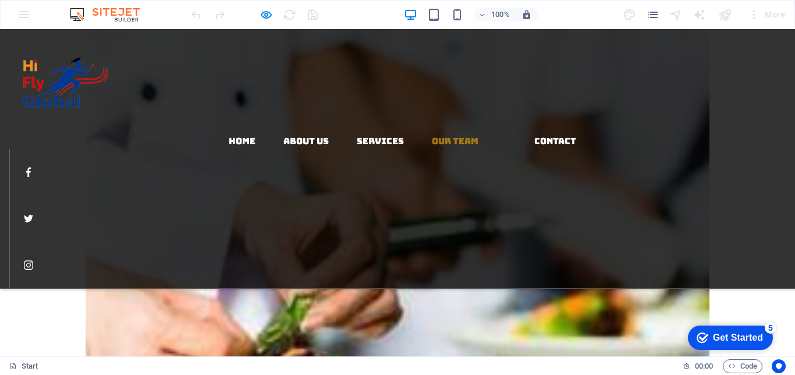
scroll to position [1920, 0]
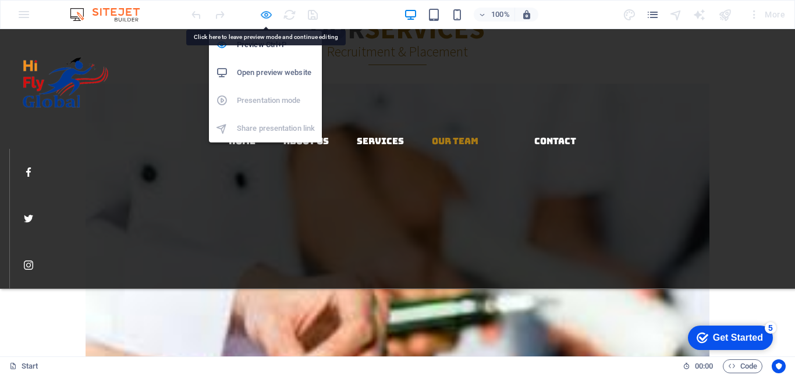
click at [272, 20] on icon "button" at bounding box center [266, 14] width 13 height 13
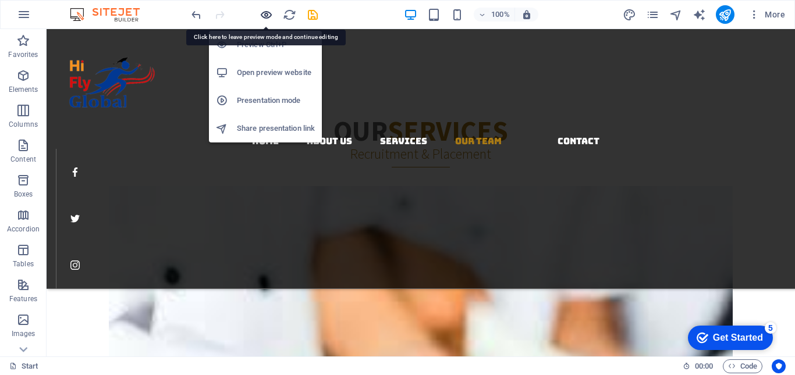
scroll to position [1997, 0]
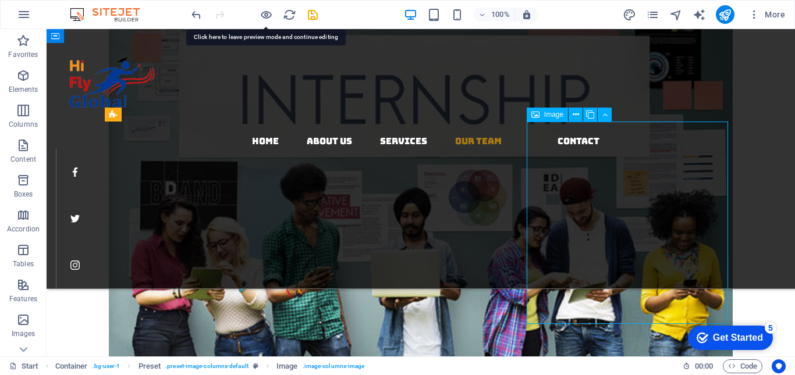
select select "%"
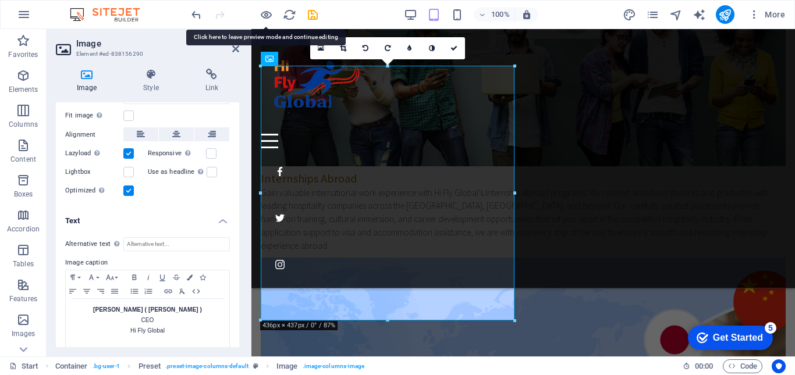
scroll to position [233, 0]
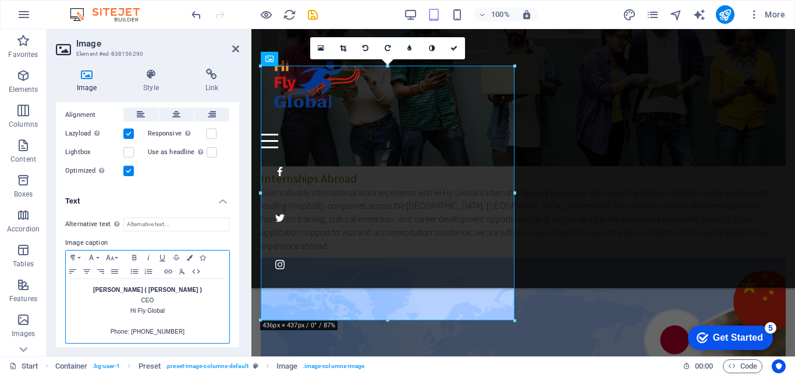
click at [168, 288] on strong "[PERSON_NAME] ( [PERSON_NAME] )" at bounding box center [147, 290] width 109 height 6
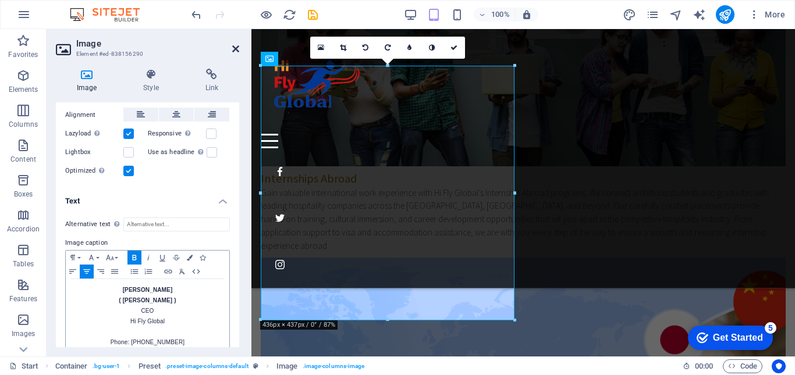
click at [232, 47] on icon at bounding box center [235, 48] width 7 height 9
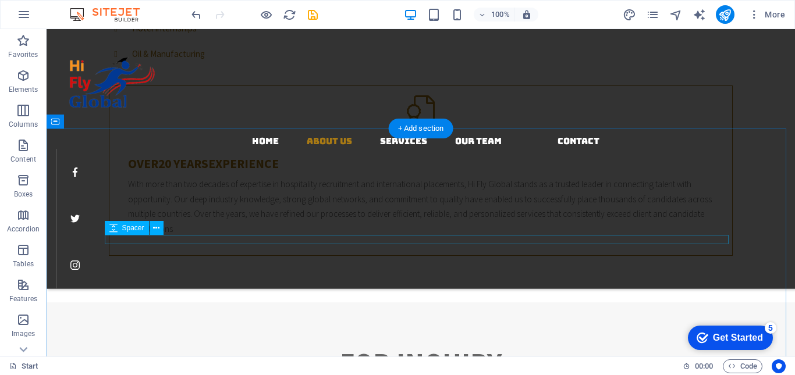
scroll to position [0, 0]
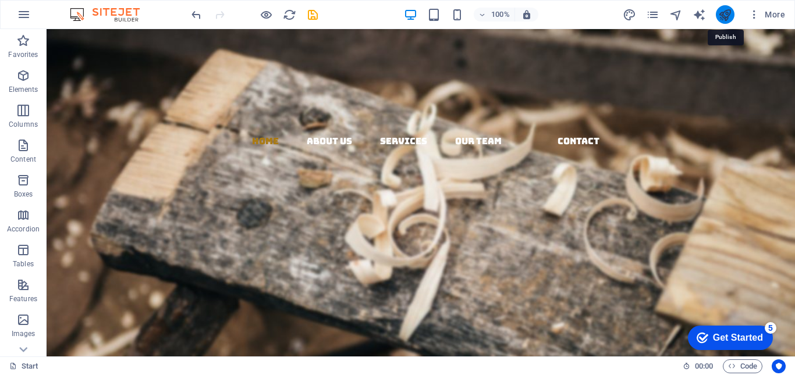
click at [724, 19] on icon "publish" at bounding box center [724, 14] width 13 height 13
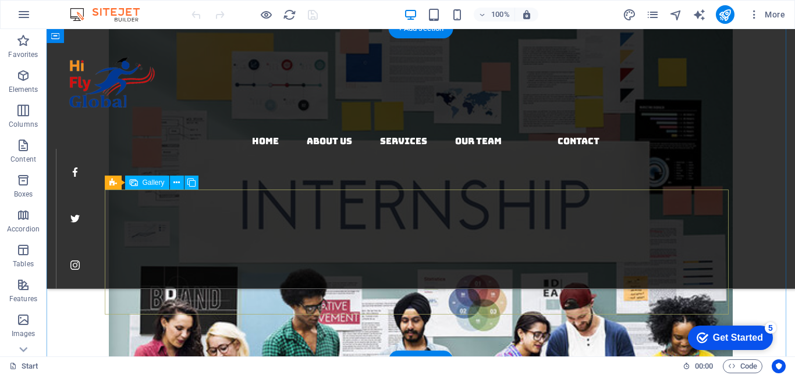
scroll to position [2677, 0]
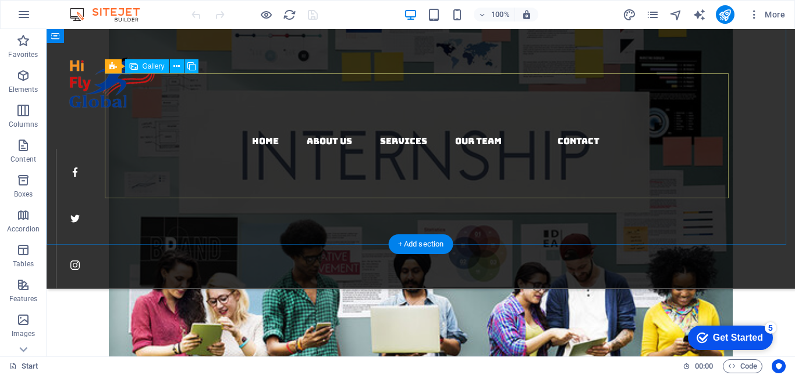
select select "4"
select select "px"
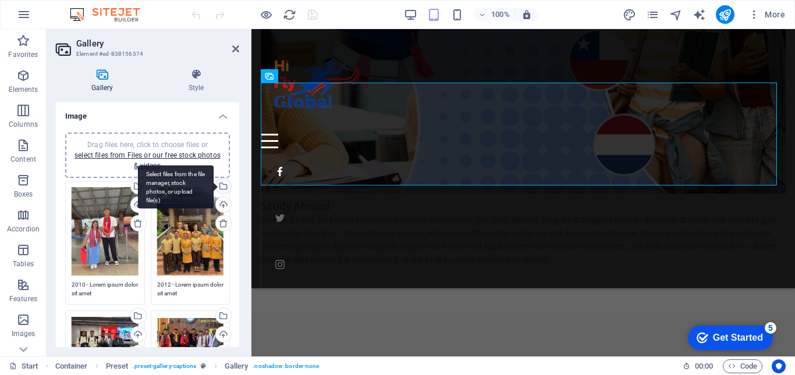
scroll to position [3187, 0]
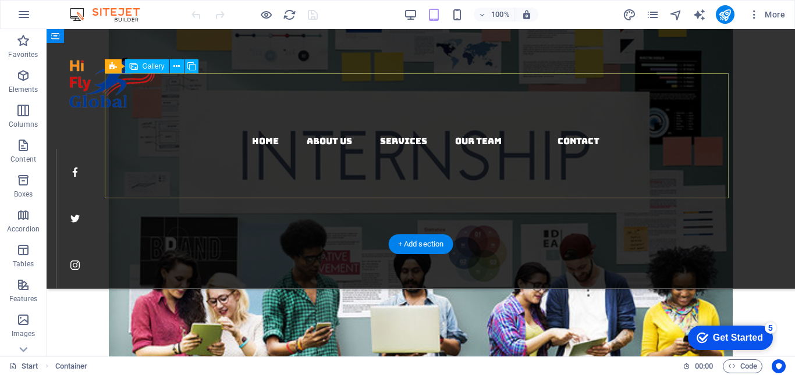
scroll to position [2677, 0]
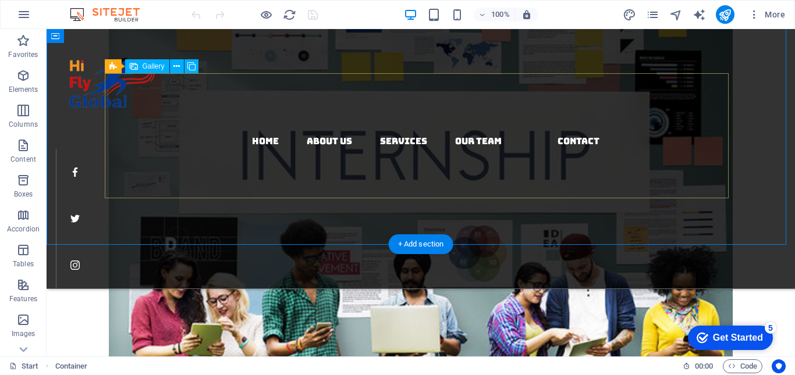
select select "4"
select select "px"
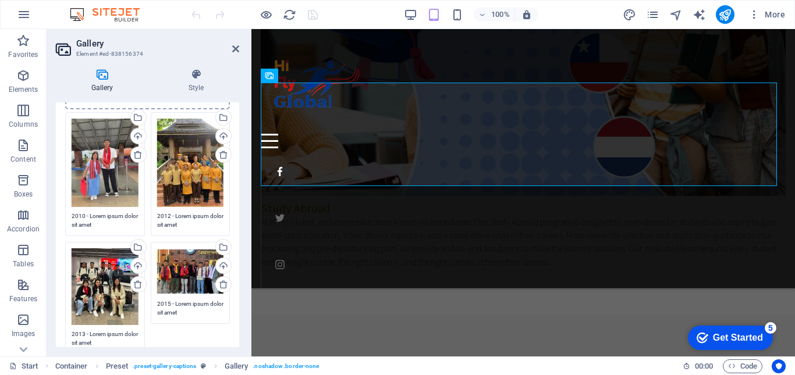
scroll to position [58, 0]
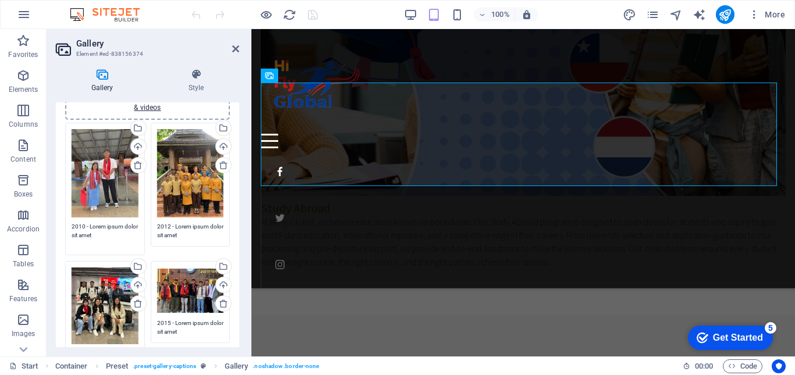
click at [112, 235] on textarea "2010 - Lorem ipsum dolor sit amet" at bounding box center [105, 235] width 67 height 26
type textarea "2"
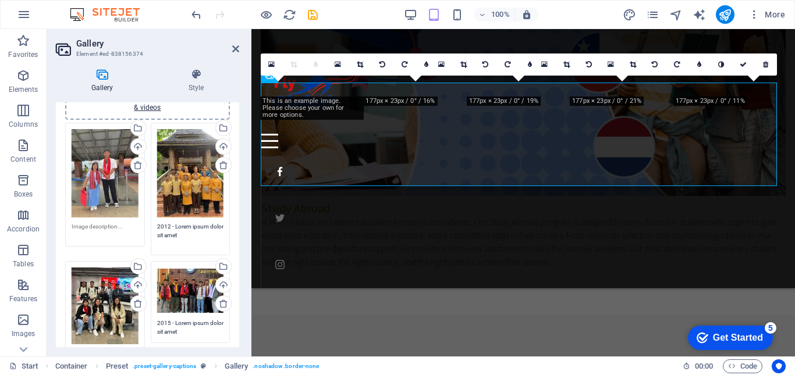
drag, startPoint x: 198, startPoint y: 236, endPoint x: 151, endPoint y: 222, distance: 49.7
click at [151, 222] on div "Drag files here, click to choose files or select files from Files or our free s…" at bounding box center [191, 189] width 86 height 139
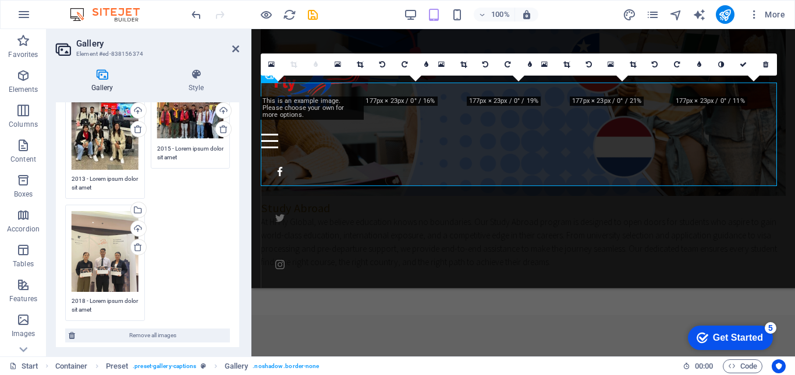
scroll to position [224, 0]
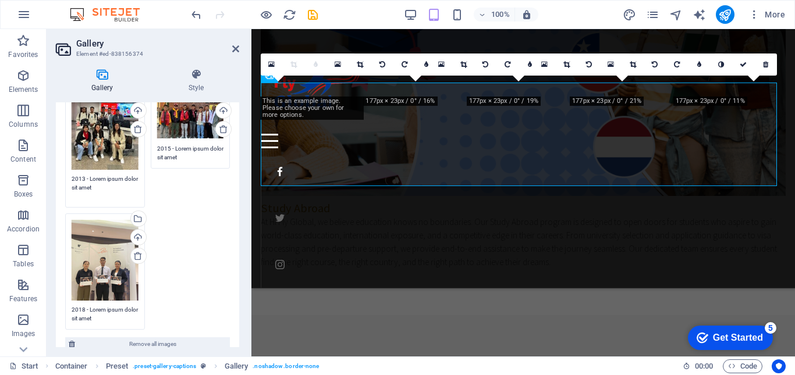
drag, startPoint x: 115, startPoint y: 183, endPoint x: 59, endPoint y: 173, distance: 57.3
click at [59, 173] on div "Drag files here, click to choose files or select files from Files or our free s…" at bounding box center [147, 129] width 183 height 461
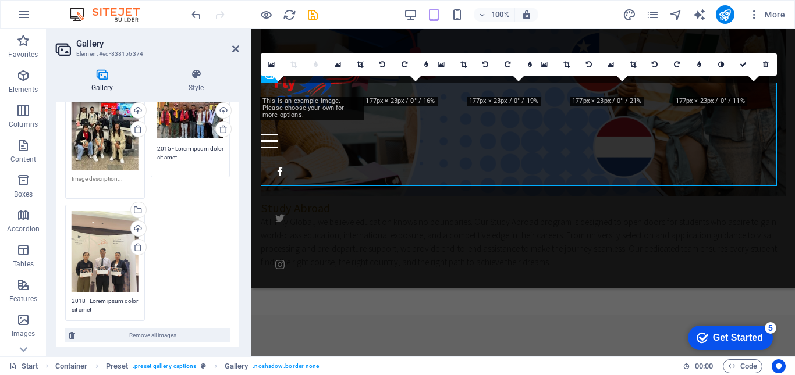
drag, startPoint x: 197, startPoint y: 158, endPoint x: 147, endPoint y: 148, distance: 51.5
click at [148, 148] on div "Drag files here, click to choose files or select files from Files or our free s…" at bounding box center [191, 132] width 86 height 97
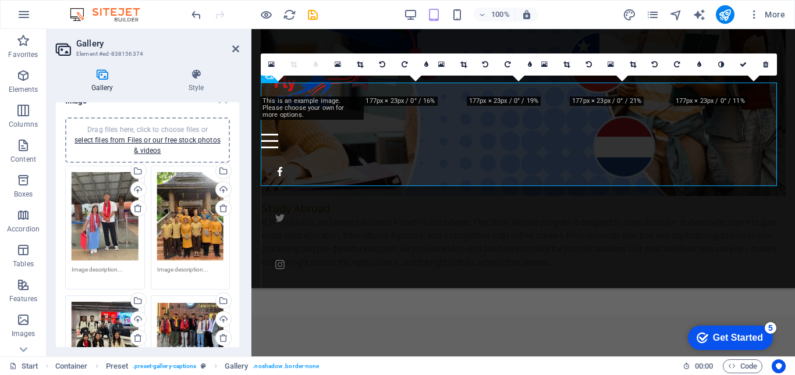
scroll to position [0, 0]
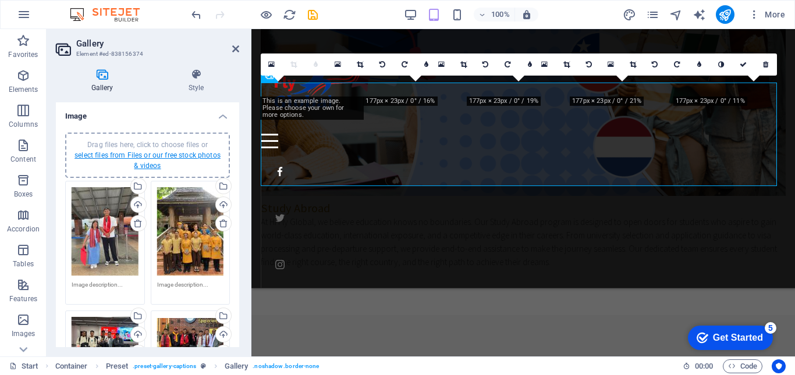
click at [150, 155] on link "select files from Files or our free stock photos & videos" at bounding box center [147, 160] width 146 height 19
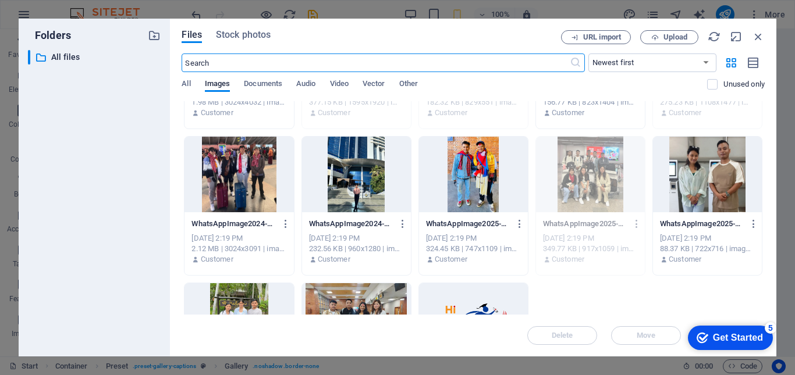
scroll to position [806, 0]
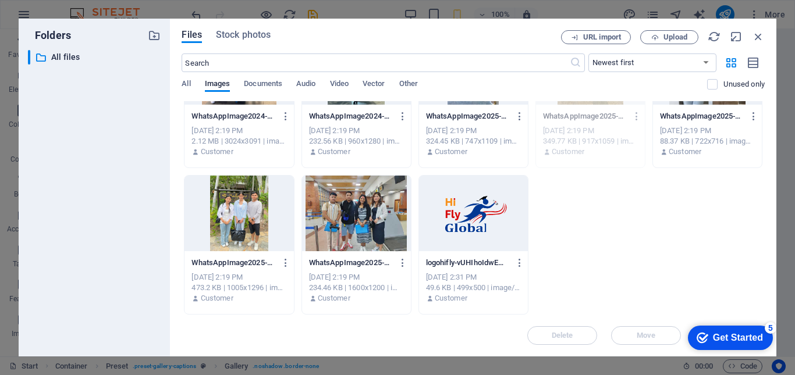
click at [248, 201] on div at bounding box center [238, 214] width 109 height 76
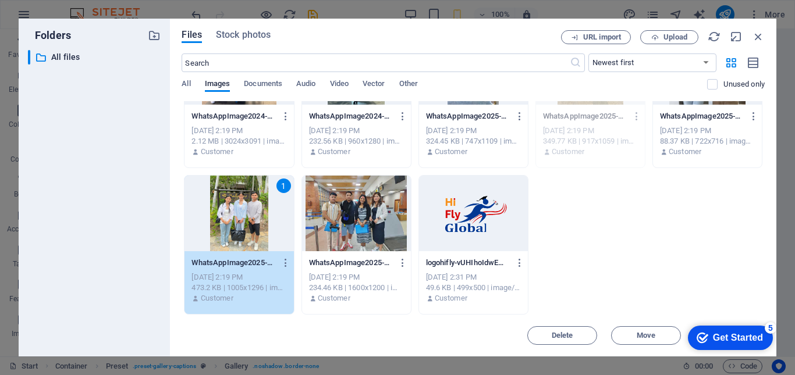
click at [247, 228] on div "1" at bounding box center [238, 214] width 109 height 76
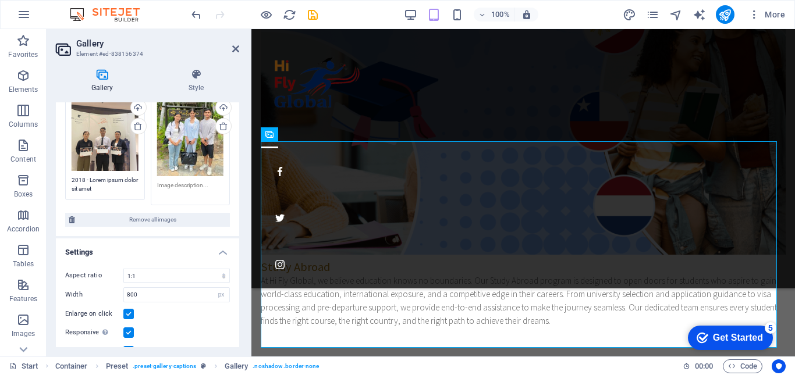
scroll to position [349, 0]
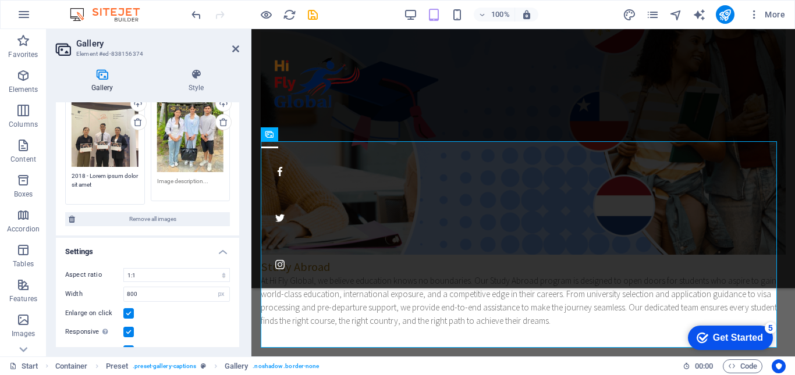
drag, startPoint x: 114, startPoint y: 180, endPoint x: 64, endPoint y: 173, distance: 50.5
click at [64, 173] on div "Drag files here, click to choose files or select files from Files or our free s…" at bounding box center [105, 142] width 86 height 130
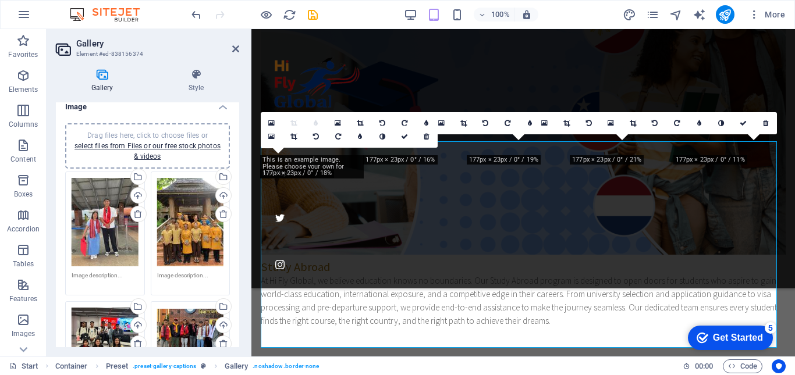
scroll to position [0, 0]
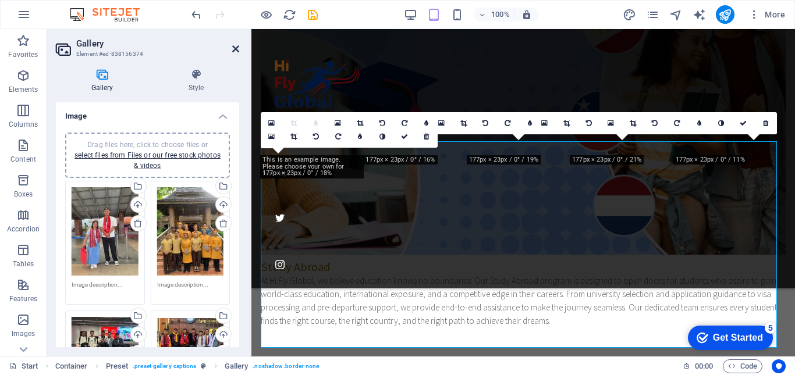
click at [234, 48] on icon at bounding box center [235, 48] width 7 height 9
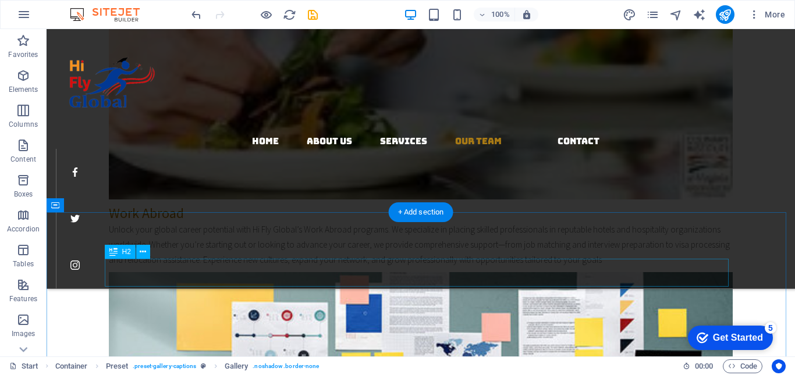
scroll to position [2202, 0]
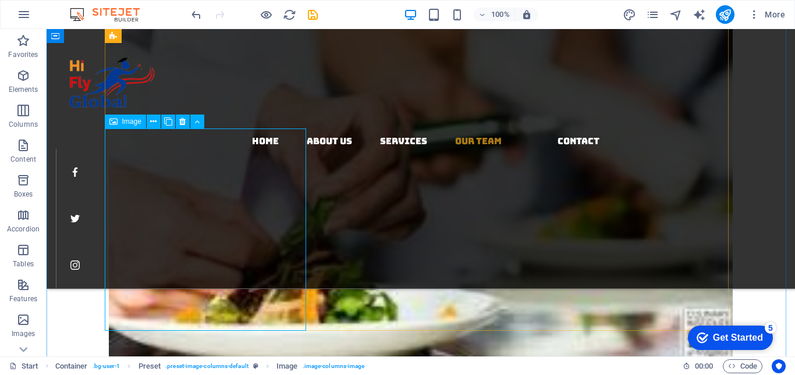
select select "%"
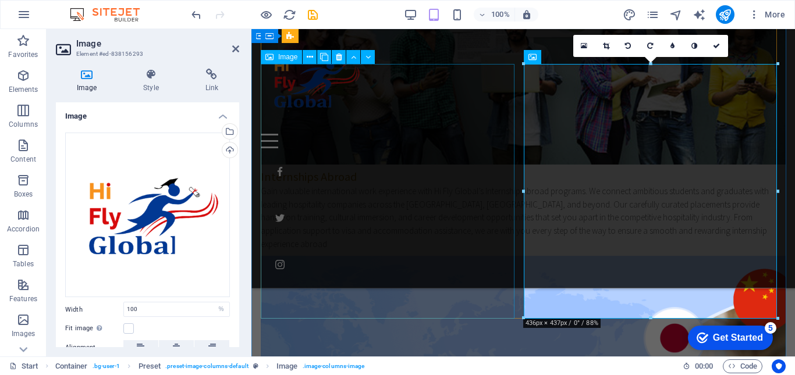
scroll to position [2617, 0]
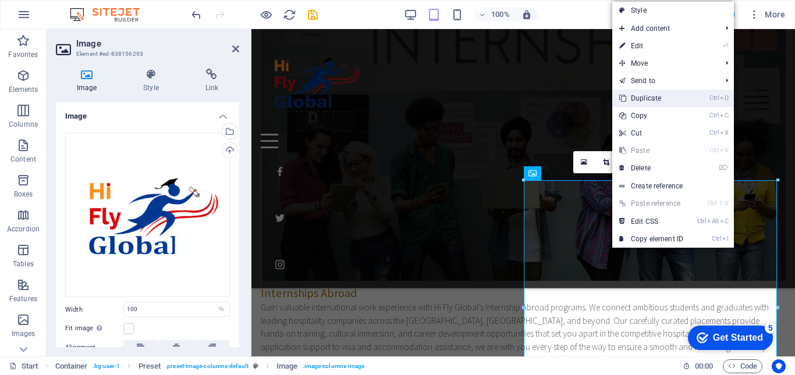
click at [643, 98] on link "Ctrl D Duplicate" at bounding box center [651, 98] width 78 height 17
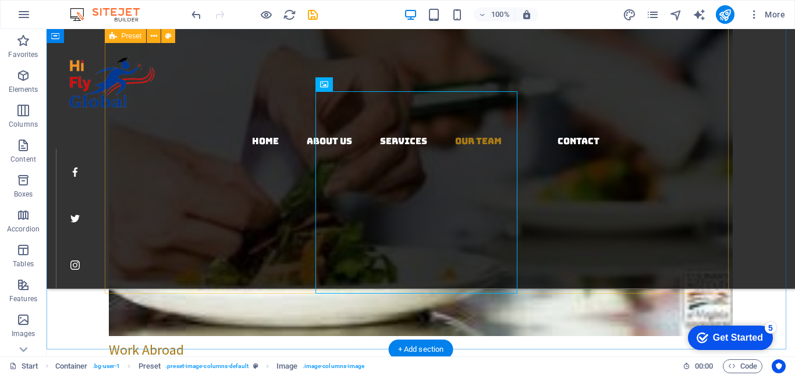
scroll to position [2239, 0]
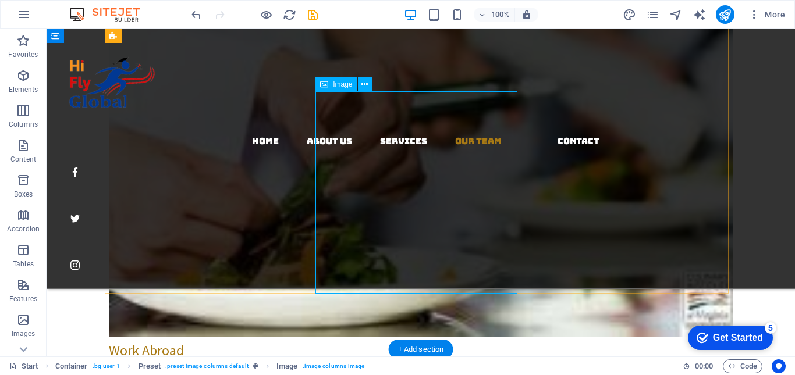
select select "%"
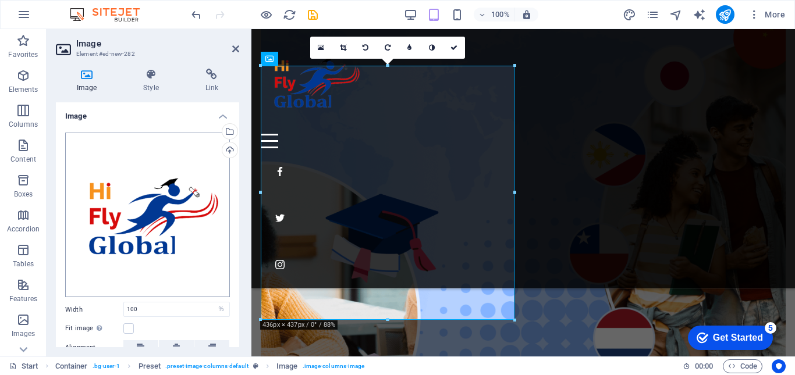
scroll to position [98, 0]
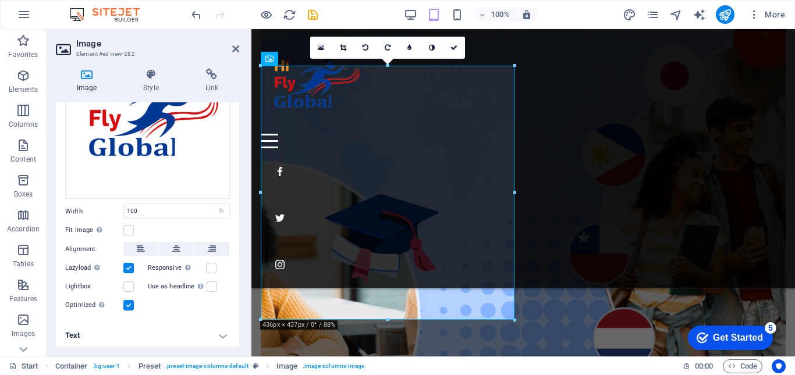
click at [219, 332] on h4 "Text" at bounding box center [147, 336] width 183 height 28
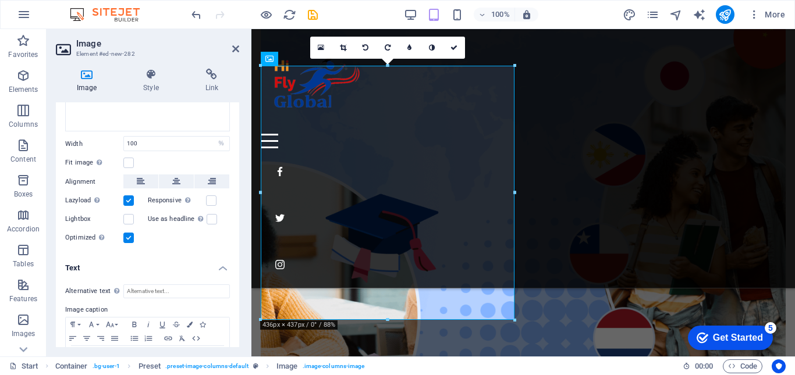
scroll to position [237, 0]
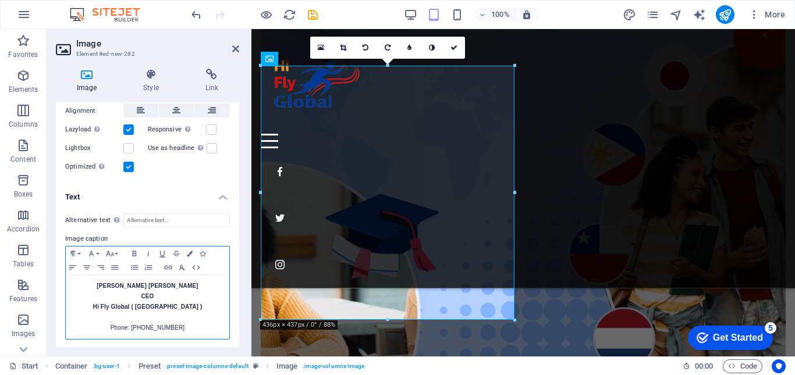
click at [183, 286] on p "[PERSON_NAME] [PERSON_NAME]" at bounding box center [148, 286] width 152 height 10
click at [156, 294] on p "CEO" at bounding box center [148, 297] width 152 height 10
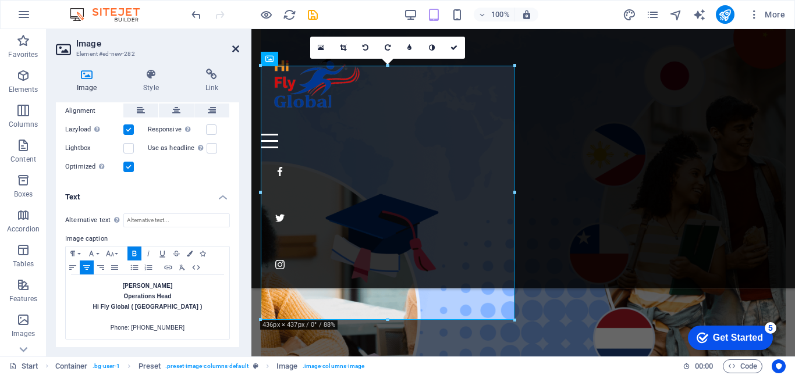
click at [235, 51] on icon at bounding box center [235, 48] width 7 height 9
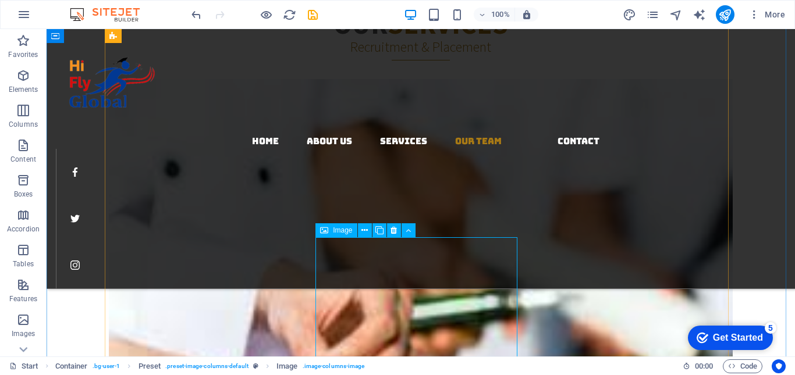
scroll to position [2026, 0]
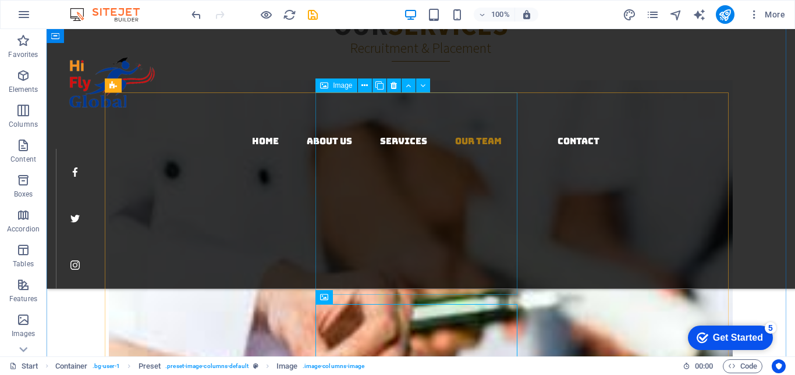
select select "%"
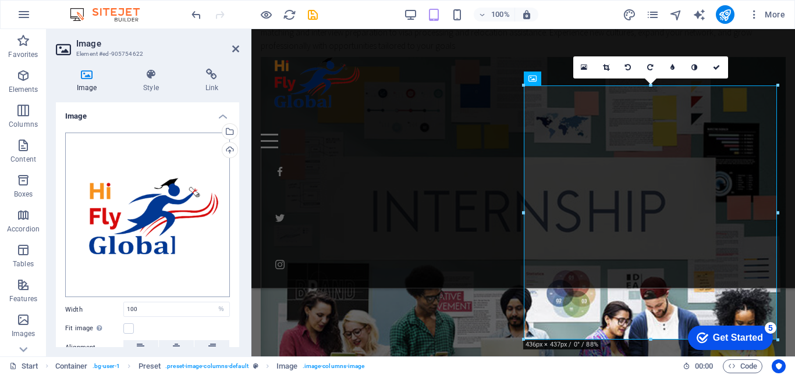
scroll to position [98, 0]
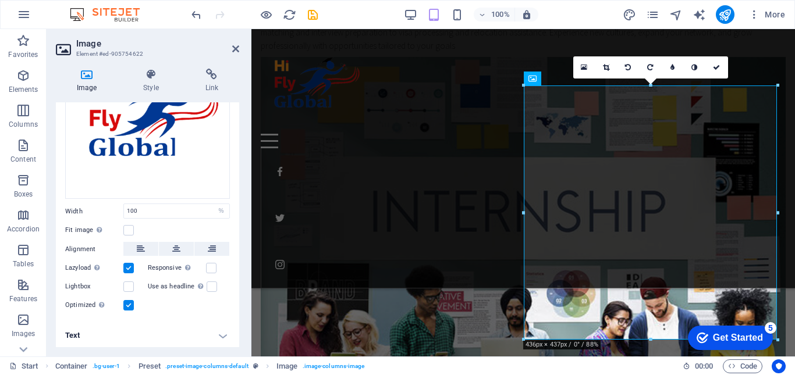
click at [216, 333] on h4 "Text" at bounding box center [147, 336] width 183 height 28
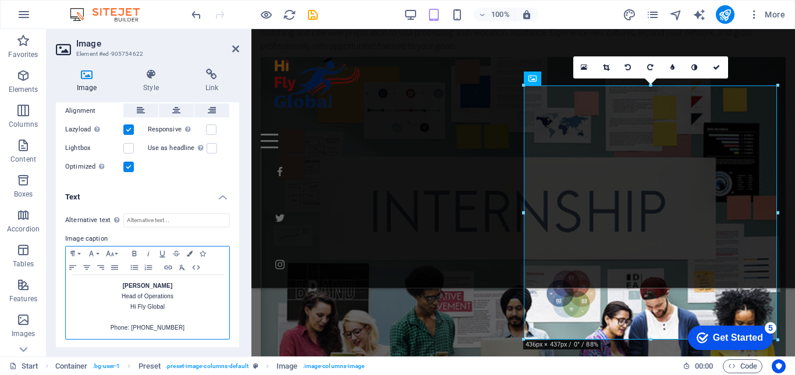
click at [180, 293] on p "Head of Operations Hi Fly Global" at bounding box center [148, 302] width 152 height 21
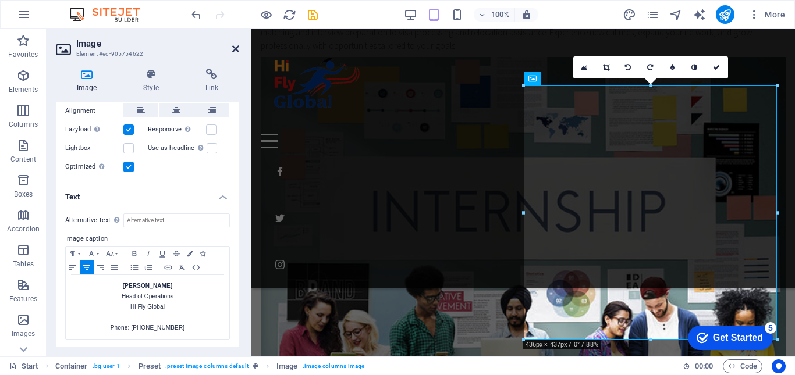
click at [236, 51] on icon at bounding box center [235, 48] width 7 height 9
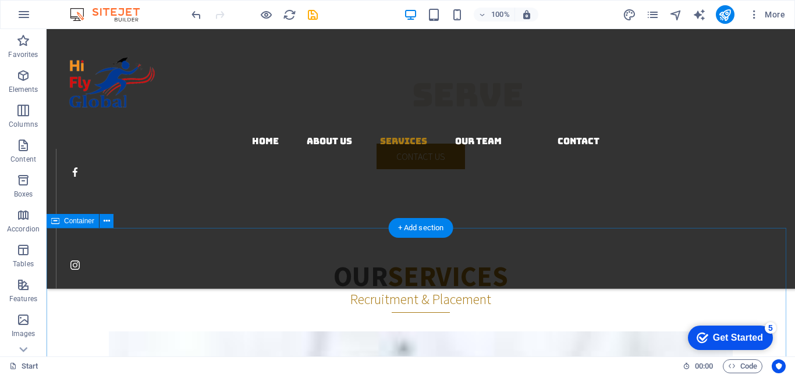
scroll to position [1426, 0]
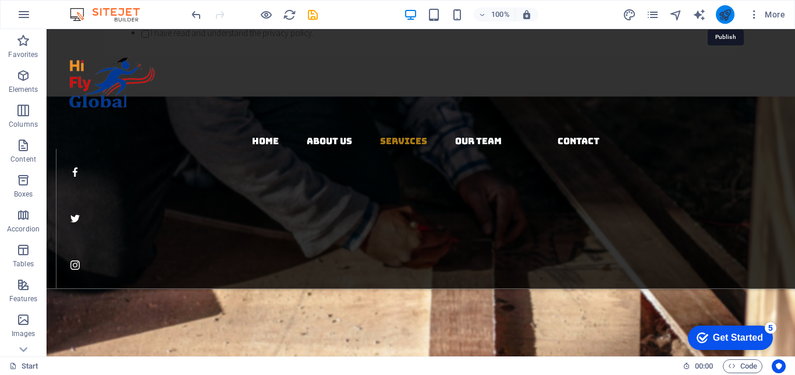
click at [723, 16] on icon "publish" at bounding box center [724, 14] width 13 height 13
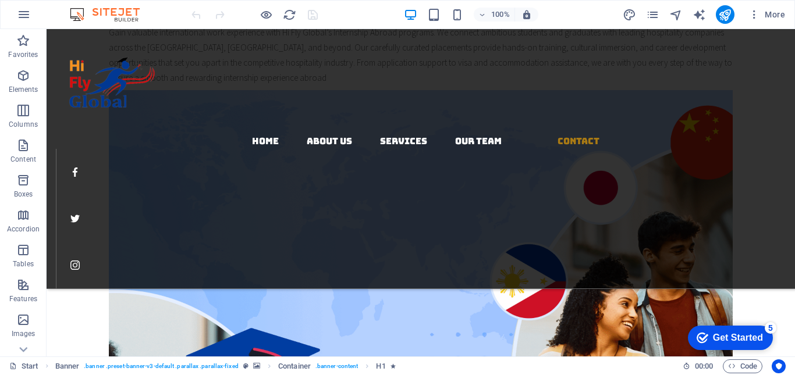
scroll to position [2944, 0]
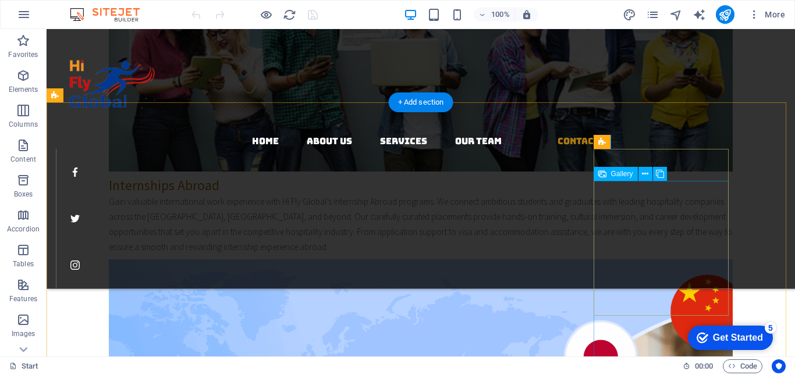
select select "4"
select select "px"
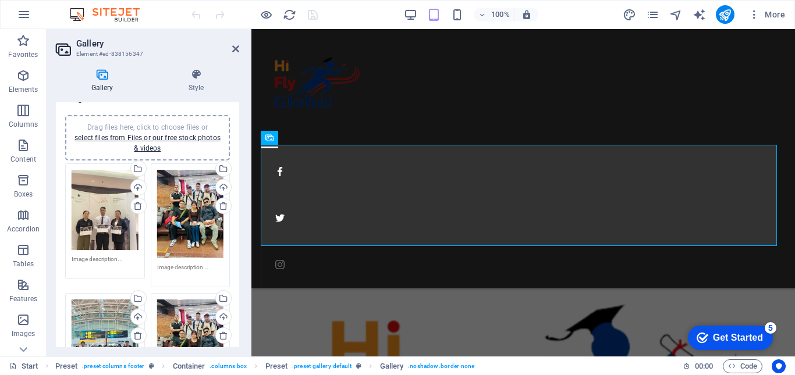
scroll to position [0, 0]
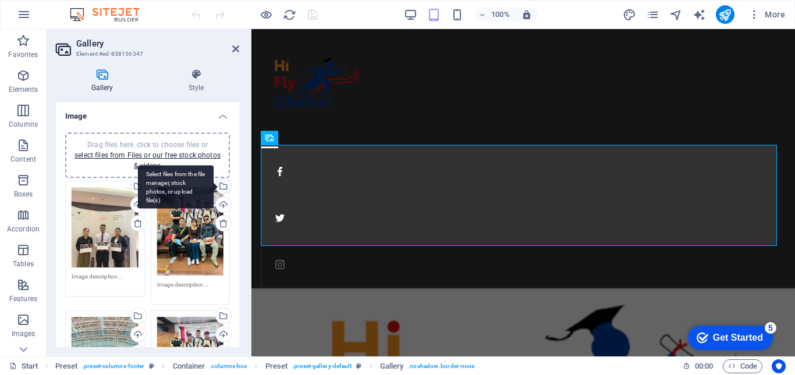
click at [214, 191] on div "Select files from the file manager, stock photos, or upload file(s)" at bounding box center [176, 187] width 76 height 44
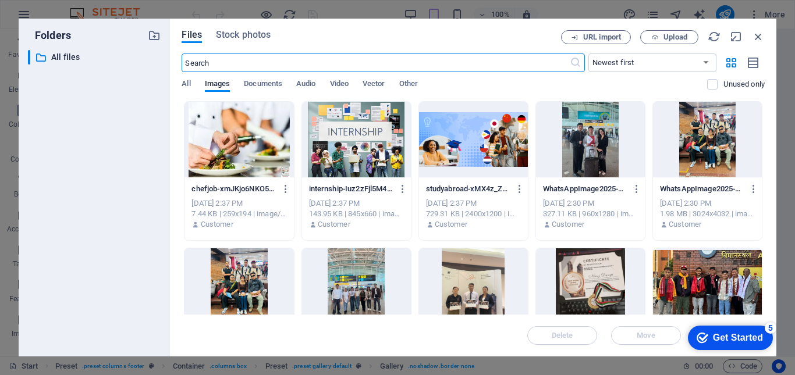
scroll to position [6407, 0]
click at [587, 136] on div at bounding box center [590, 140] width 109 height 76
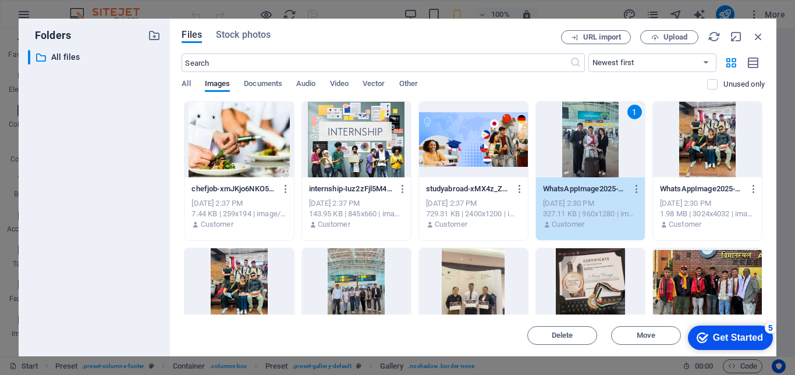
click at [587, 155] on div "1" at bounding box center [590, 140] width 109 height 76
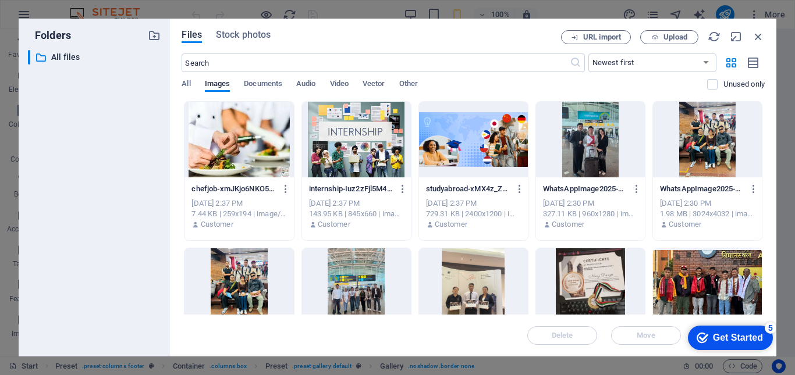
click at [587, 155] on div at bounding box center [590, 140] width 109 height 76
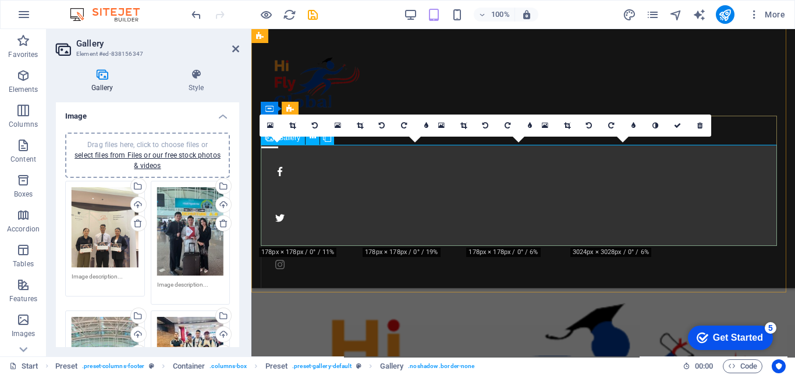
scroll to position [3980, 0]
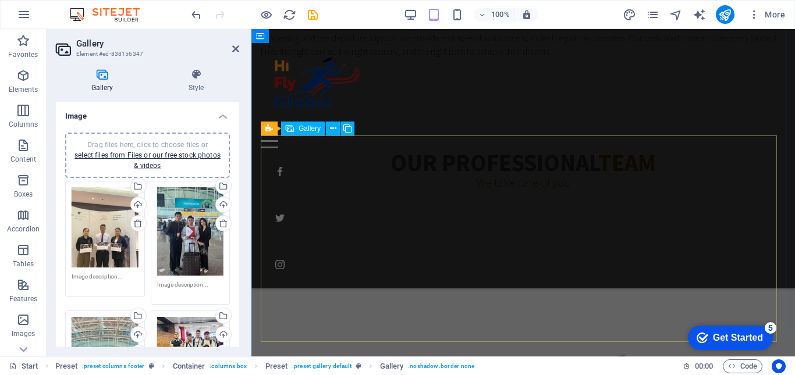
scroll to position [3340, 0]
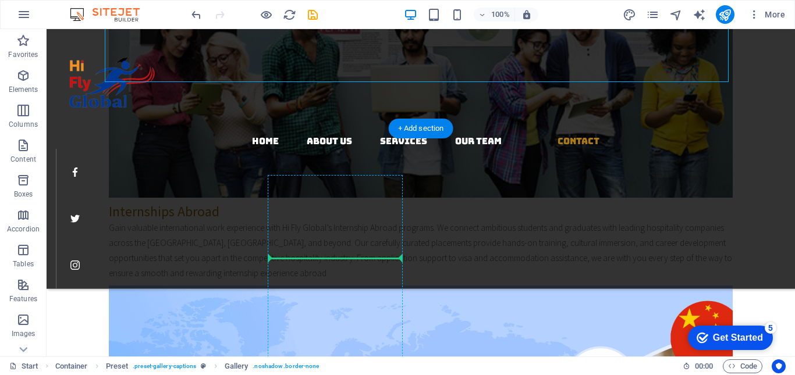
drag, startPoint x: 115, startPoint y: 324, endPoint x: 308, endPoint y: 243, distance: 209.5
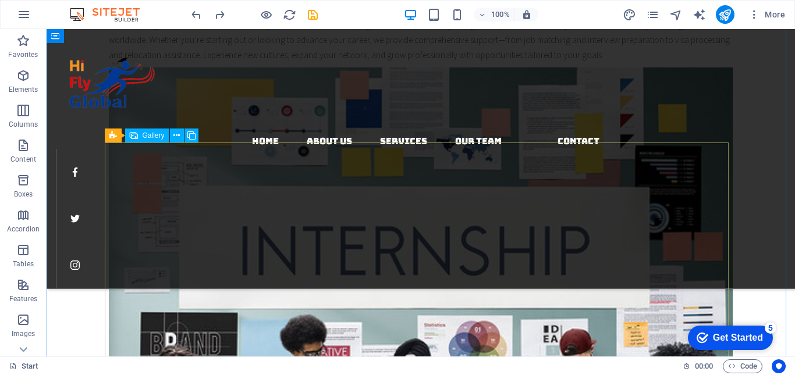
scroll to position [2566, 0]
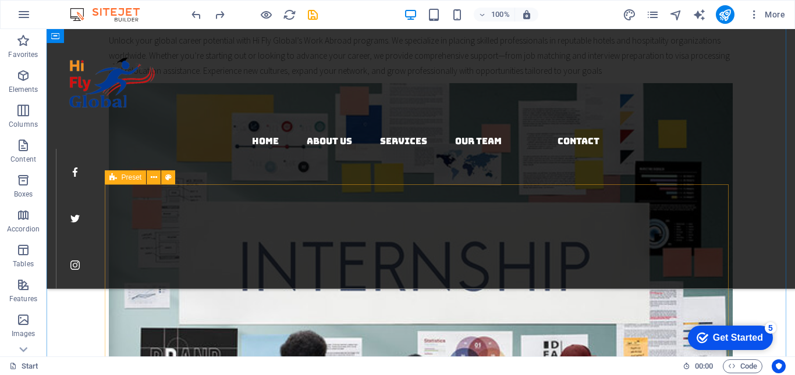
click at [129, 176] on span "Preset" at bounding box center [132, 177] width 20 height 7
click at [154, 177] on icon at bounding box center [154, 178] width 6 height 12
click at [114, 176] on icon at bounding box center [113, 178] width 8 height 14
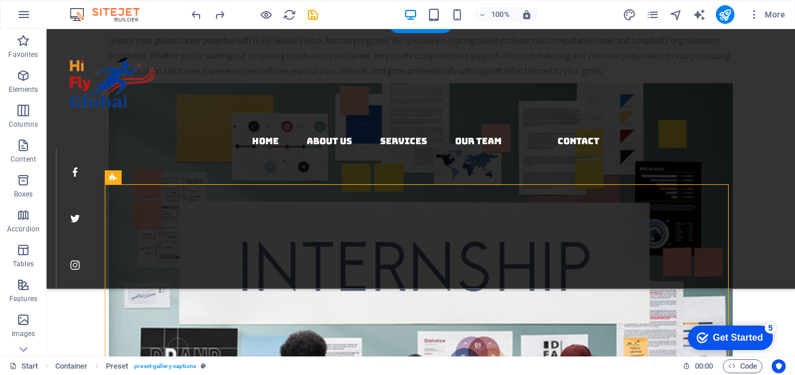
drag, startPoint x: 161, startPoint y: 205, endPoint x: 169, endPoint y: 184, distance: 21.9
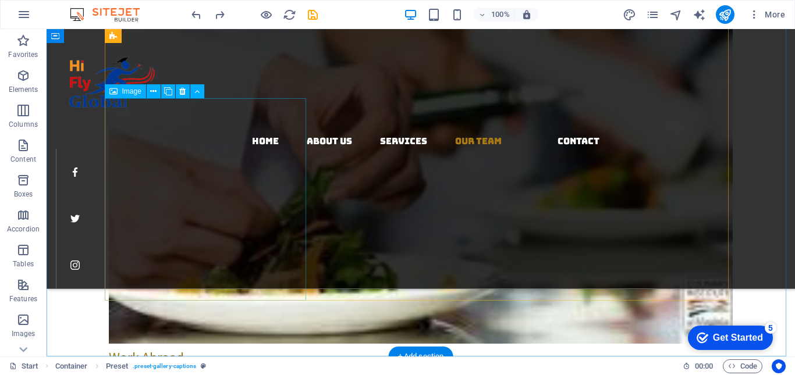
scroll to position [2217, 0]
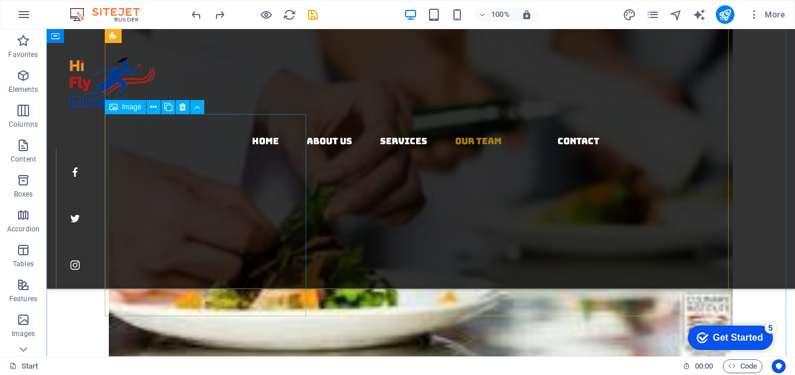
select select "%"
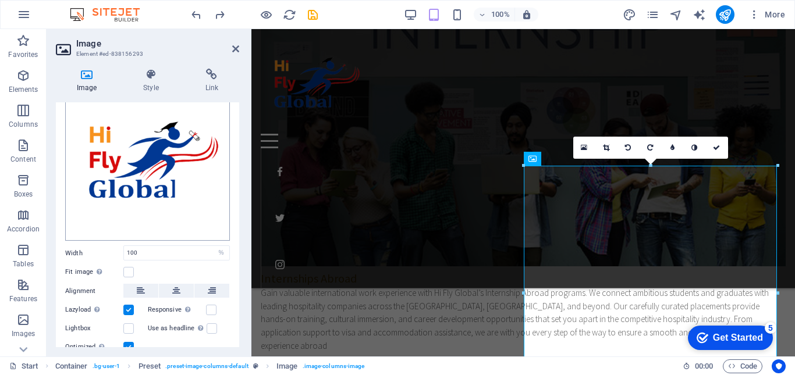
scroll to position [98, 0]
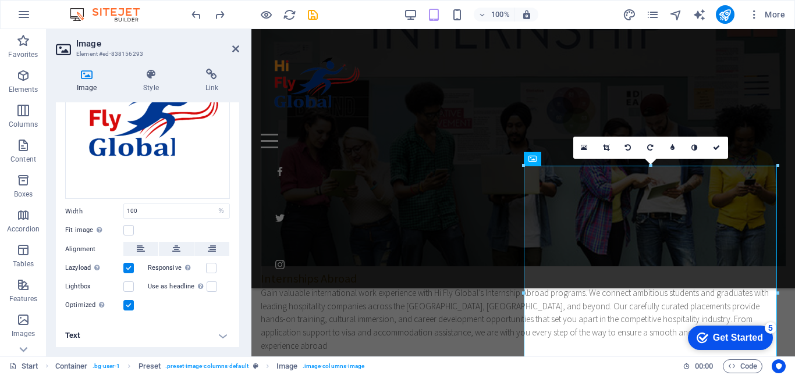
click at [221, 335] on h4 "Text" at bounding box center [147, 336] width 183 height 28
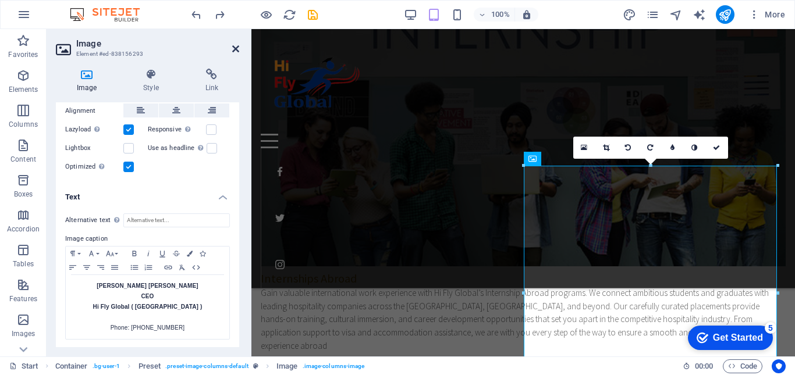
click at [234, 48] on icon at bounding box center [235, 48] width 7 height 9
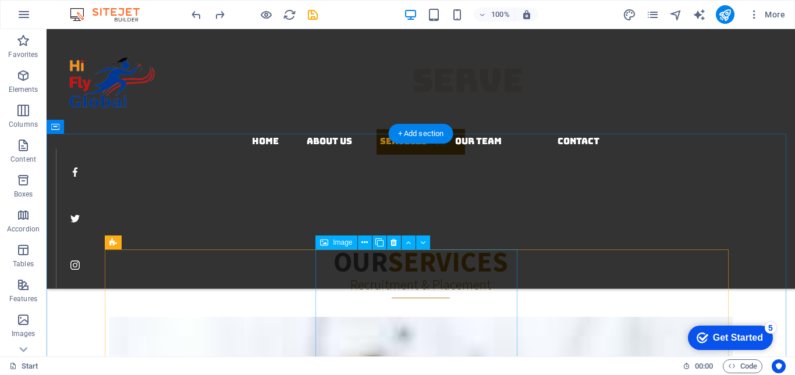
scroll to position [1600, 0]
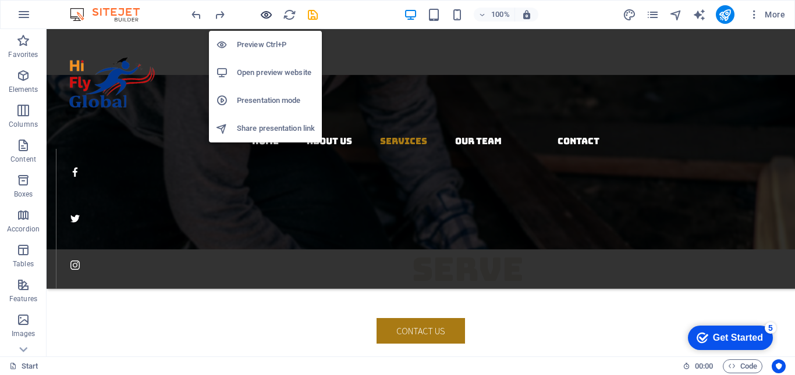
click at [271, 15] on icon "button" at bounding box center [266, 14] width 13 height 13
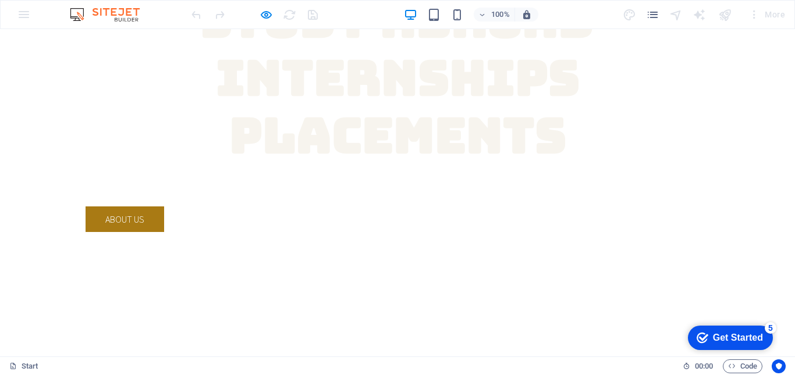
scroll to position [0, 0]
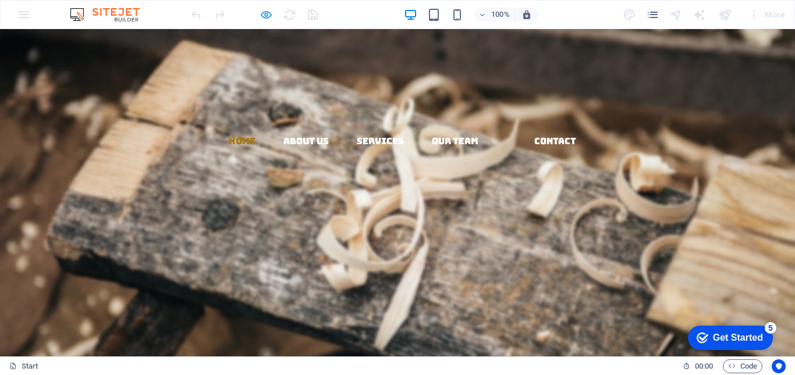
click at [269, 16] on icon "button" at bounding box center [266, 14] width 13 height 13
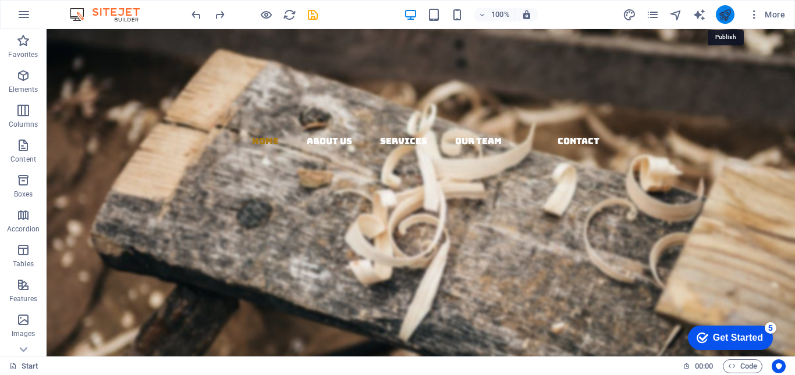
click at [727, 16] on icon "publish" at bounding box center [724, 14] width 13 height 13
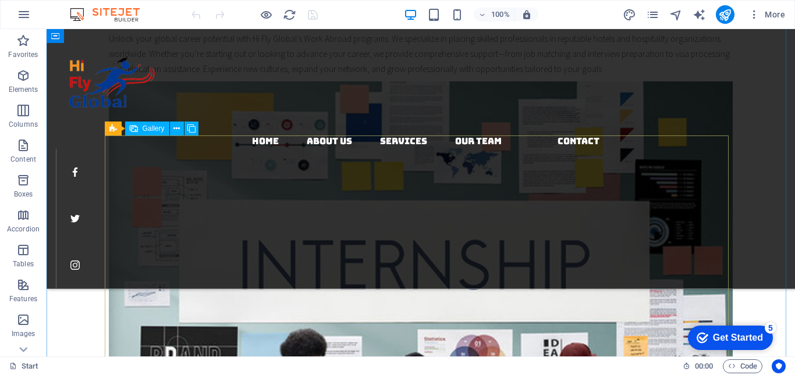
scroll to position [2502, 0]
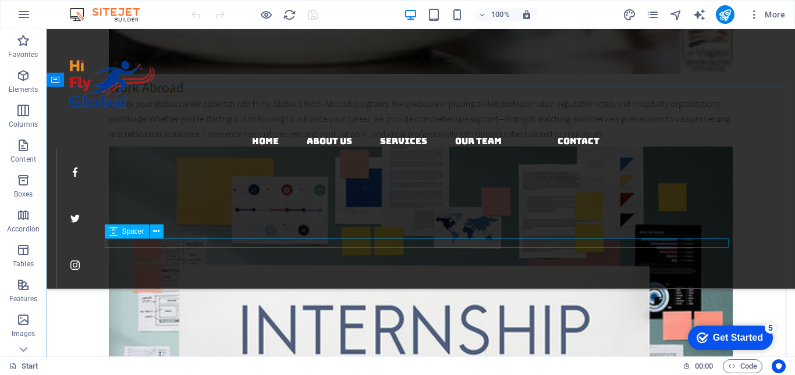
click at [133, 230] on span "Spacer" at bounding box center [133, 231] width 22 height 7
click at [113, 230] on icon at bounding box center [113, 232] width 8 height 14
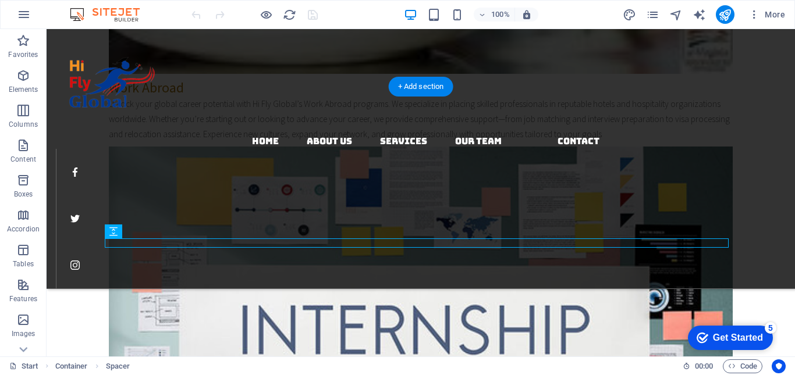
drag, startPoint x: 168, startPoint y: 260, endPoint x: 123, endPoint y: 247, distance: 46.6
click at [135, 233] on span "Spacer" at bounding box center [133, 231] width 22 height 7
click at [158, 233] on icon at bounding box center [156, 232] width 6 height 12
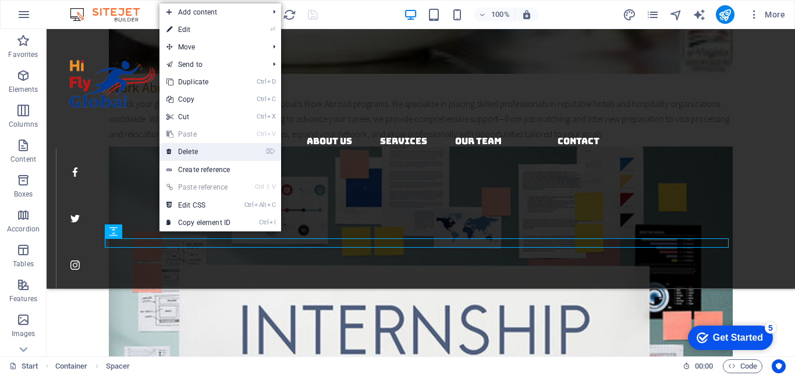
click at [201, 146] on link "⌦ Delete" at bounding box center [198, 151] width 78 height 17
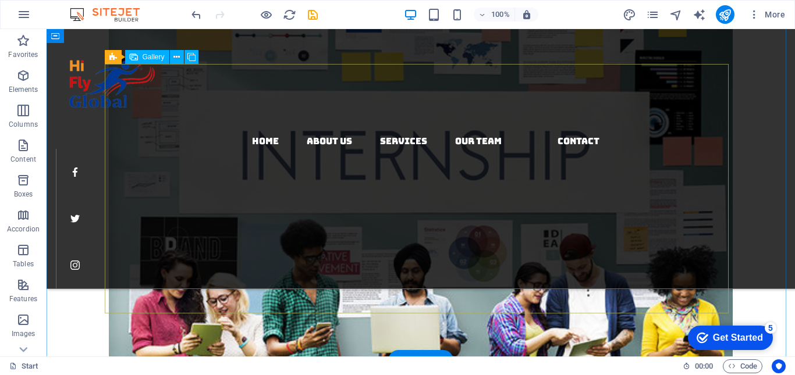
scroll to position [2561, 0]
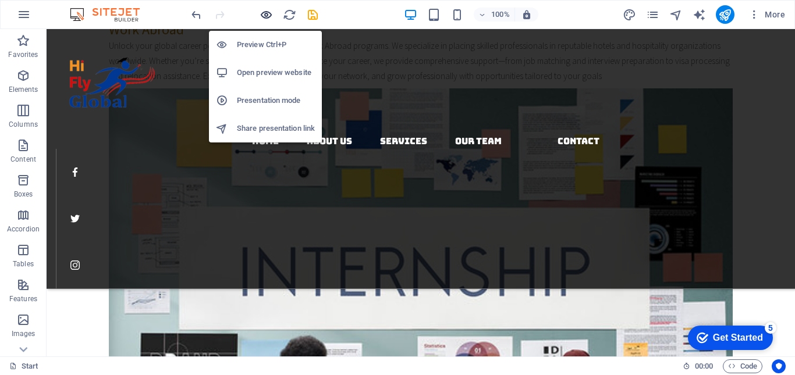
click at [262, 15] on icon "button" at bounding box center [266, 14] width 13 height 13
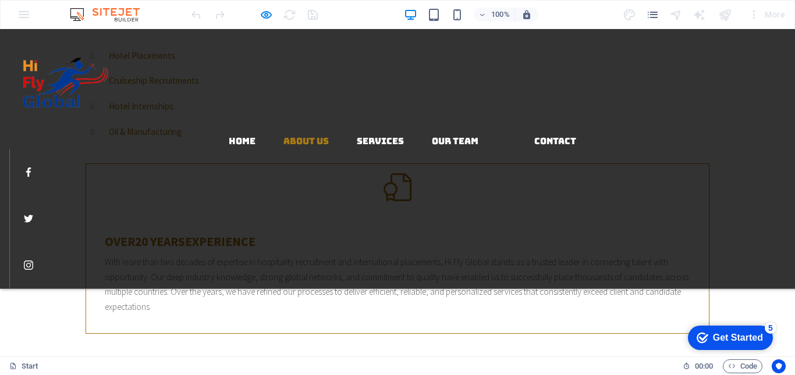
scroll to position [0, 0]
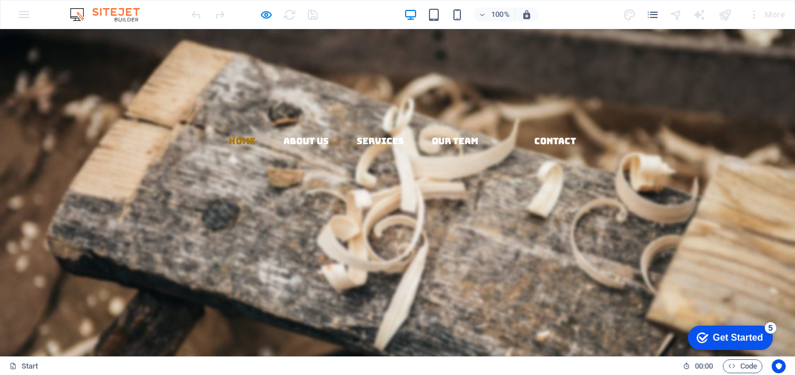
click at [244, 137] on link "Home" at bounding box center [242, 141] width 27 height 9
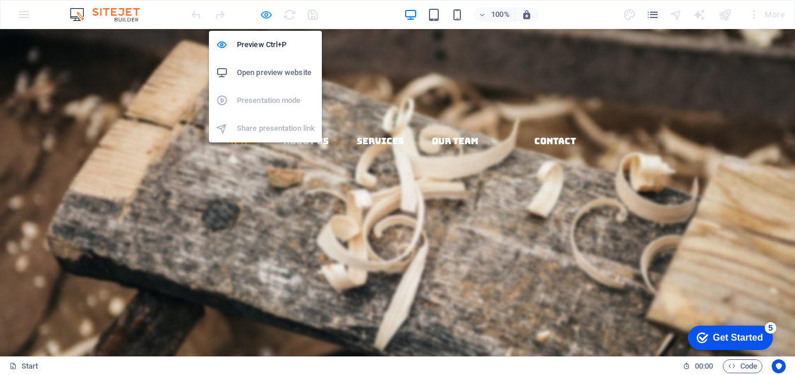
click at [260, 15] on icon "button" at bounding box center [266, 14] width 13 height 13
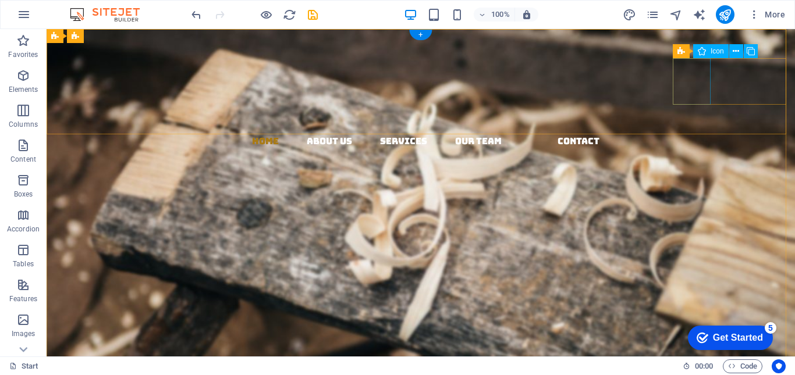
click at [693, 149] on figure at bounding box center [425, 172] width 739 height 47
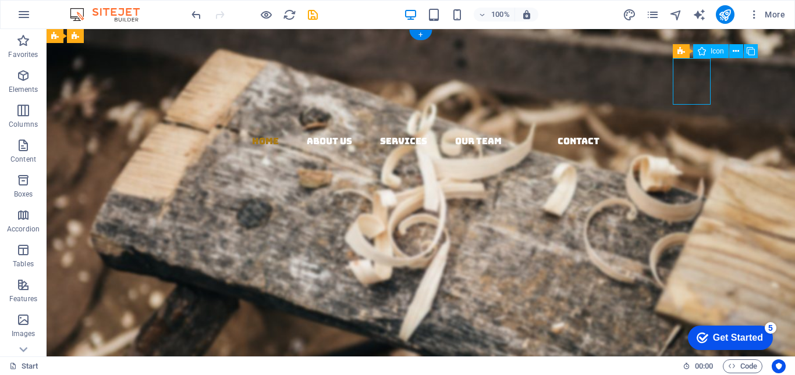
click at [693, 149] on figure at bounding box center [425, 172] width 739 height 47
select select "xMidYMid"
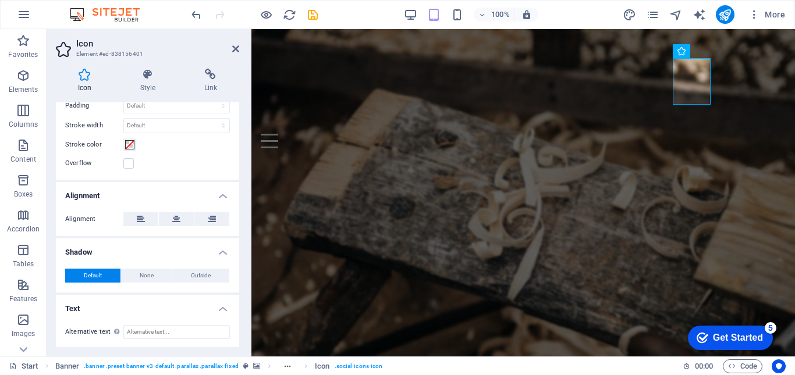
scroll to position [366, 0]
click at [236, 49] on icon at bounding box center [235, 48] width 7 height 9
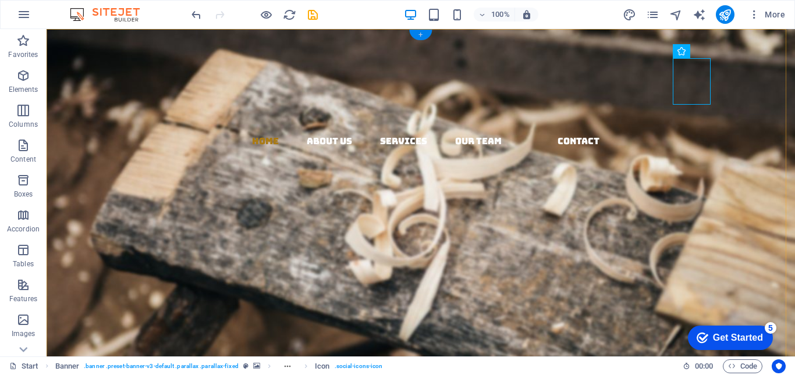
click at [420, 32] on div "+" at bounding box center [420, 35] width 23 height 10
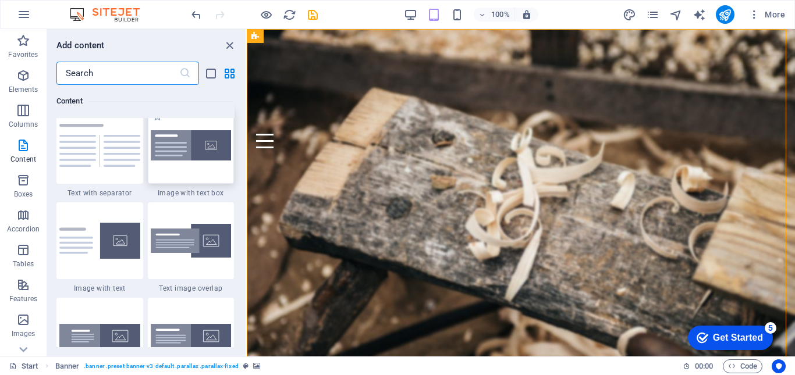
scroll to position [2327, 0]
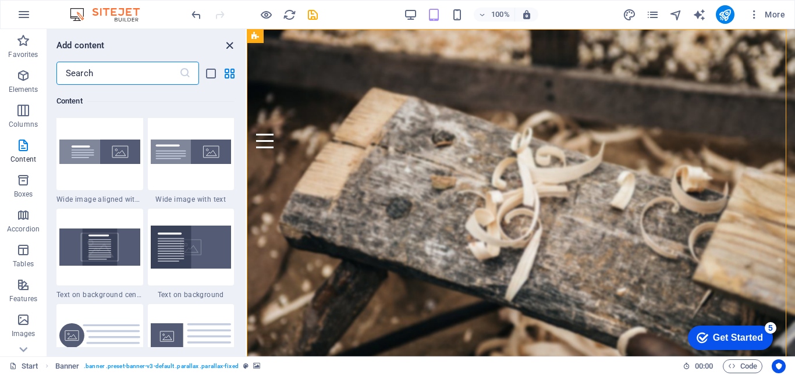
click at [230, 48] on icon "close panel" at bounding box center [229, 45] width 13 height 13
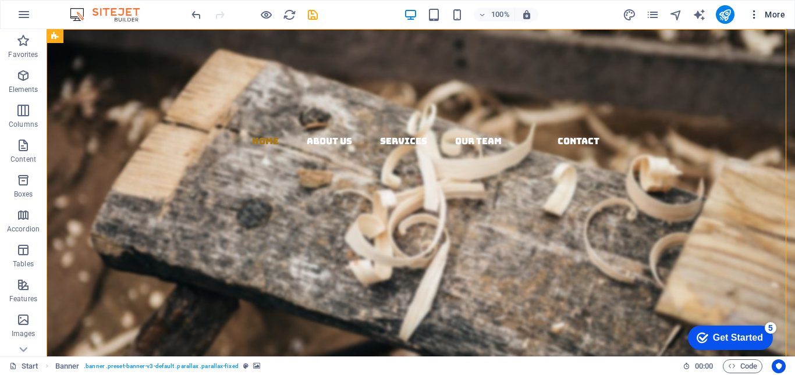
click at [755, 12] on icon "button" at bounding box center [754, 15] width 12 height 12
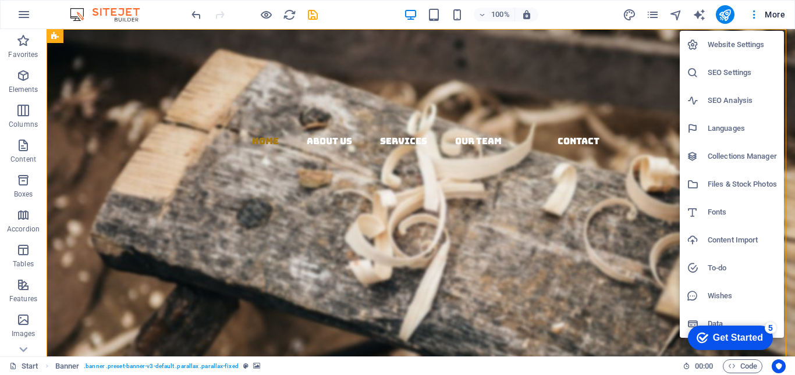
click at [727, 52] on li "Website Settings" at bounding box center [732, 45] width 104 height 28
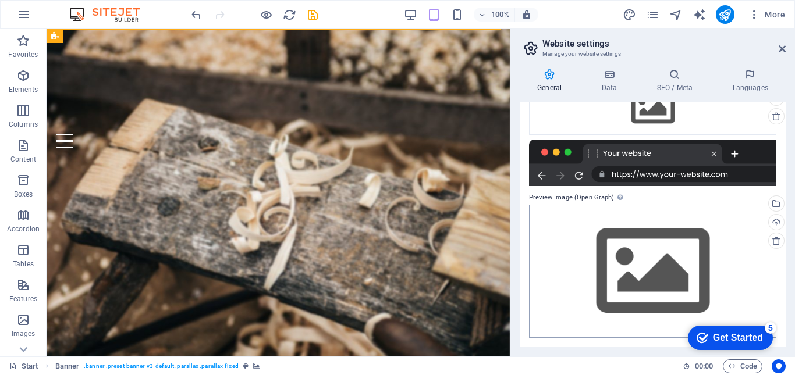
scroll to position [0, 0]
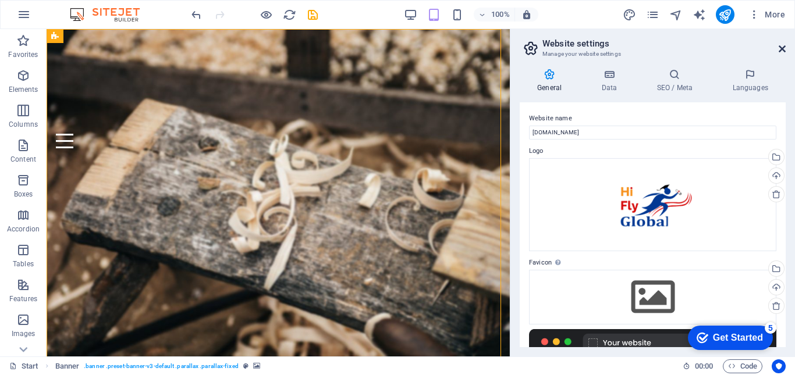
click at [779, 51] on icon at bounding box center [782, 48] width 7 height 9
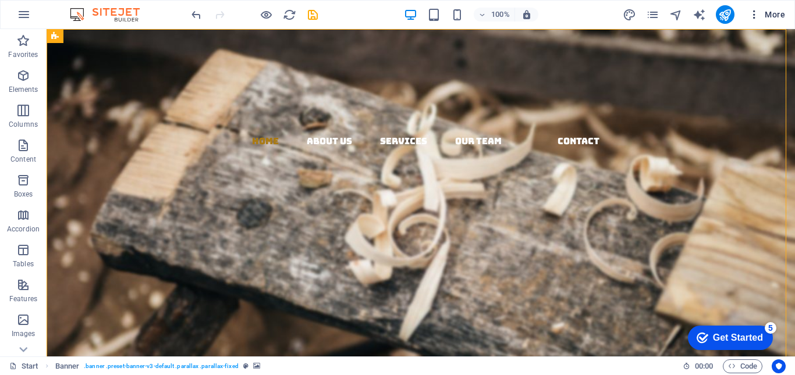
click at [754, 15] on icon "button" at bounding box center [754, 15] width 12 height 12
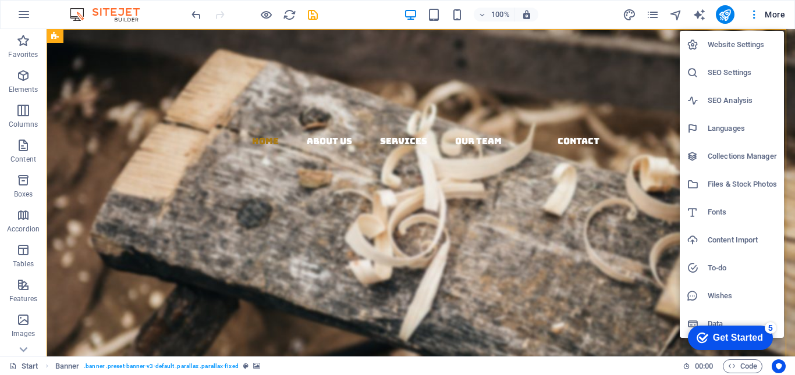
click at [731, 73] on h6 "SEO Settings" at bounding box center [742, 73] width 69 height 14
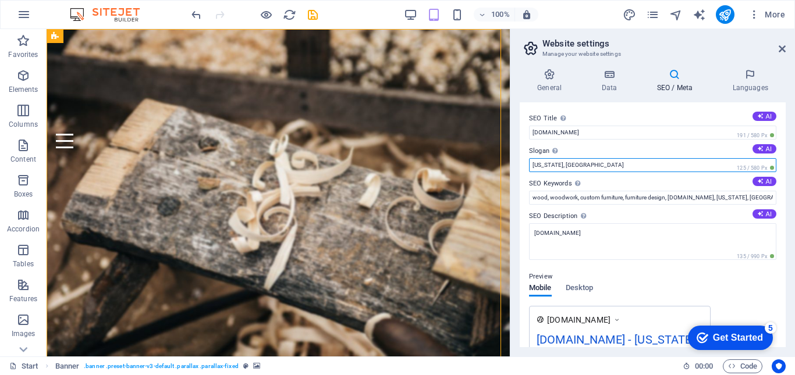
click at [583, 164] on input "New York, NY" at bounding box center [652, 165] width 247 height 14
type input "N"
type input "E"
type input "Inspire, Educate & Empower"
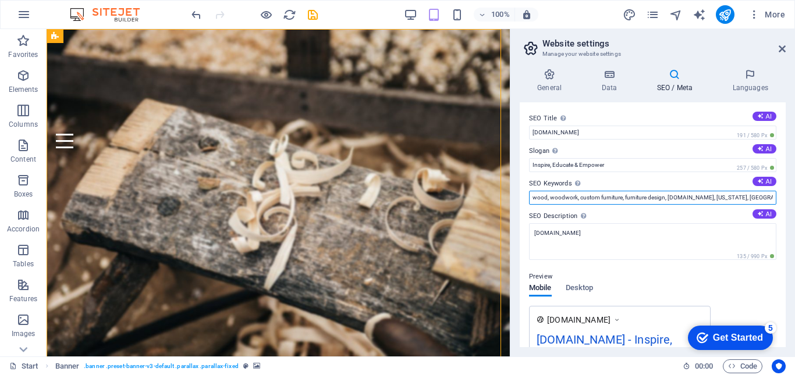
click at [656, 194] on input "wood, woodwork, custom furniture, furniture design, hiflyinternational.com, New…" at bounding box center [652, 198] width 247 height 14
click at [664, 200] on input "wood, woodwork, custom furniture, furniture design, hiflyinternational.com, New…" at bounding box center [652, 198] width 247 height 14
click at [606, 197] on input "hotel jobs, hotel internships, hiflyinternational.com, New York, NY" at bounding box center [652, 198] width 247 height 14
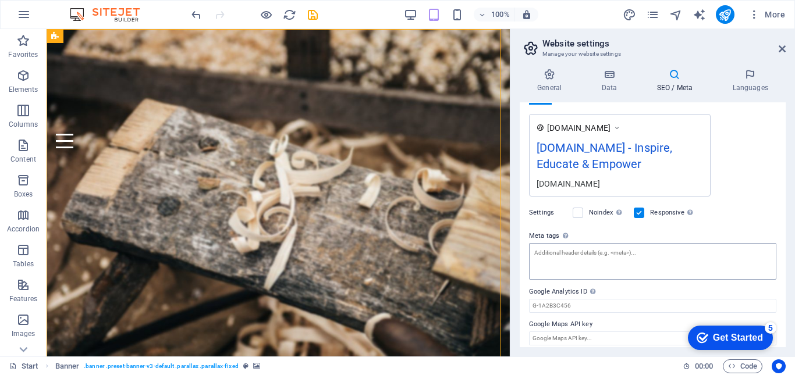
scroll to position [200, 0]
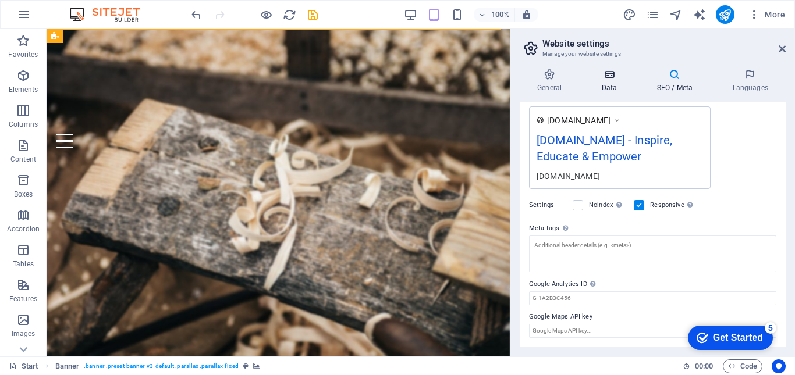
type input "hotel jobs, hotel internships, hotel placements, Internships, UAE Jobs, hiflyin…"
click at [615, 86] on h4 "Data" at bounding box center [611, 81] width 55 height 24
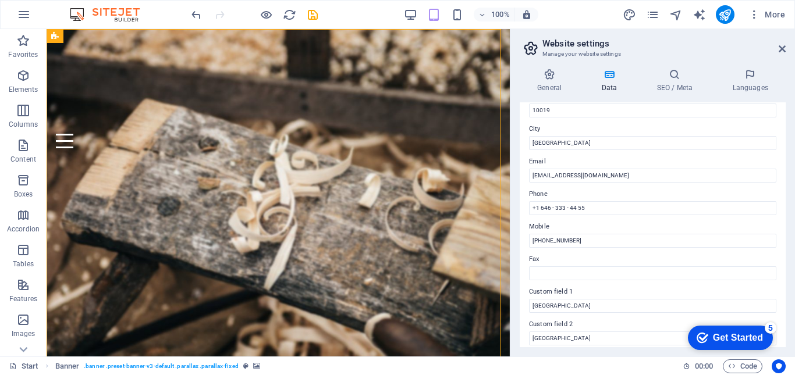
scroll to position [233, 0]
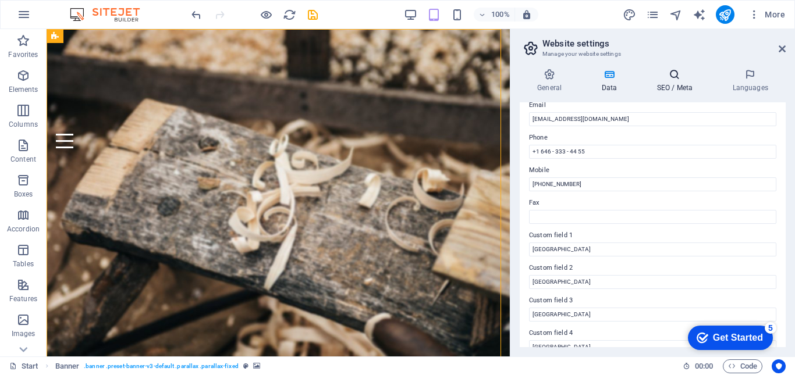
click at [671, 86] on h4 "SEO / Meta" at bounding box center [677, 81] width 76 height 24
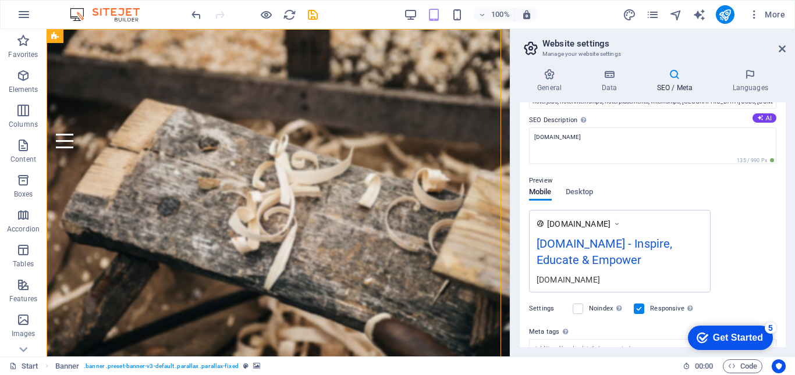
scroll to position [0, 0]
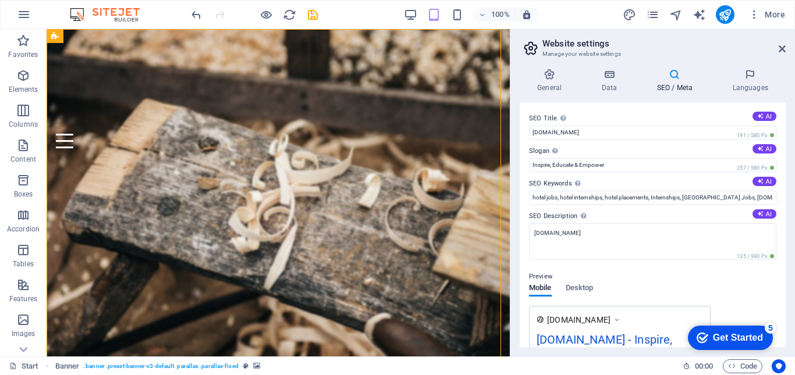
click at [732, 345] on div "checkmark Get Started 5" at bounding box center [730, 338] width 85 height 24
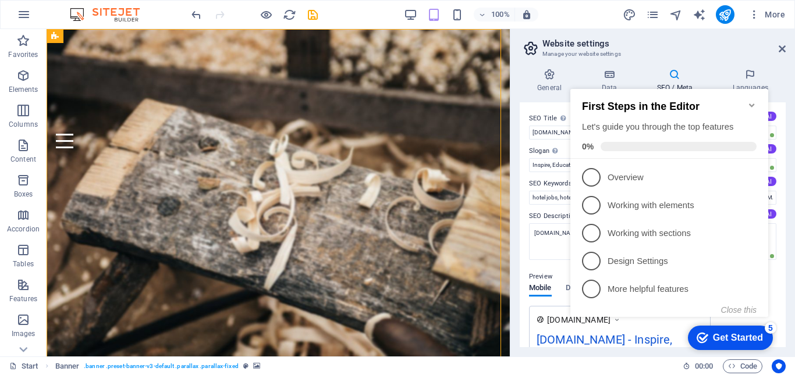
click at [746, 333] on div "Get Started" at bounding box center [738, 338] width 50 height 10
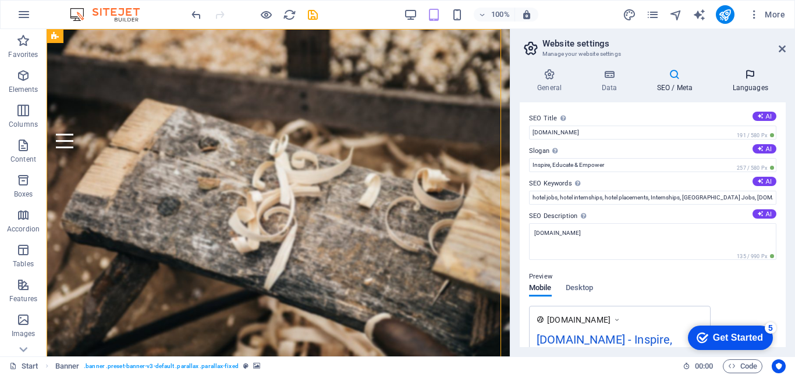
click at [748, 71] on icon at bounding box center [750, 75] width 71 height 12
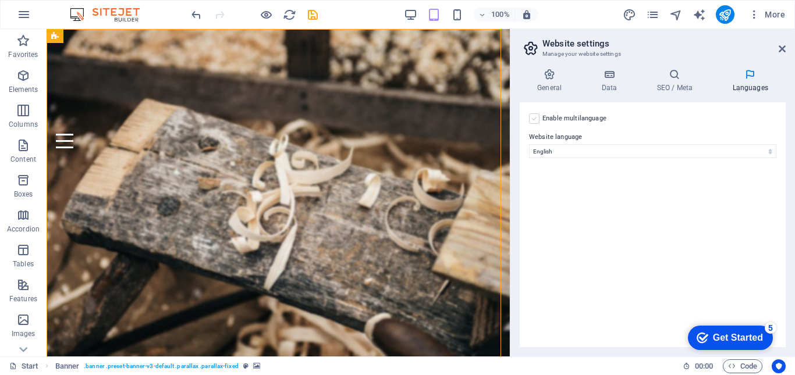
click at [533, 119] on label at bounding box center [534, 118] width 10 height 10
click at [0, 0] on input "Enable multilanguage To disable multilanguage delete all languages until only o…" at bounding box center [0, 0] width 0 height 0
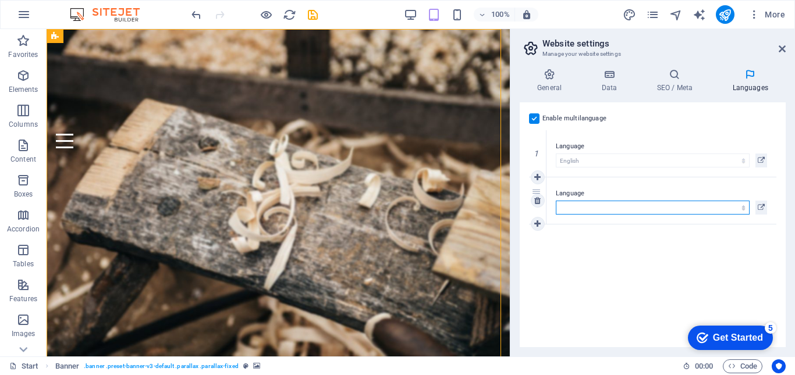
click at [665, 211] on select "Abkhazian Afar Afrikaans Akan Albanian Amharic Arabic Aragonese Armenian Assame…" at bounding box center [653, 208] width 194 height 14
select select "113"
click at [556, 201] on select "Abkhazian Afar Afrikaans Akan Albanian Amharic Arabic Aragonese Armenian Assame…" at bounding box center [653, 208] width 194 height 14
click at [534, 227] on icon at bounding box center [537, 224] width 6 height 8
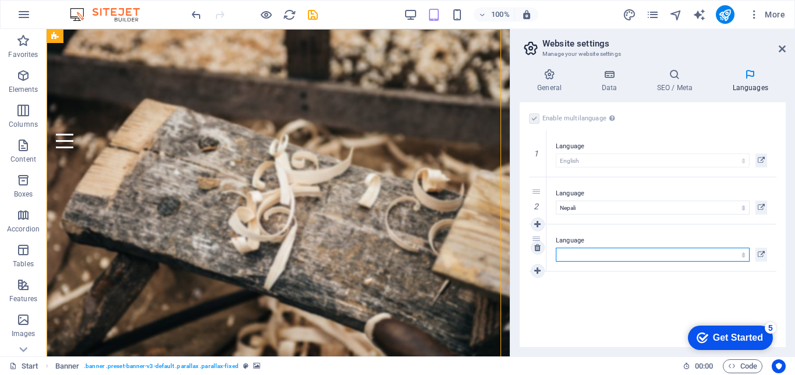
click at [590, 257] on select "Abkhazian Afar Afrikaans Akan Albanian Amharic Arabic Aragonese Armenian Assame…" at bounding box center [653, 255] width 194 height 14
select select "30"
click at [556, 248] on select "Abkhazian Afar Afrikaans Akan Albanian Amharic Arabic Aragonese Armenian Assame…" at bounding box center [653, 255] width 194 height 14
click at [539, 269] on icon at bounding box center [537, 271] width 6 height 8
select select
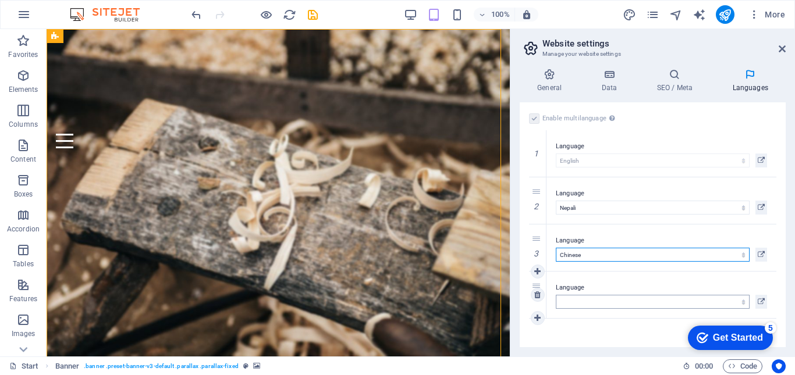
select select "0"
select select
click at [588, 257] on select "Abkhazian Afar Afrikaans Akan Albanian Amharic Arabic Aragonese Armenian Assame…" at bounding box center [653, 255] width 194 height 14
select select "26"
select select
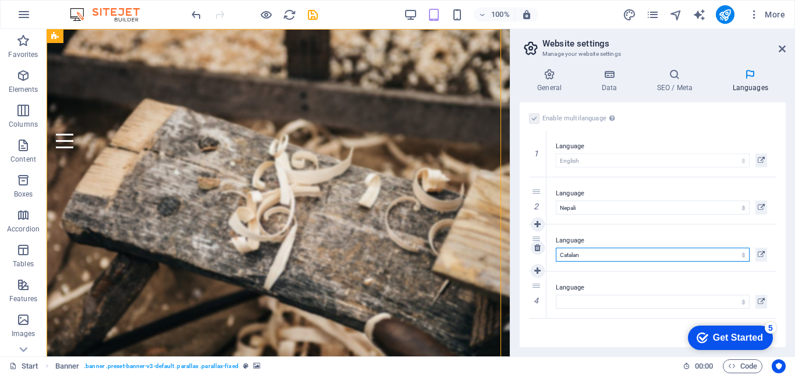
click at [584, 251] on select "Abkhazian Afar Afrikaans Akan Albanian Amharic Arabic Aragonese Armenian Assame…" at bounding box center [653, 255] width 194 height 14
click at [590, 255] on select "Abkhazian Afar Afrikaans Akan Albanian Amharic Arabic Aragonese Armenian Assame…" at bounding box center [653, 255] width 194 height 14
select select "30"
click at [556, 248] on select "Abkhazian Afar Afrikaans Akan Albanian Amharic Arabic Aragonese Armenian Assame…" at bounding box center [653, 255] width 194 height 14
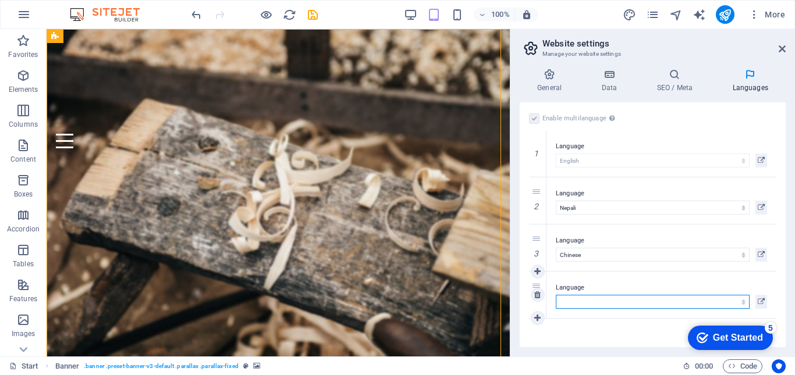
click at [580, 299] on select "Abkhazian Afar Afrikaans Akan Albanian Amharic Arabic Aragonese Armenian Assame…" at bounding box center [653, 302] width 194 height 14
select select "6"
click at [556, 295] on select "Abkhazian Afar Afrikaans Akan Albanian Amharic Arabic Aragonese Armenian Assame…" at bounding box center [653, 302] width 194 height 14
click at [681, 87] on h4 "SEO / Meta" at bounding box center [677, 81] width 76 height 24
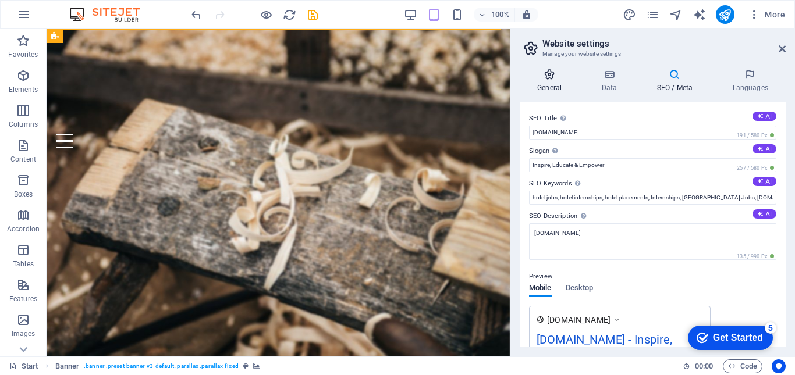
click at [549, 79] on icon at bounding box center [549, 75] width 59 height 12
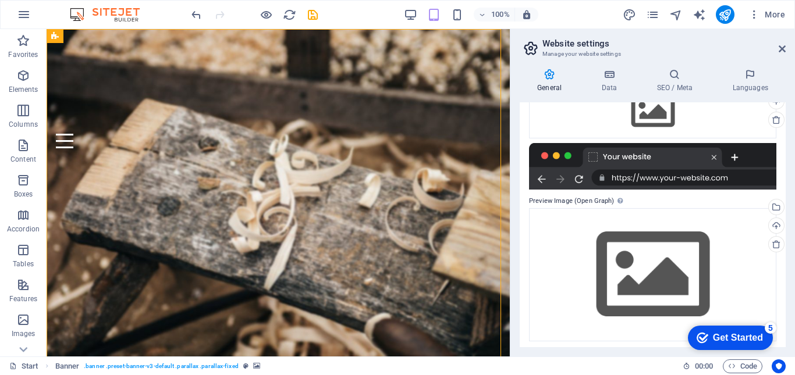
scroll to position [190, 0]
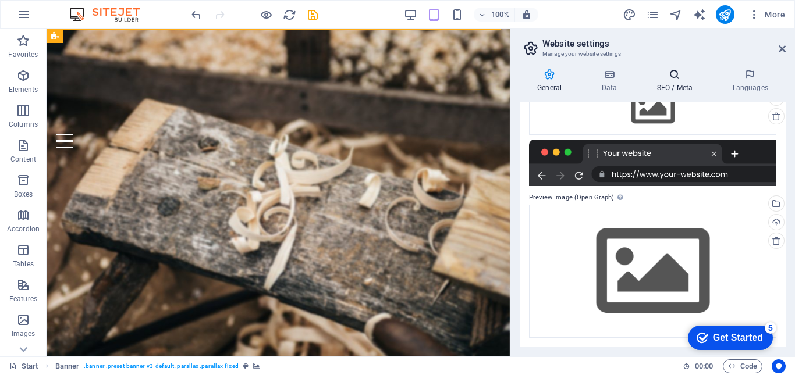
click at [673, 86] on h4 "SEO / Meta" at bounding box center [677, 81] width 76 height 24
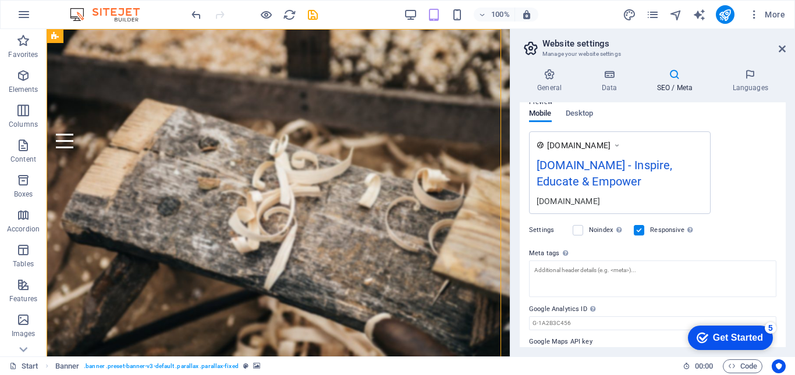
scroll to position [200, 0]
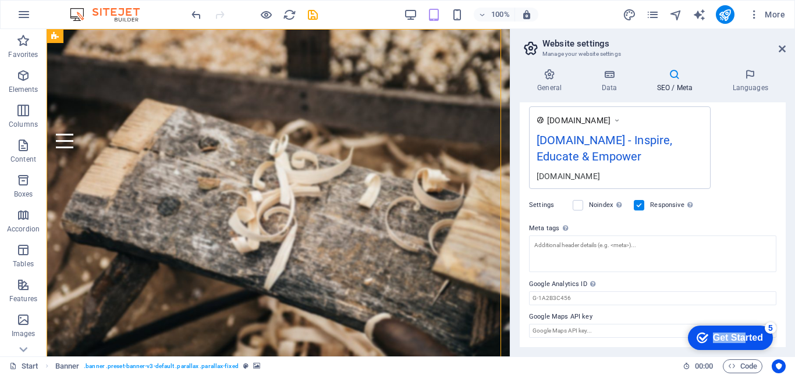
drag, startPoint x: 741, startPoint y: 338, endPoint x: 1252, endPoint y: 662, distance: 605.4
click at [679, 342] on html "checkmark Get Started 5 First Steps in the Editor Let's guide you through the t…" at bounding box center [728, 337] width 99 height 35
click at [780, 47] on icon at bounding box center [782, 48] width 7 height 9
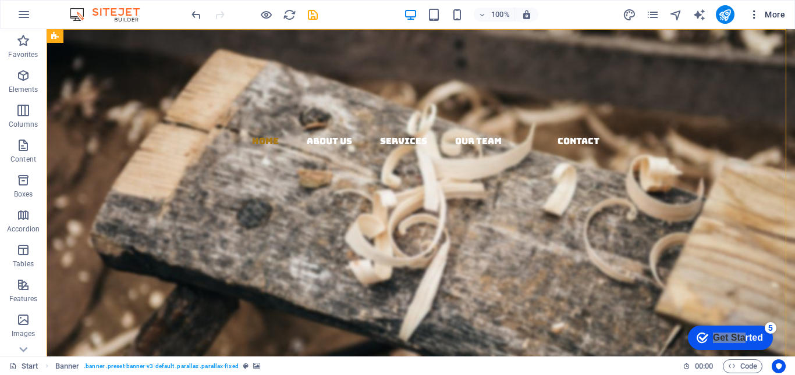
click at [751, 11] on icon "button" at bounding box center [754, 15] width 12 height 12
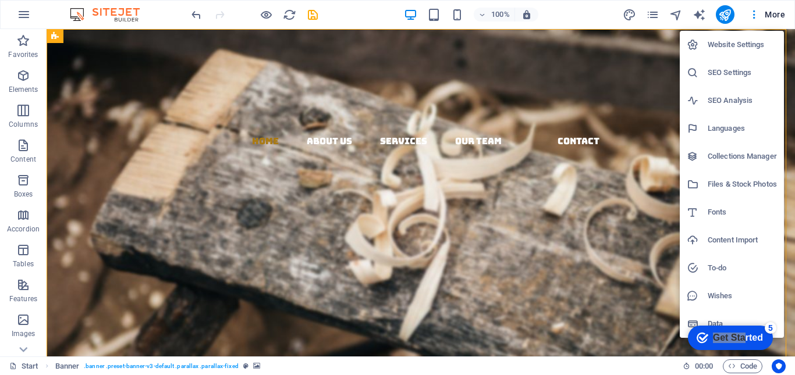
click at [716, 104] on h6 "SEO Analysis" at bounding box center [742, 101] width 69 height 14
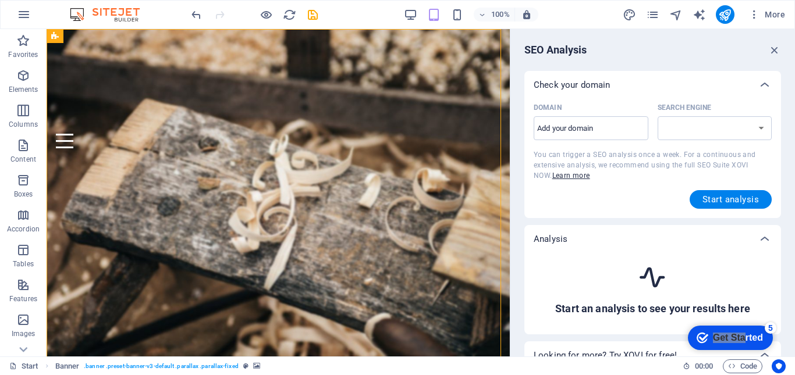
select select "google.com"
click at [584, 128] on input "Domain ​" at bounding box center [591, 128] width 115 height 19
type input "www.hiflyinternational.co"
select select "google.co.uk"
type input "www.hiflyinternational.com"
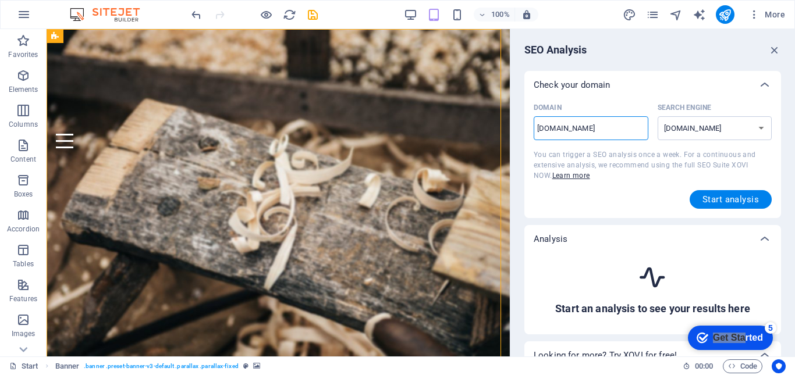
select select "google.com"
type input "www.hiflyinternational.com"
click at [715, 197] on span "Start analysis" at bounding box center [730, 199] width 56 height 9
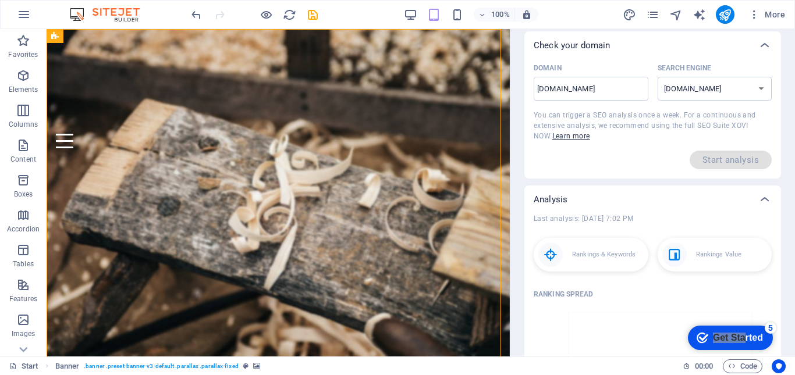
scroll to position [0, 0]
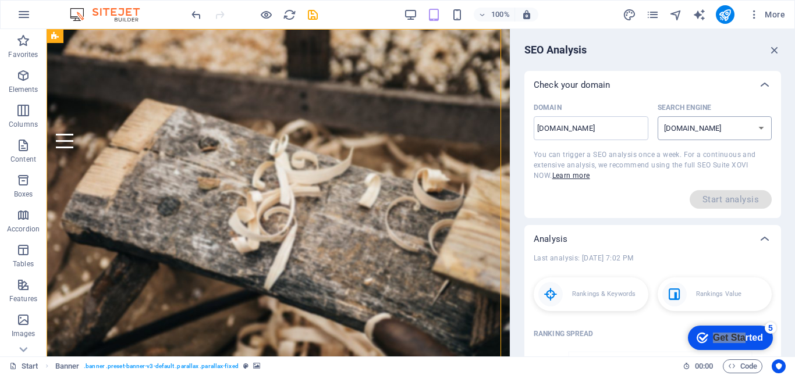
click at [713, 129] on select "google.de google.at google.es google.co.uk google.fr google.it google.ch google…" at bounding box center [715, 128] width 115 height 24
click at [775, 51] on icon "button" at bounding box center [774, 50] width 13 height 13
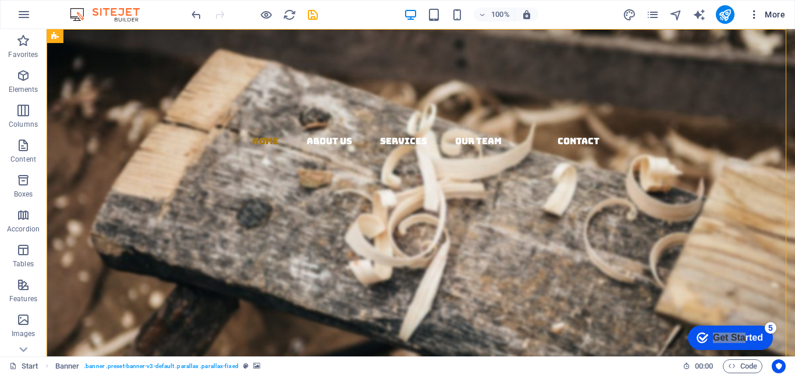
click at [758, 20] on icon "button" at bounding box center [754, 15] width 12 height 12
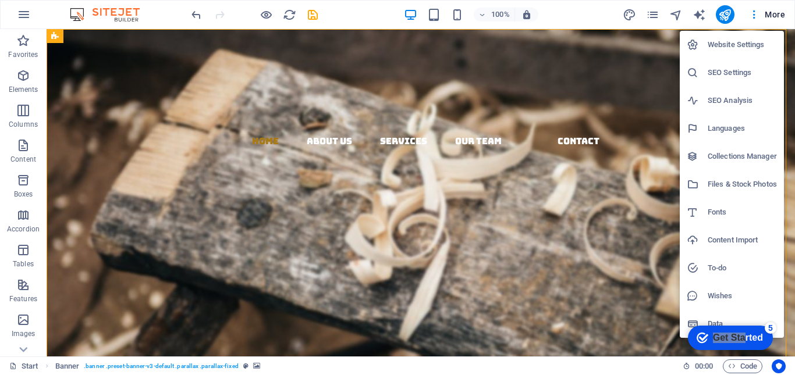
click at [725, 68] on h6 "SEO Settings" at bounding box center [742, 73] width 69 height 14
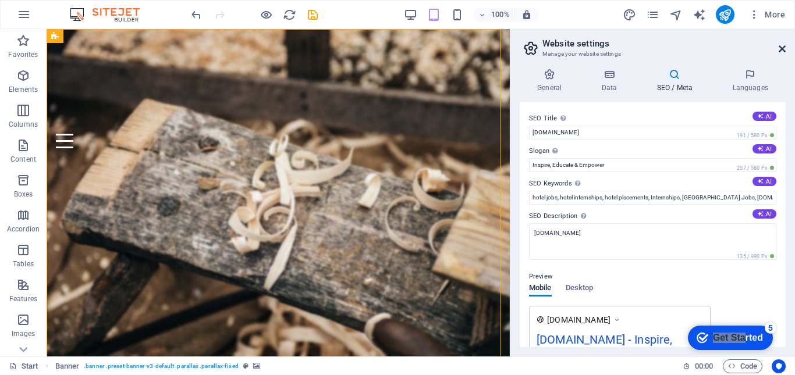
click at [780, 47] on icon at bounding box center [782, 48] width 7 height 9
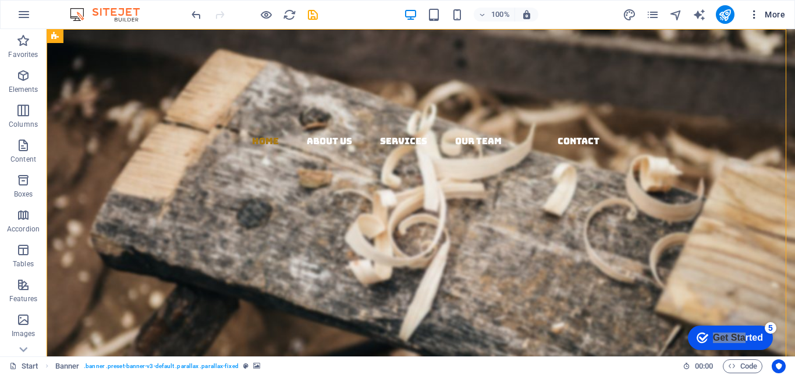
click at [752, 12] on icon "button" at bounding box center [754, 15] width 12 height 12
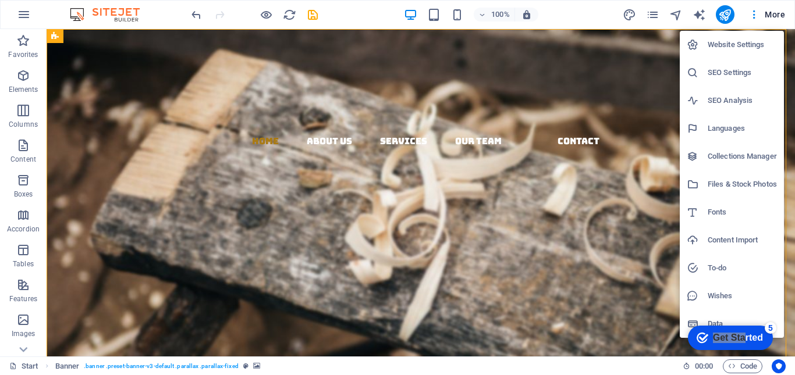
click at [729, 48] on h6 "Website Settings" at bounding box center [742, 45] width 69 height 14
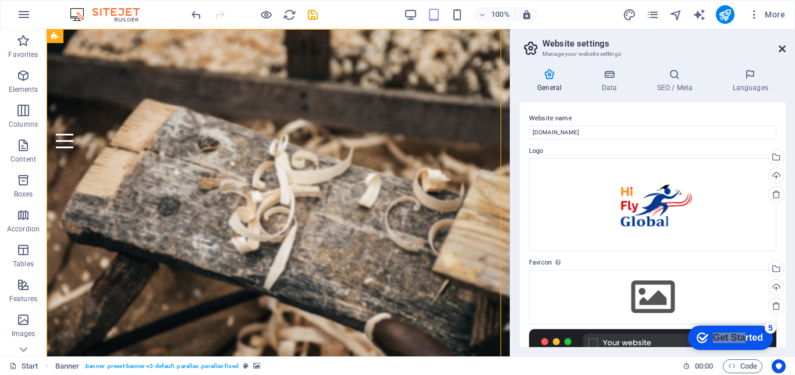
click at [784, 50] on icon at bounding box center [782, 48] width 7 height 9
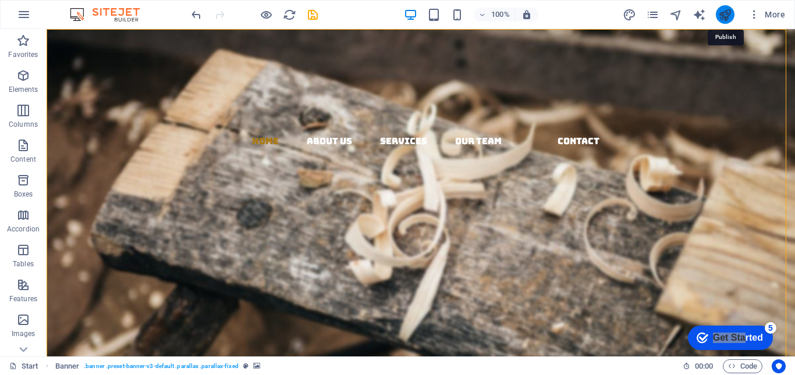
click at [726, 17] on icon "publish" at bounding box center [724, 14] width 13 height 13
